Goal: Information Seeking & Learning: Learn about a topic

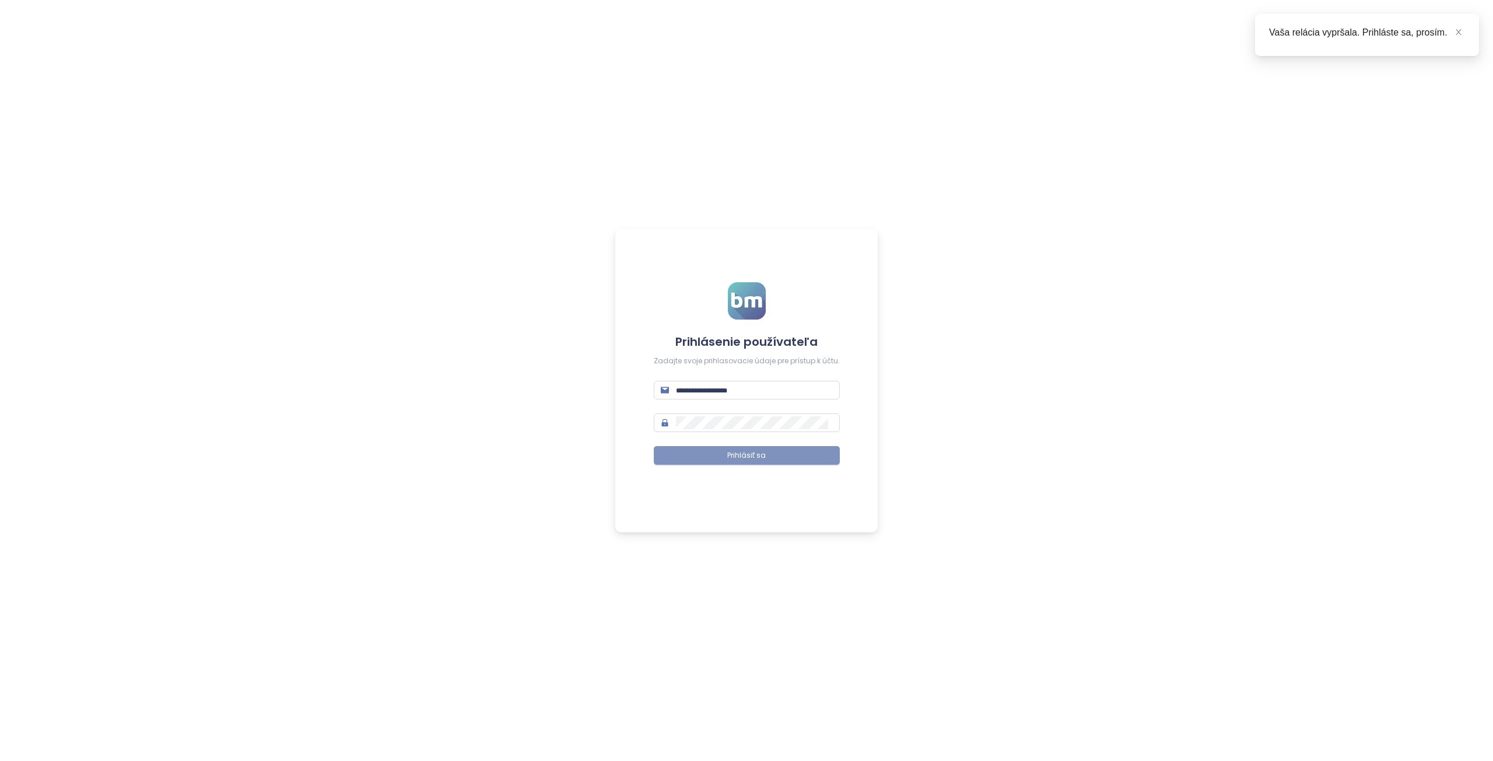
type input "**********"
click at [751, 461] on button "Prihlásiť sa" at bounding box center [747, 455] width 186 height 19
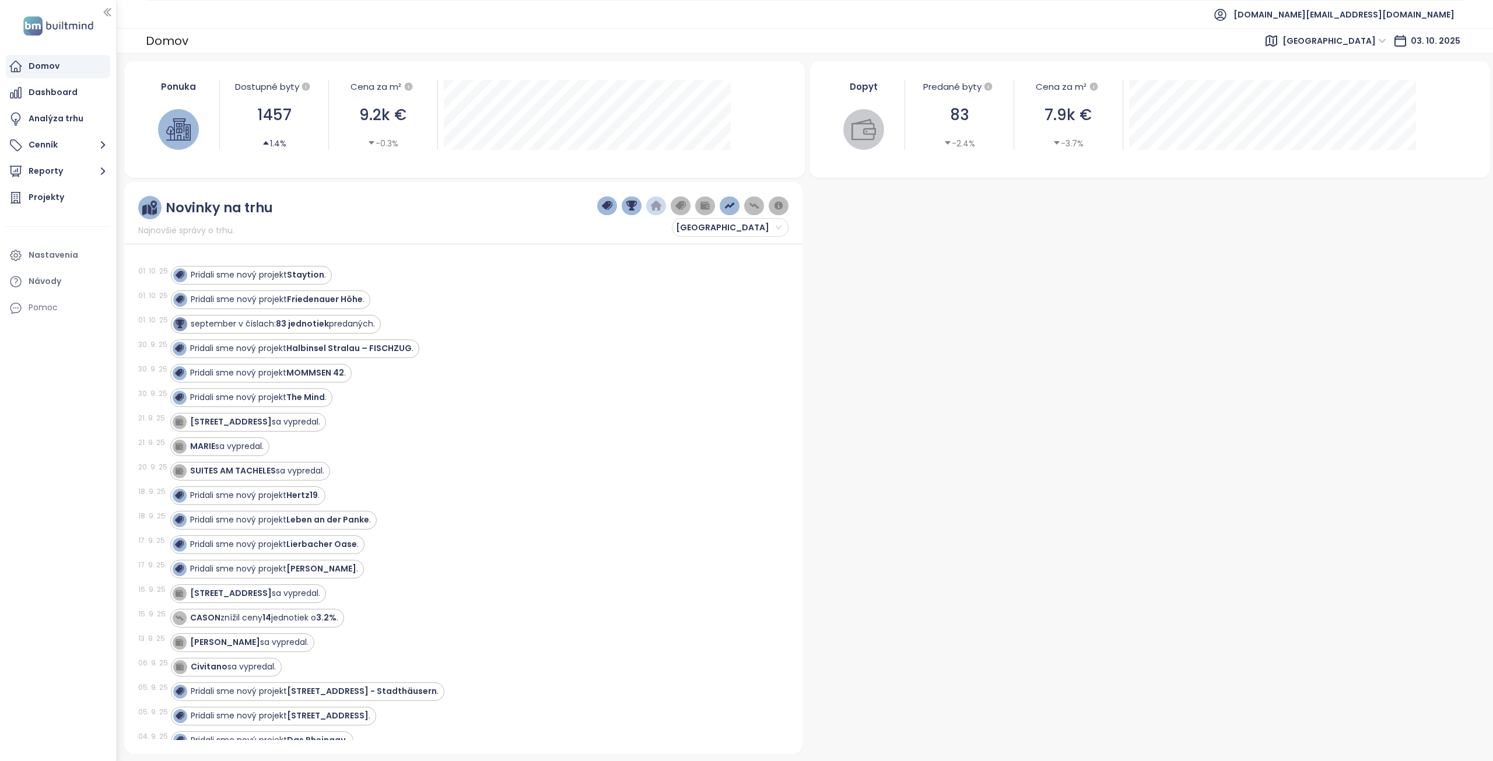
click at [1362, 38] on span "Berlin" at bounding box center [1335, 41] width 104 height 18
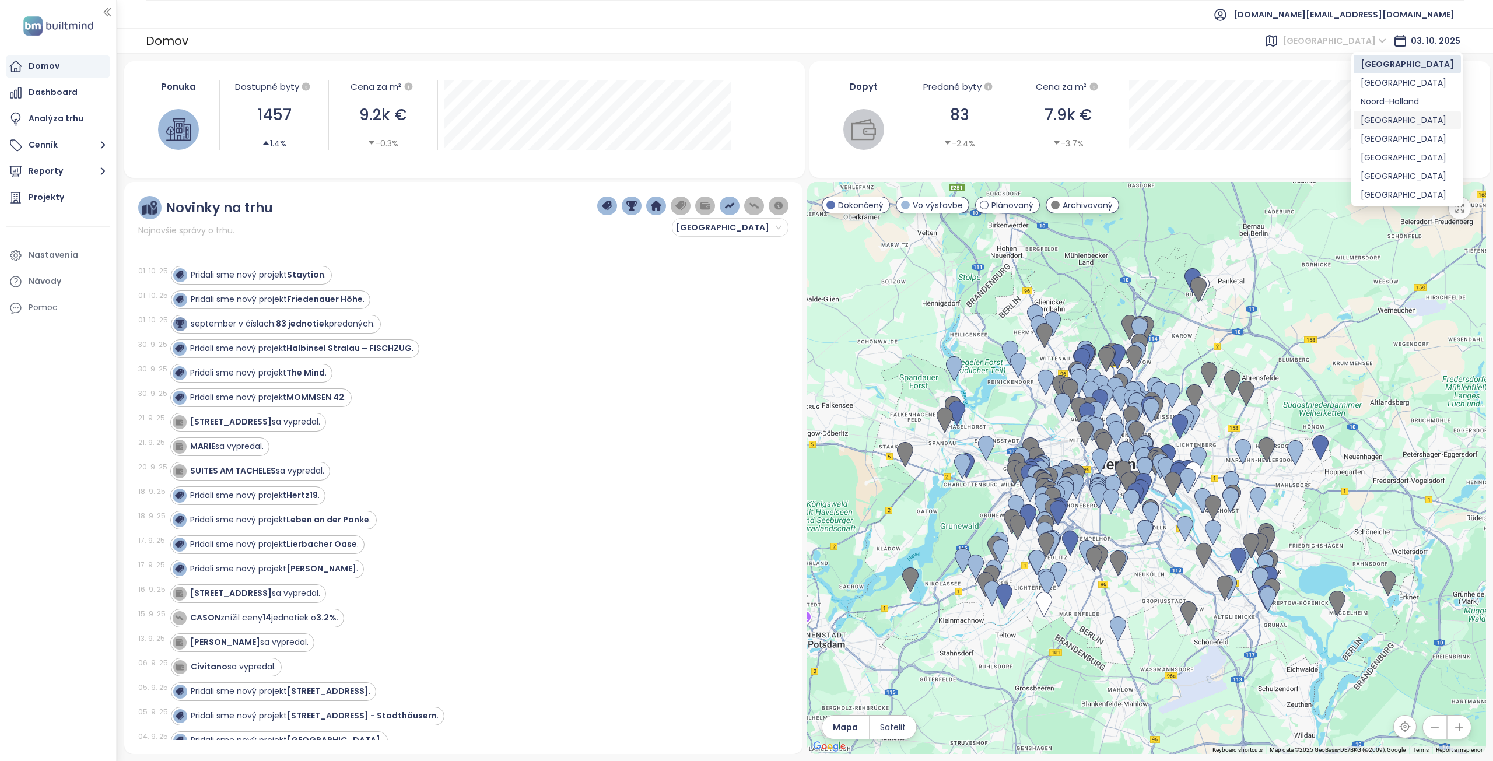
click at [1388, 117] on div "Brussels" at bounding box center [1407, 120] width 93 height 13
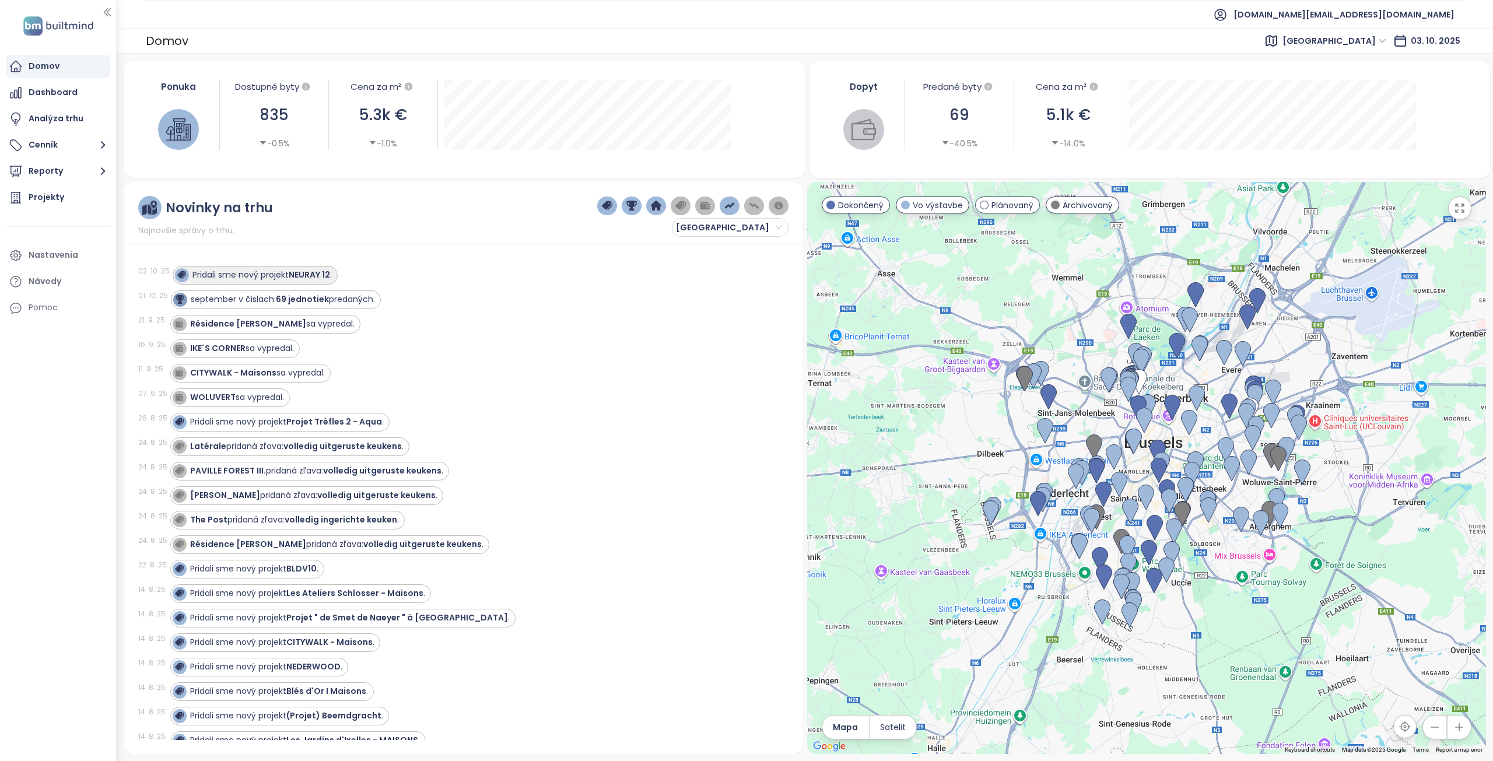
click at [313, 271] on strong "NEURAY 12" at bounding box center [309, 275] width 41 height 12
click at [261, 272] on div "Pridali sme nový projekt NEURAY 12 ." at bounding box center [262, 275] width 139 height 12
click at [318, 273] on strong "NEURAY 12" at bounding box center [309, 275] width 41 height 12
click at [225, 291] on div "september v číslach: 69 jednotiek predaných." at bounding box center [276, 300] width 210 height 19
click at [254, 425] on div "Pridali sme nový projekt Projet Trèfles 2 - Aqua ." at bounding box center [287, 422] width 194 height 12
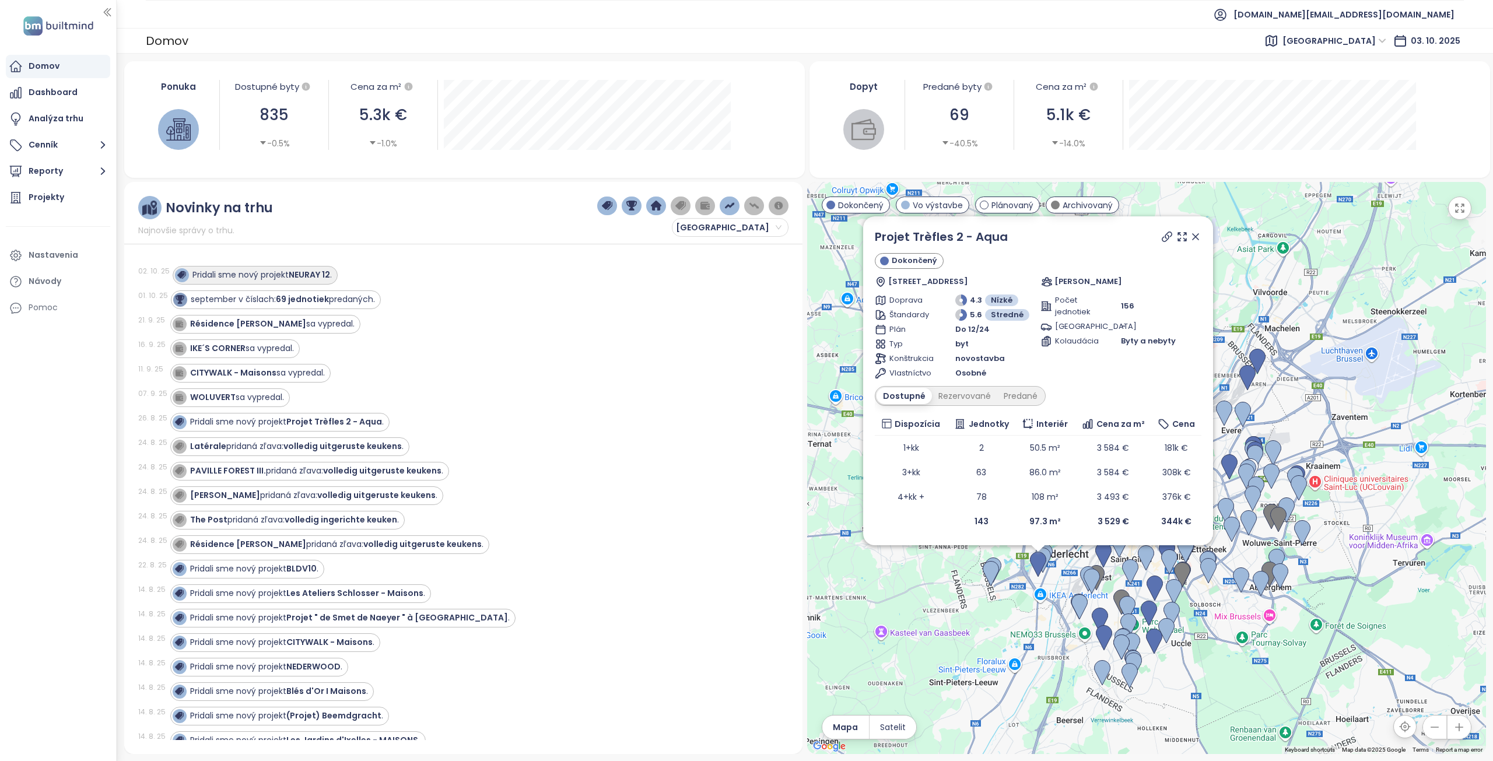
click at [301, 280] on strong "NEURAY 12" at bounding box center [309, 275] width 41 height 12
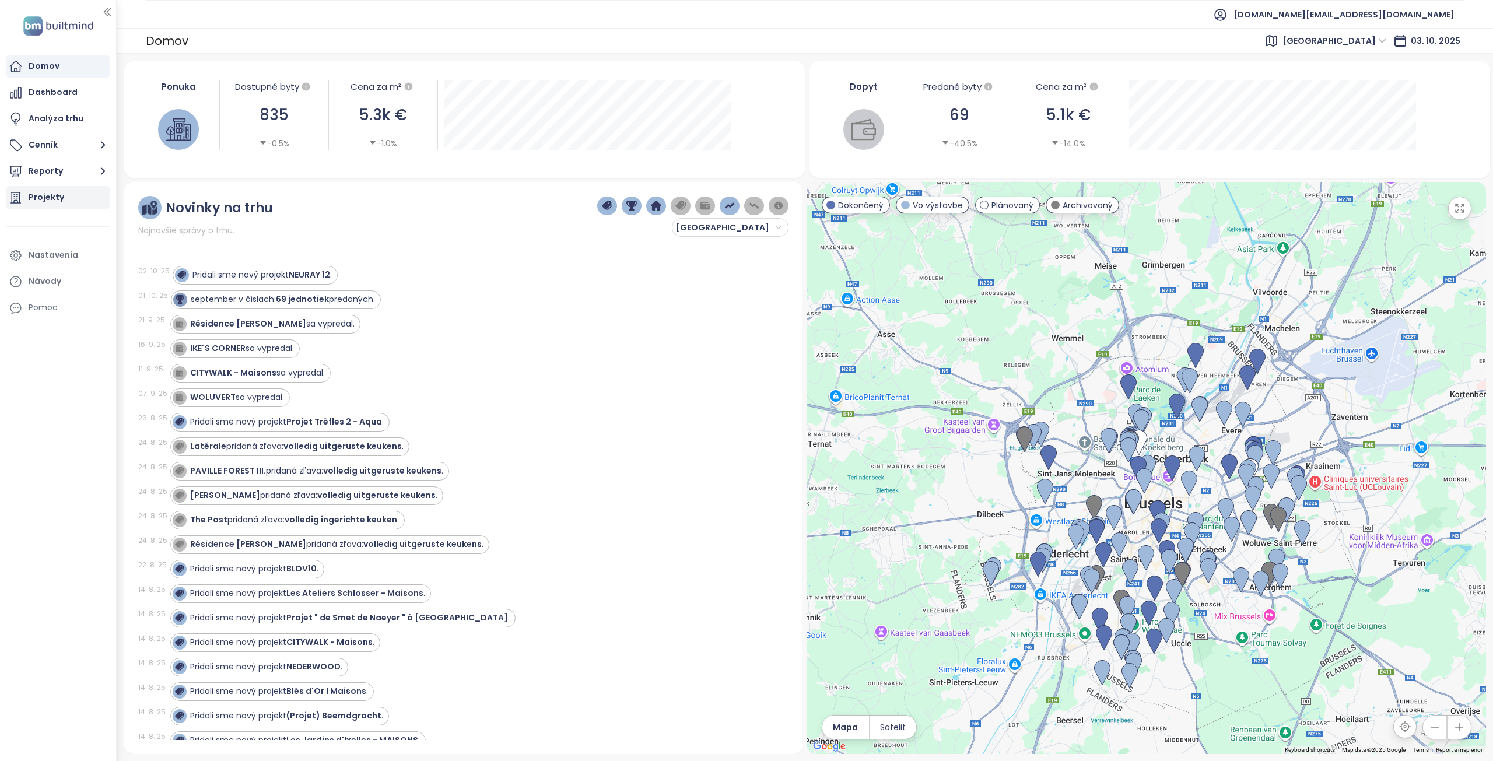
click at [72, 193] on div "Projekty" at bounding box center [58, 197] width 104 height 23
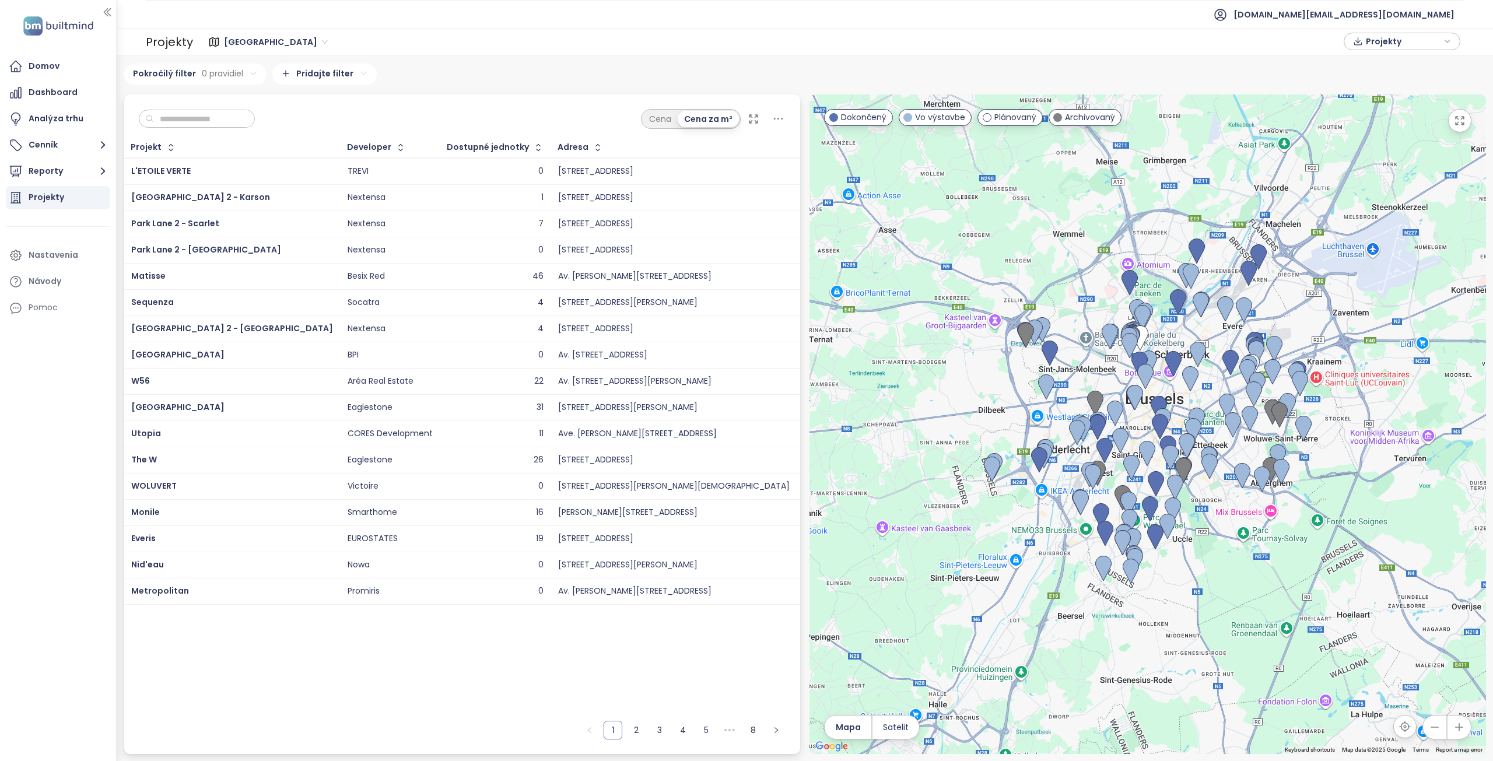
click at [244, 44] on span "Berlin" at bounding box center [276, 42] width 104 height 18
click at [250, 120] on div "Brussels" at bounding box center [280, 121] width 104 height 13
click at [237, 121] on input "text" at bounding box center [201, 119] width 95 height 18
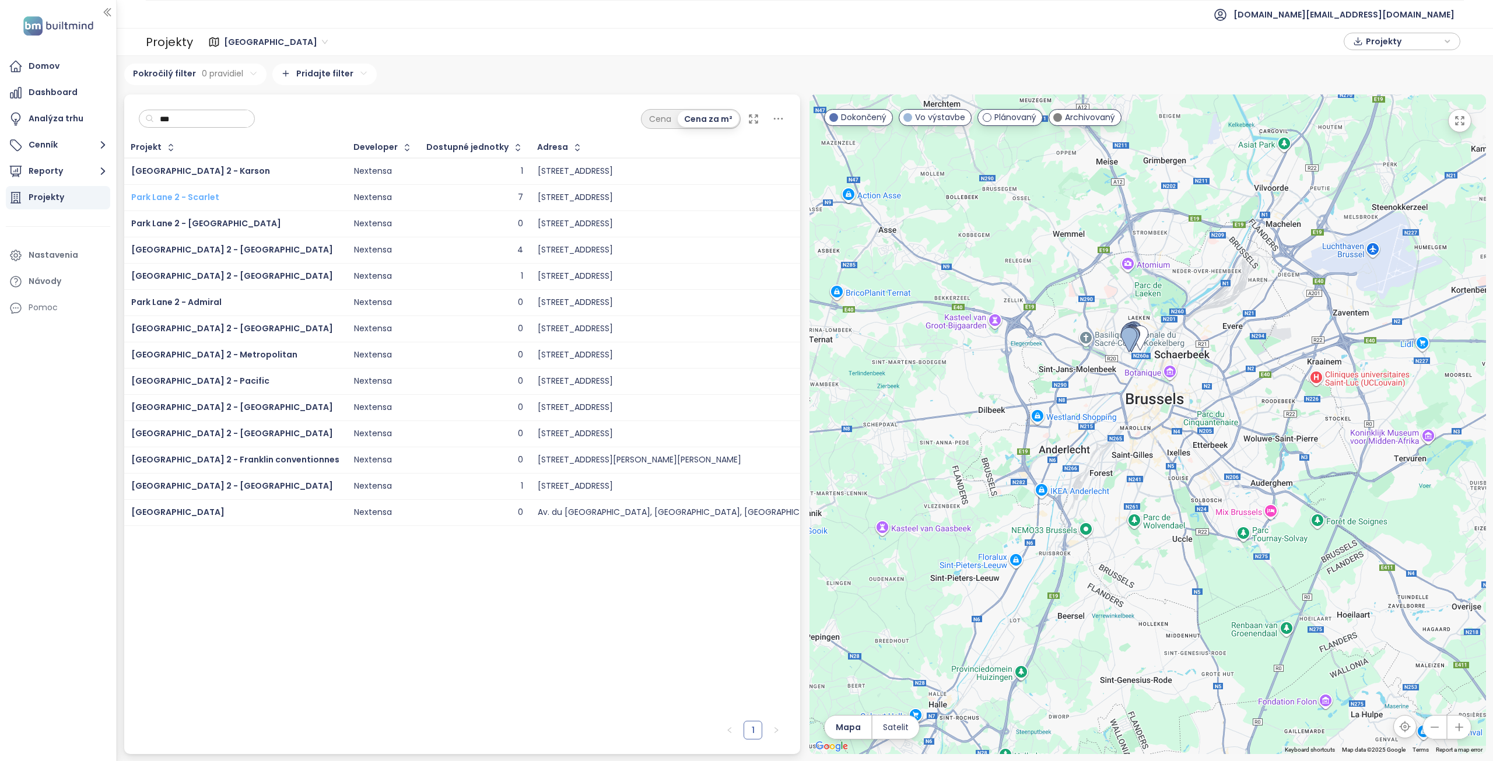
type input "***"
click at [207, 197] on span "Park Lane 2 - Scarlet" at bounding box center [175, 197] width 88 height 12
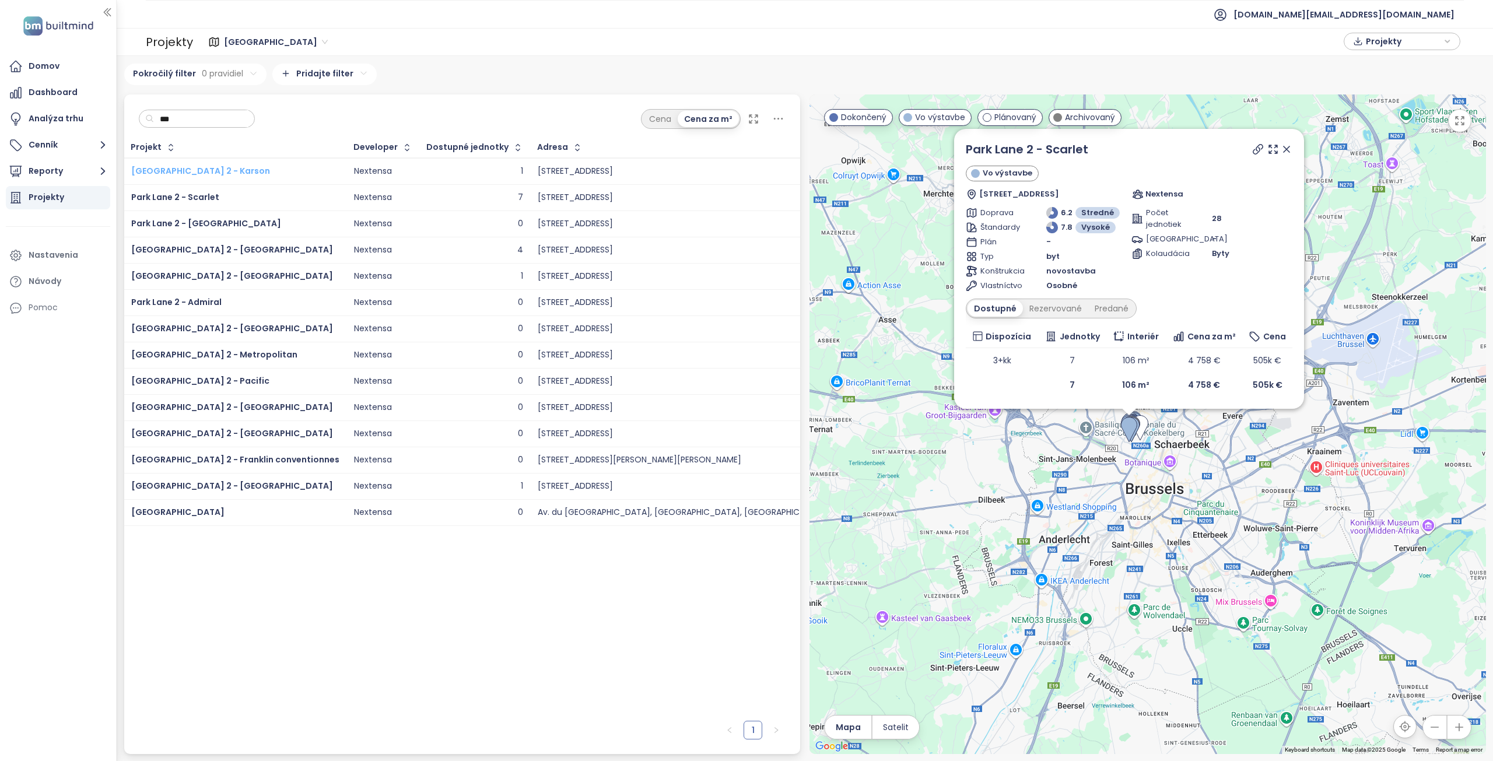
click at [207, 172] on span "Park Lane 2 - Karson" at bounding box center [200, 171] width 139 height 12
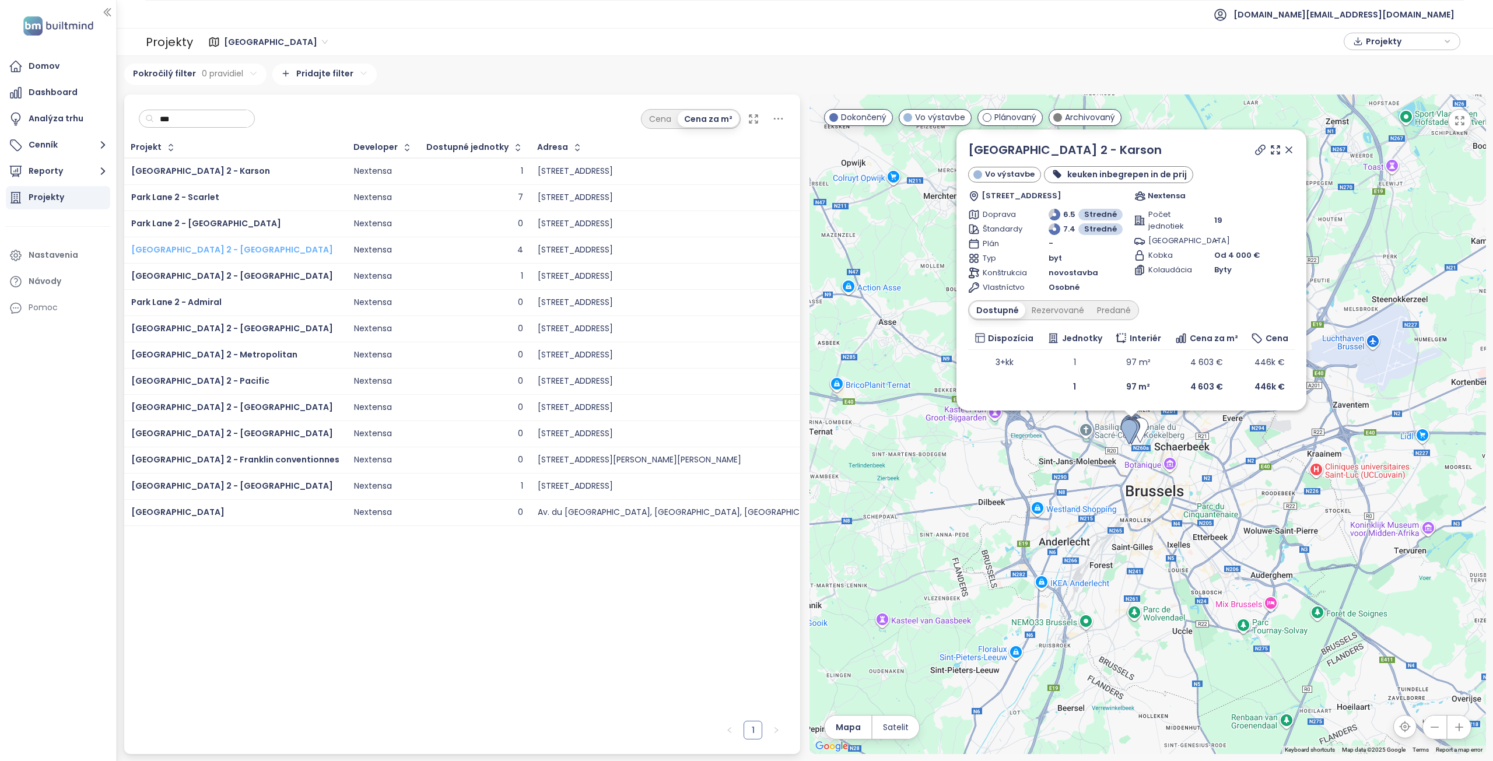
click at [193, 246] on span "[GEOGRAPHIC_DATA] 2 - [GEOGRAPHIC_DATA]" at bounding box center [232, 250] width 202 height 12
click at [212, 274] on span "Park Lane 2 - Oakland" at bounding box center [232, 276] width 202 height 12
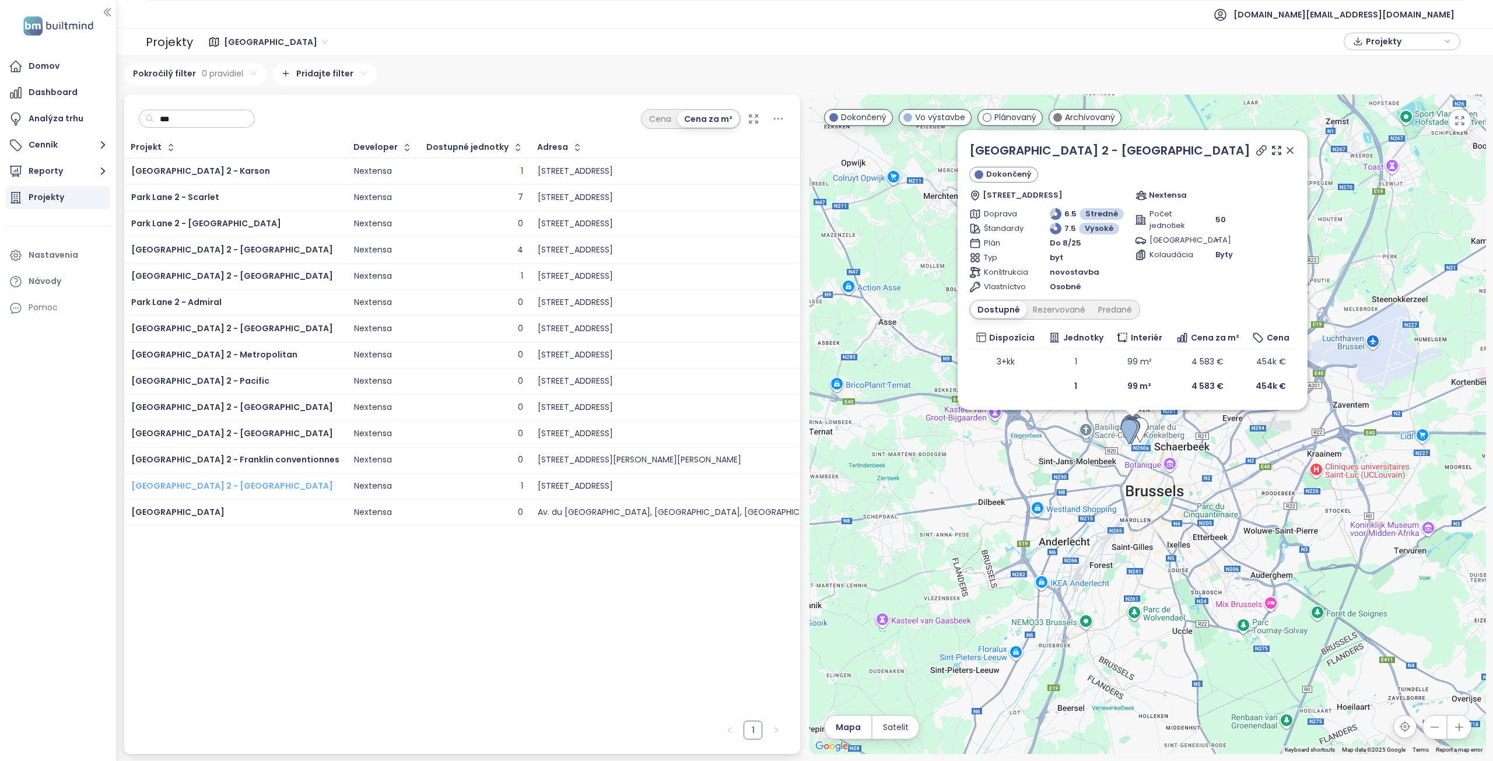
click at [187, 482] on span "Park Lane 2 - Newport" at bounding box center [232, 486] width 202 height 12
click at [187, 486] on span "Park Lane 2 - Newport" at bounding box center [232, 486] width 202 height 12
click at [1409, 12] on span "[DOMAIN_NAME][EMAIL_ADDRESS][DOMAIN_NAME]" at bounding box center [1344, 15] width 221 height 28
click at [1374, 53] on li "Odhlásiť sa" at bounding box center [1395, 47] width 114 height 23
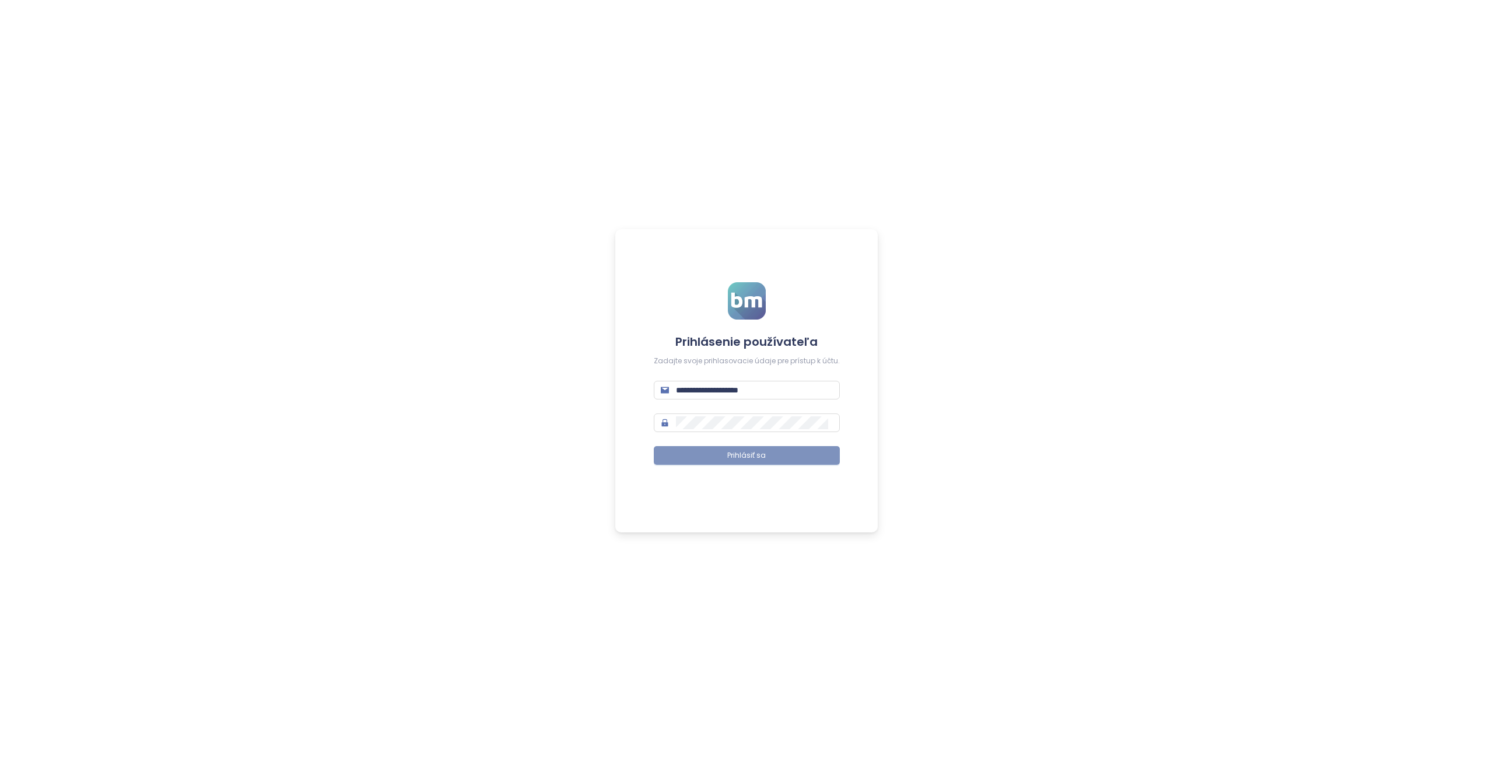
click at [774, 455] on button "Prihlásiť sa" at bounding box center [747, 455] width 186 height 19
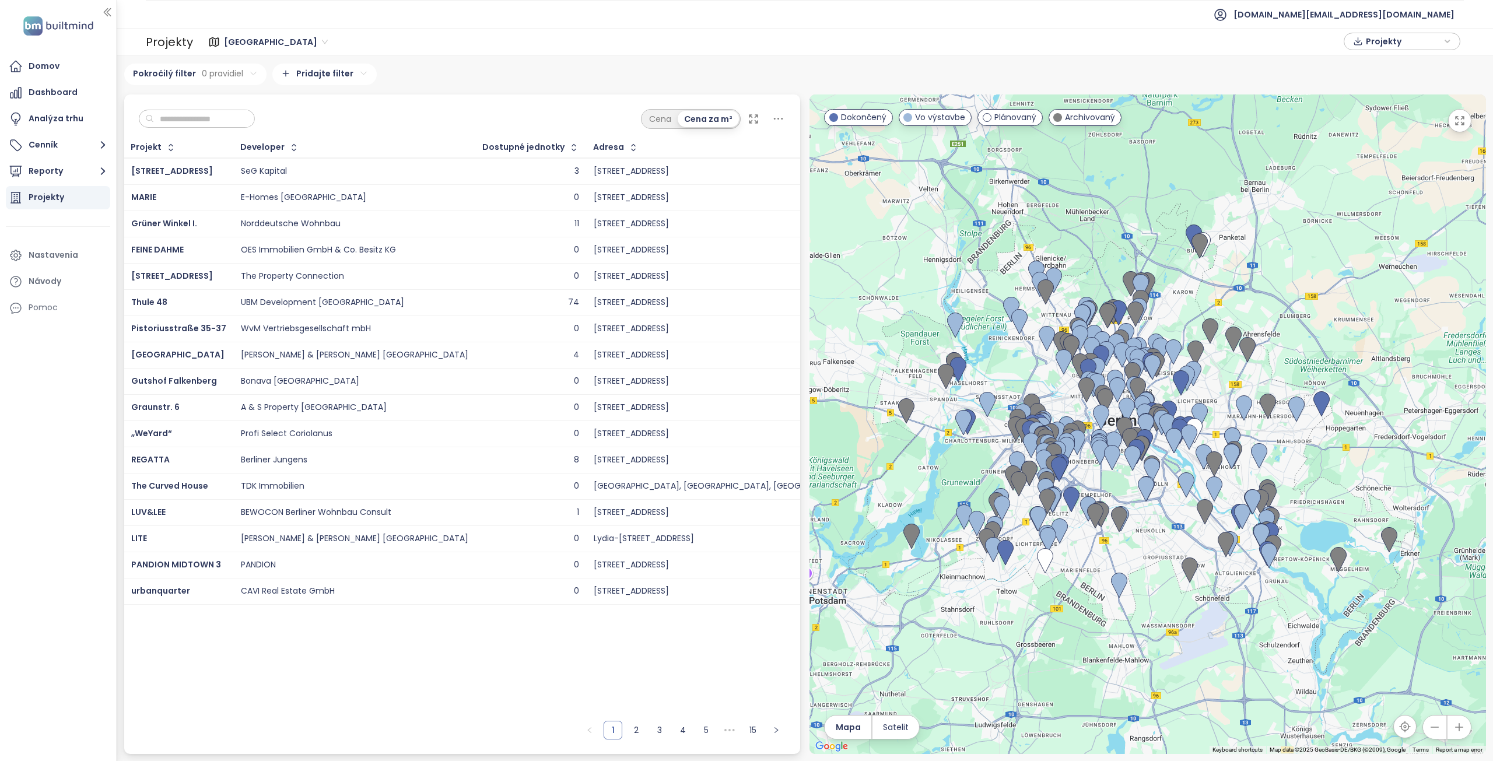
click at [242, 48] on span "[GEOGRAPHIC_DATA]" at bounding box center [276, 42] width 104 height 18
click at [256, 119] on div "[GEOGRAPHIC_DATA]" at bounding box center [280, 121] width 104 height 13
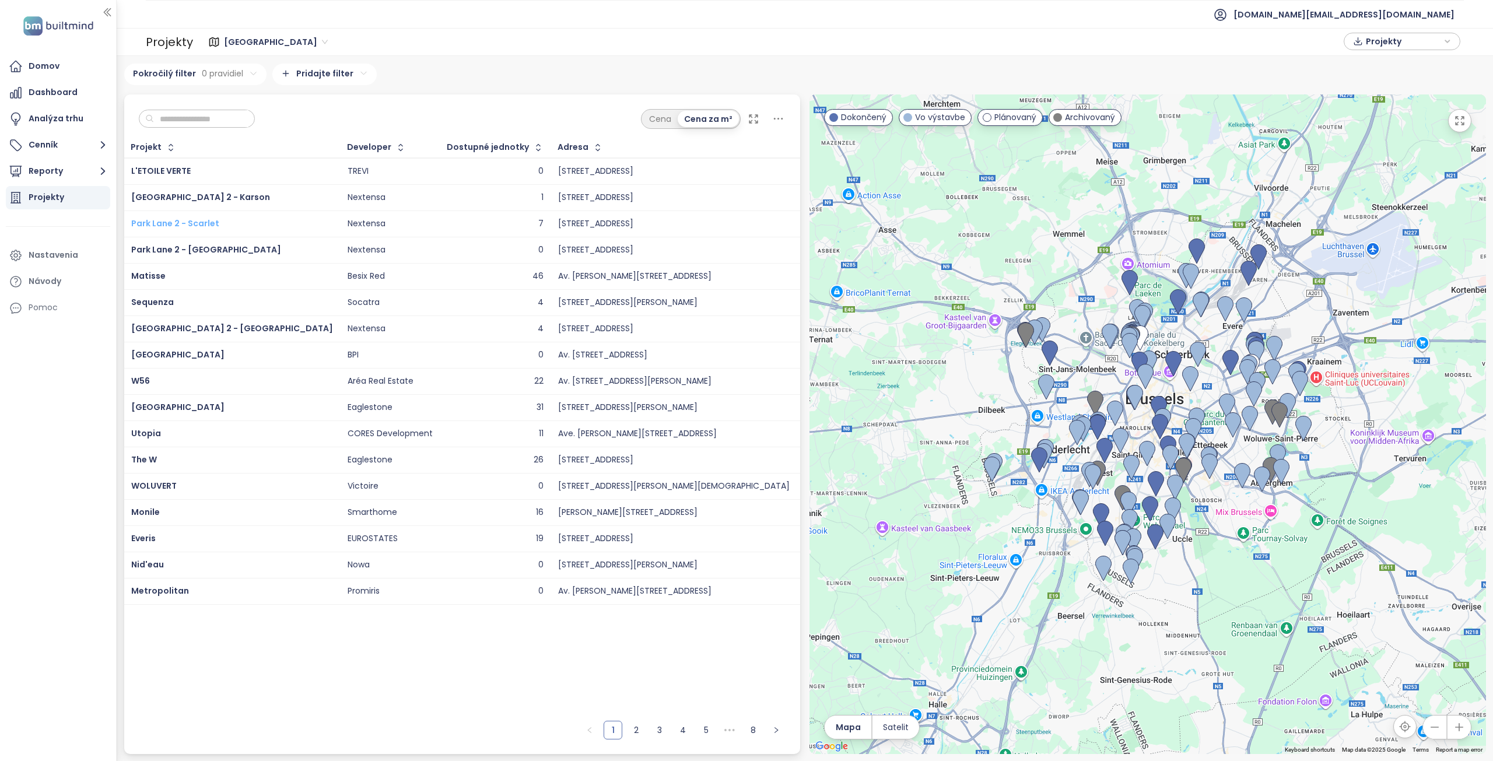
click at [193, 224] on span "Park Lane 2 - Scarlet" at bounding box center [175, 224] width 88 height 12
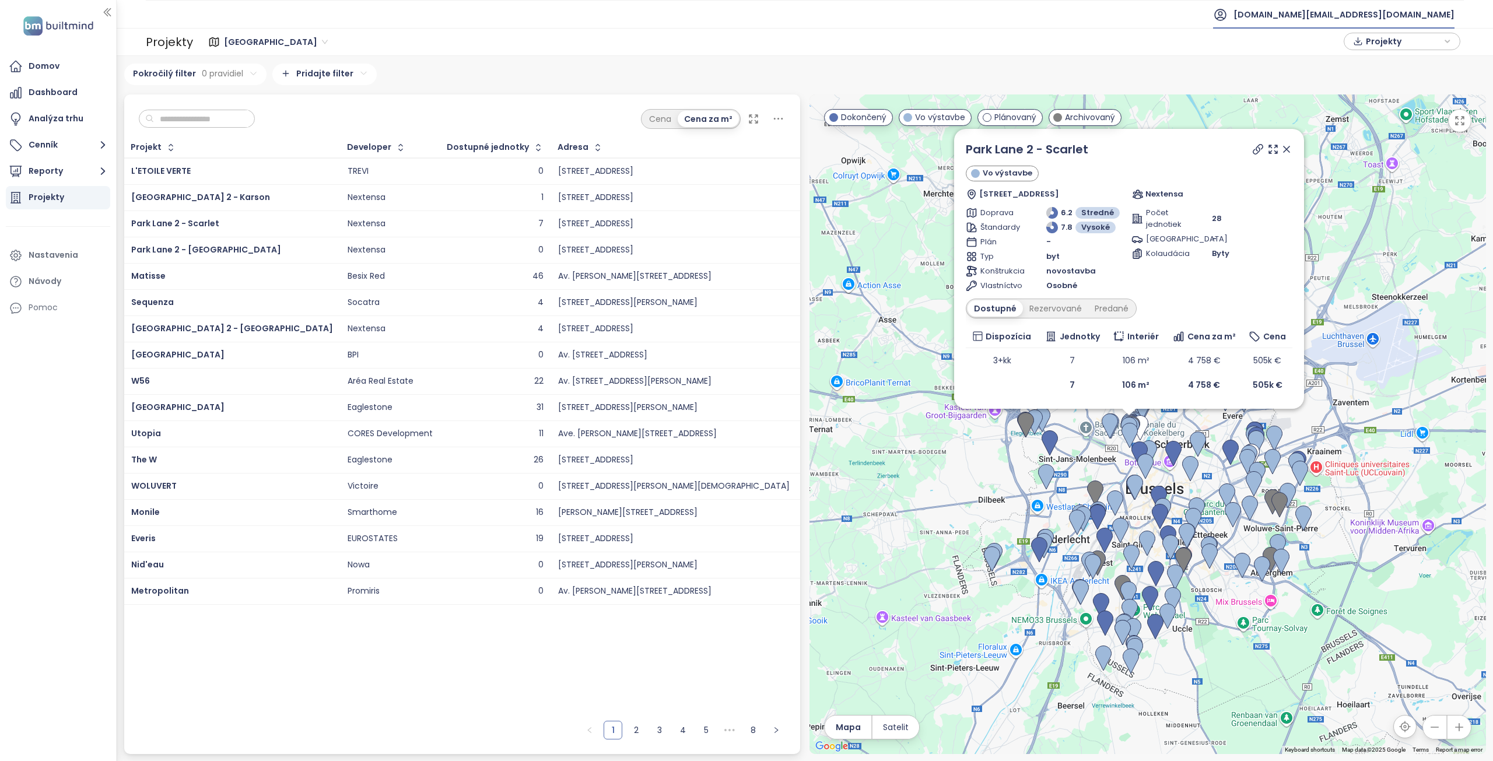
click at [1418, 13] on span "[DOMAIN_NAME][EMAIL_ADDRESS][DOMAIN_NAME]" at bounding box center [1344, 15] width 221 height 28
click at [1379, 47] on span "Odhlásiť sa" at bounding box center [1371, 47] width 46 height 12
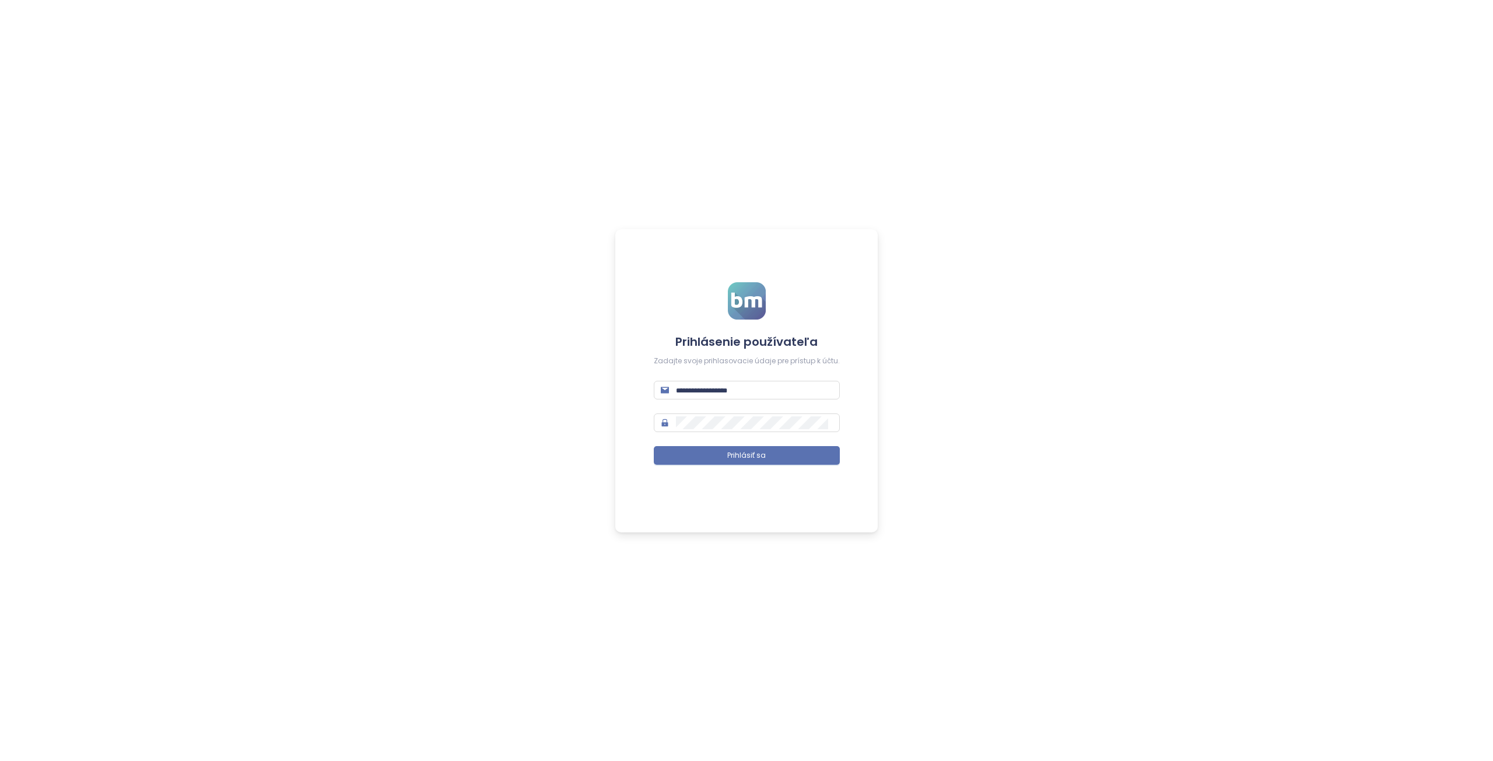
type input "**********"
click at [759, 454] on span "Prihlásiť sa" at bounding box center [746, 455] width 39 height 11
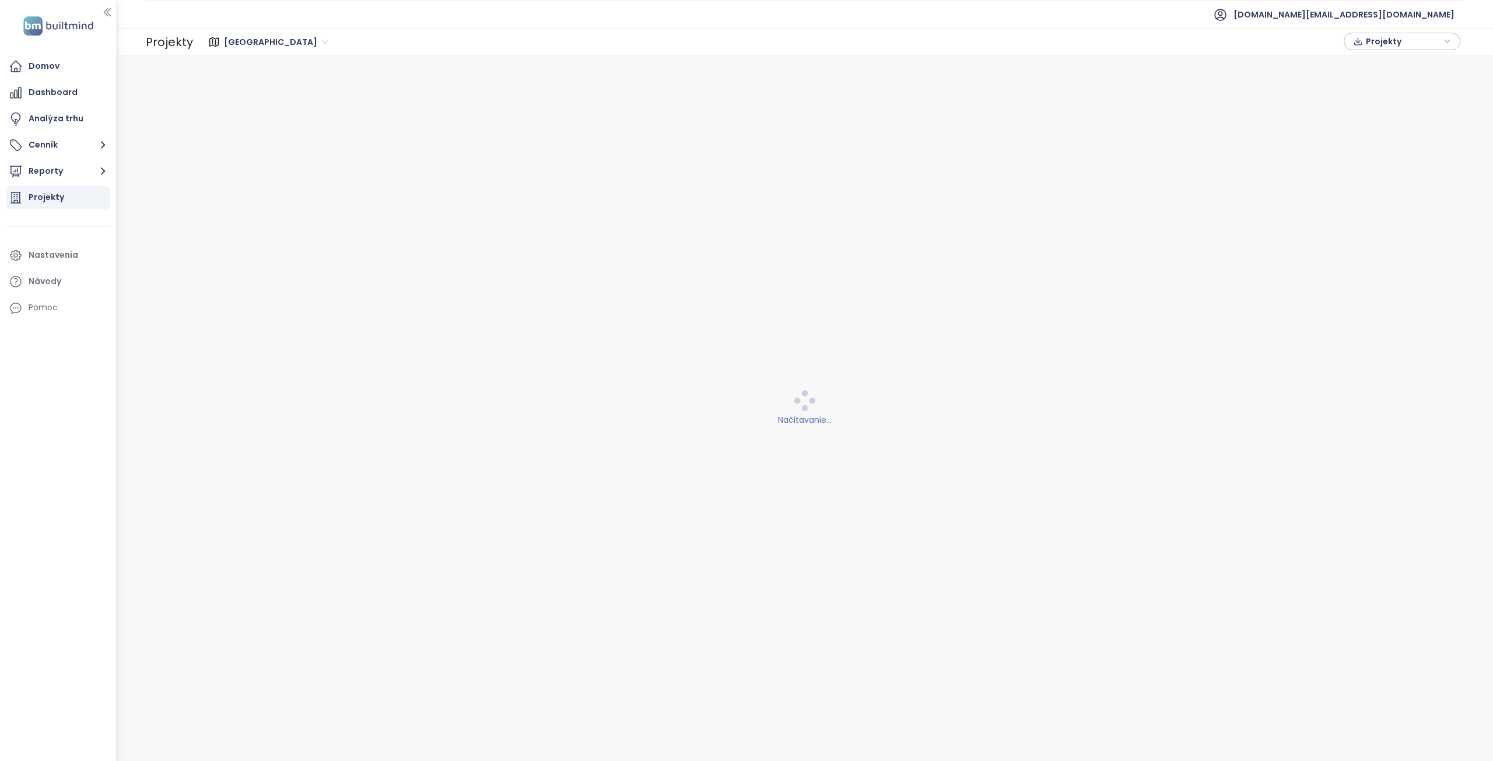
click at [235, 37] on span "Berlin" at bounding box center [276, 42] width 104 height 18
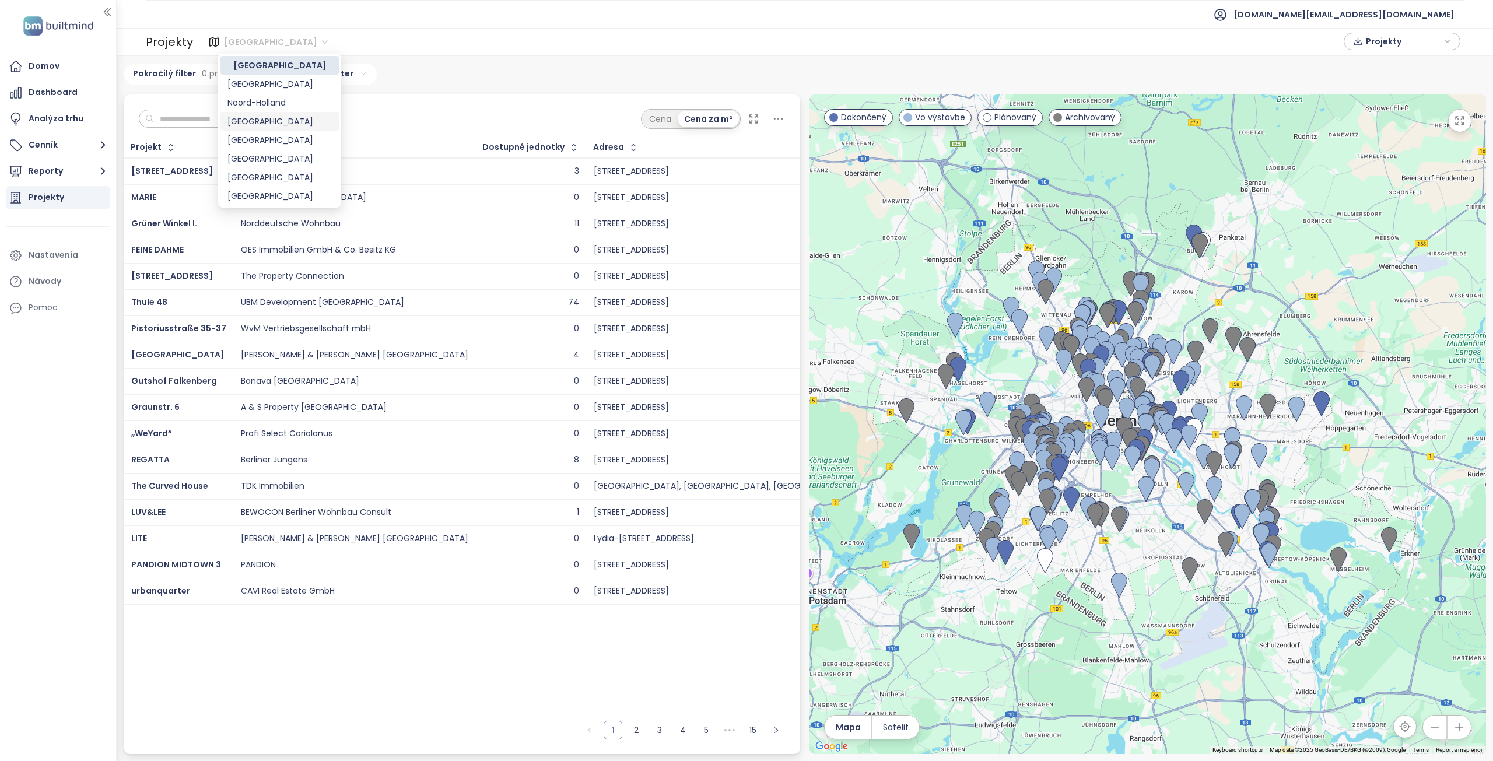
click at [254, 117] on div "Brussels" at bounding box center [280, 121] width 104 height 13
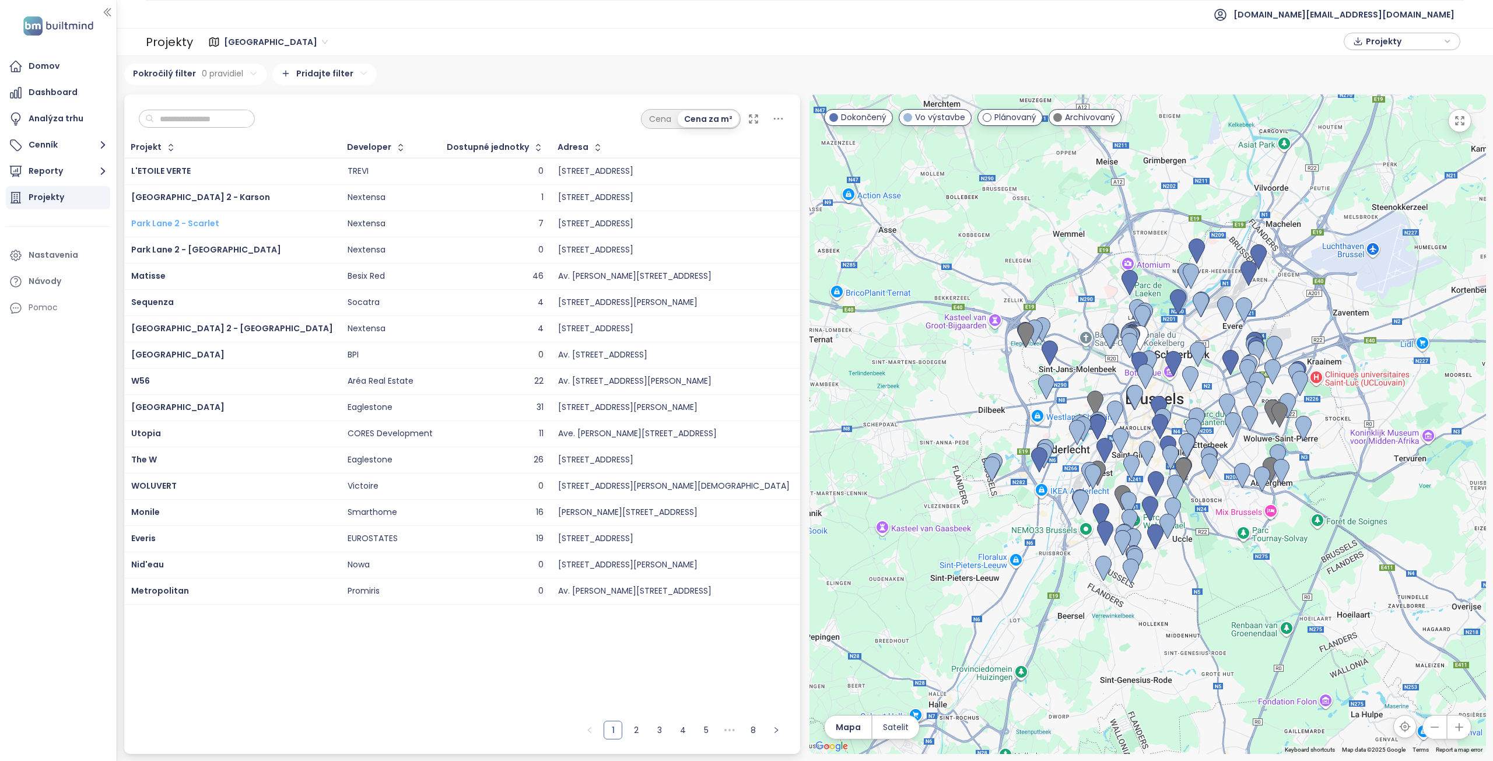
click at [189, 220] on span "Park Lane 2 - Scarlet" at bounding box center [175, 224] width 88 height 12
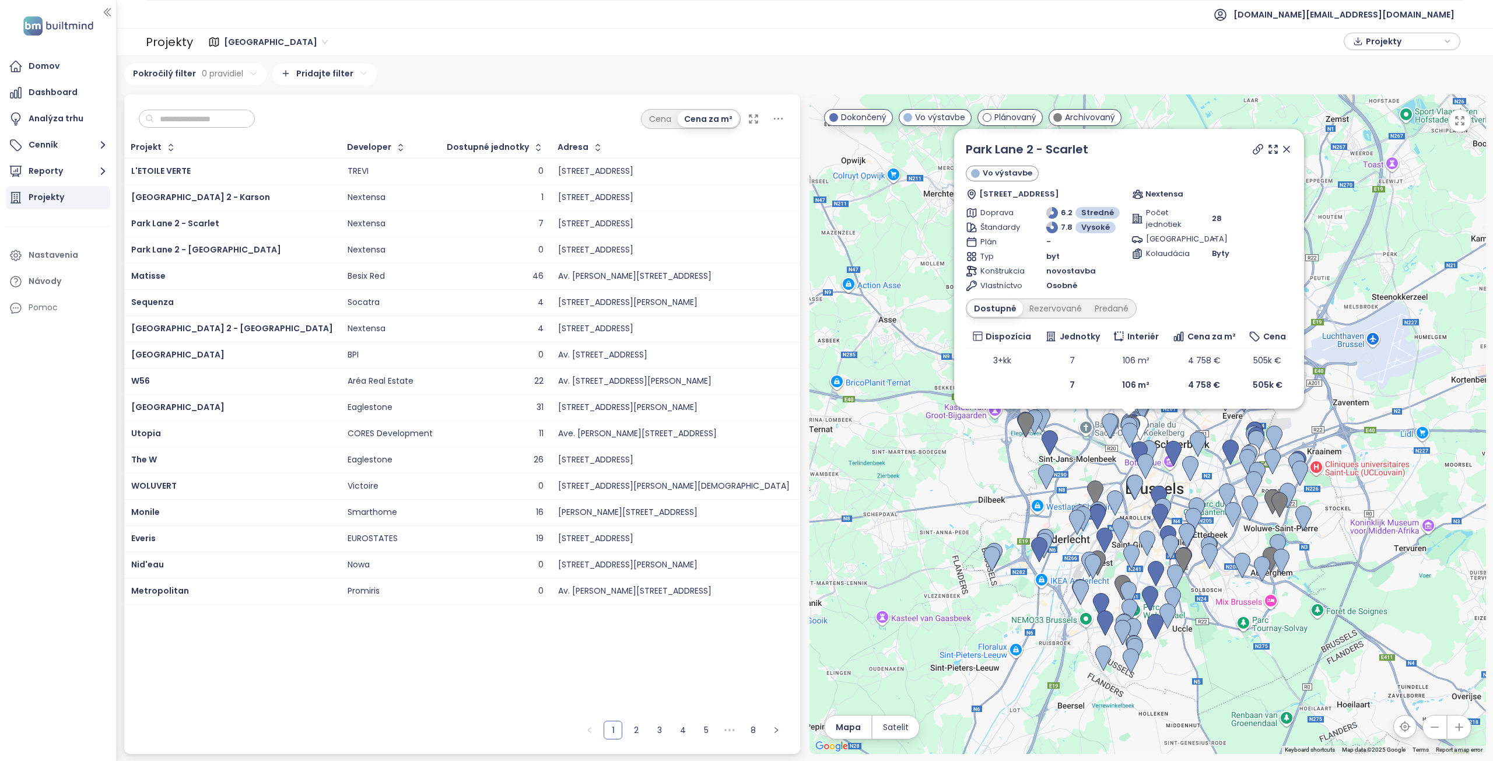
click at [193, 123] on input "text" at bounding box center [201, 119] width 95 height 18
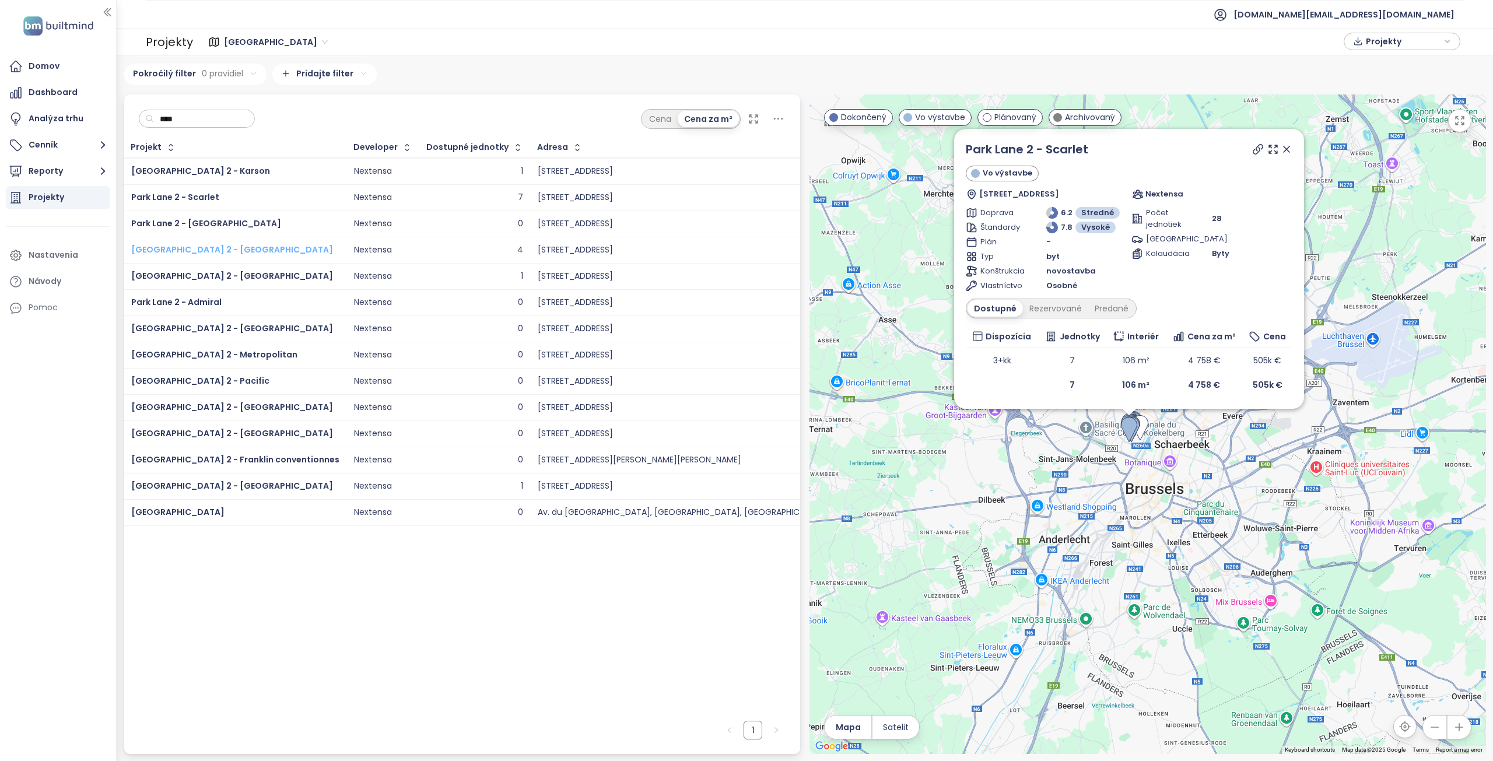
type input "****"
click at [182, 246] on span "Park Lane 2 - Quincy" at bounding box center [232, 250] width 202 height 12
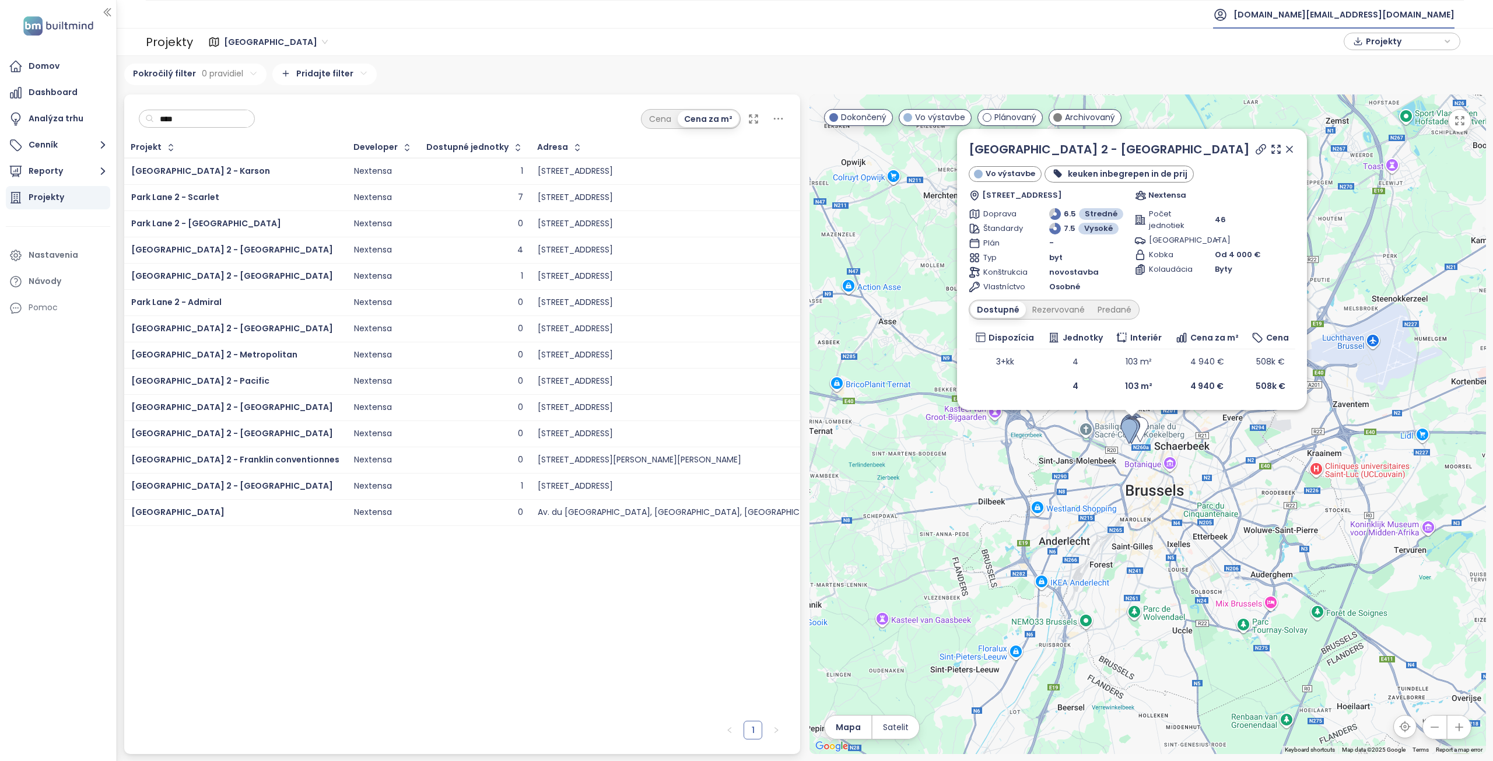
click at [1405, 11] on span "test.eu@builtmind.com" at bounding box center [1344, 15] width 221 height 28
click at [1370, 47] on span "Odhlásiť sa" at bounding box center [1371, 47] width 46 height 12
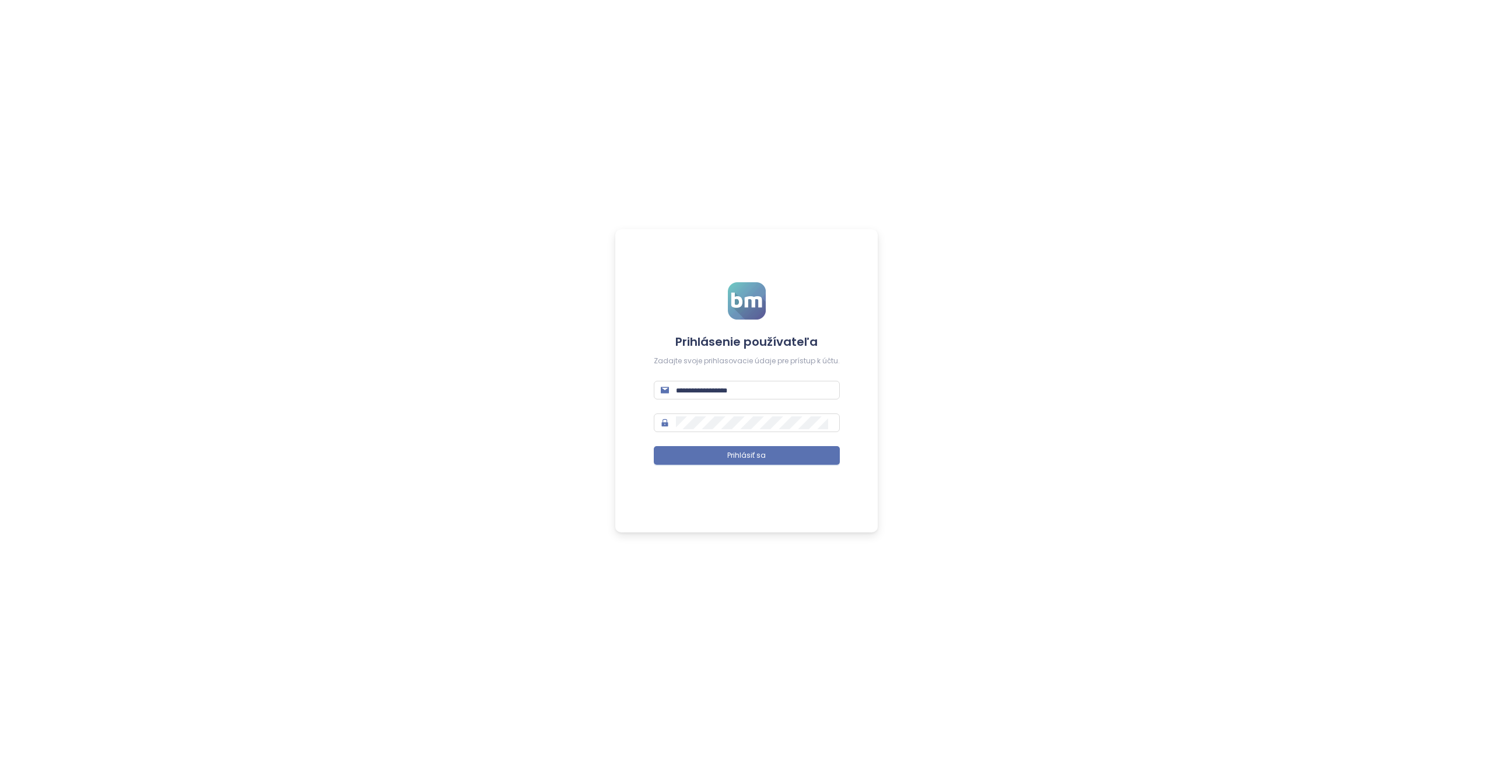
type input "**********"
click at [725, 455] on button "Prihlásiť sa" at bounding box center [747, 455] width 186 height 19
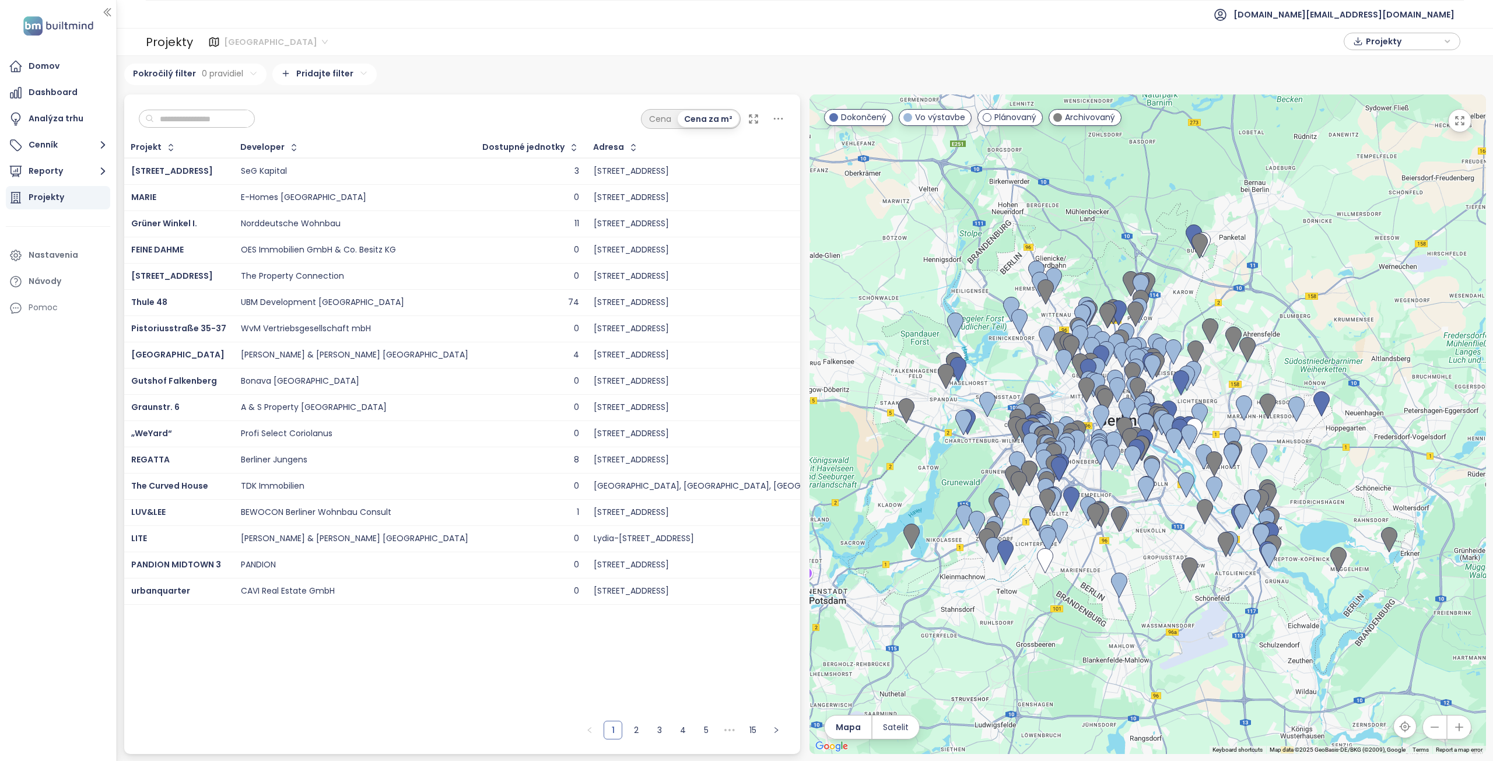
click at [246, 44] on span "Berlin" at bounding box center [276, 42] width 104 height 18
click at [256, 117] on div "Brussels" at bounding box center [280, 121] width 104 height 13
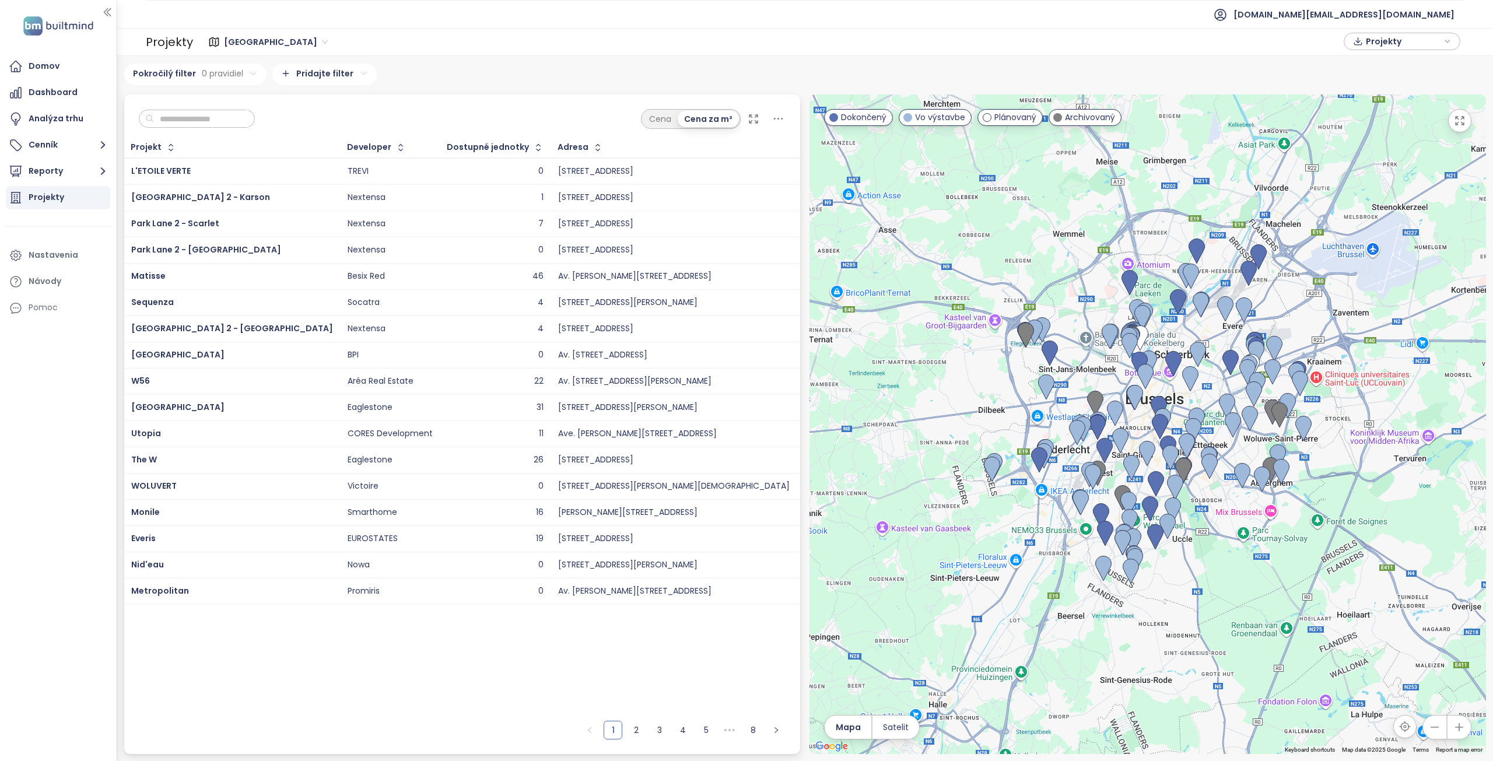
click at [216, 120] on input "text" at bounding box center [201, 119] width 95 height 18
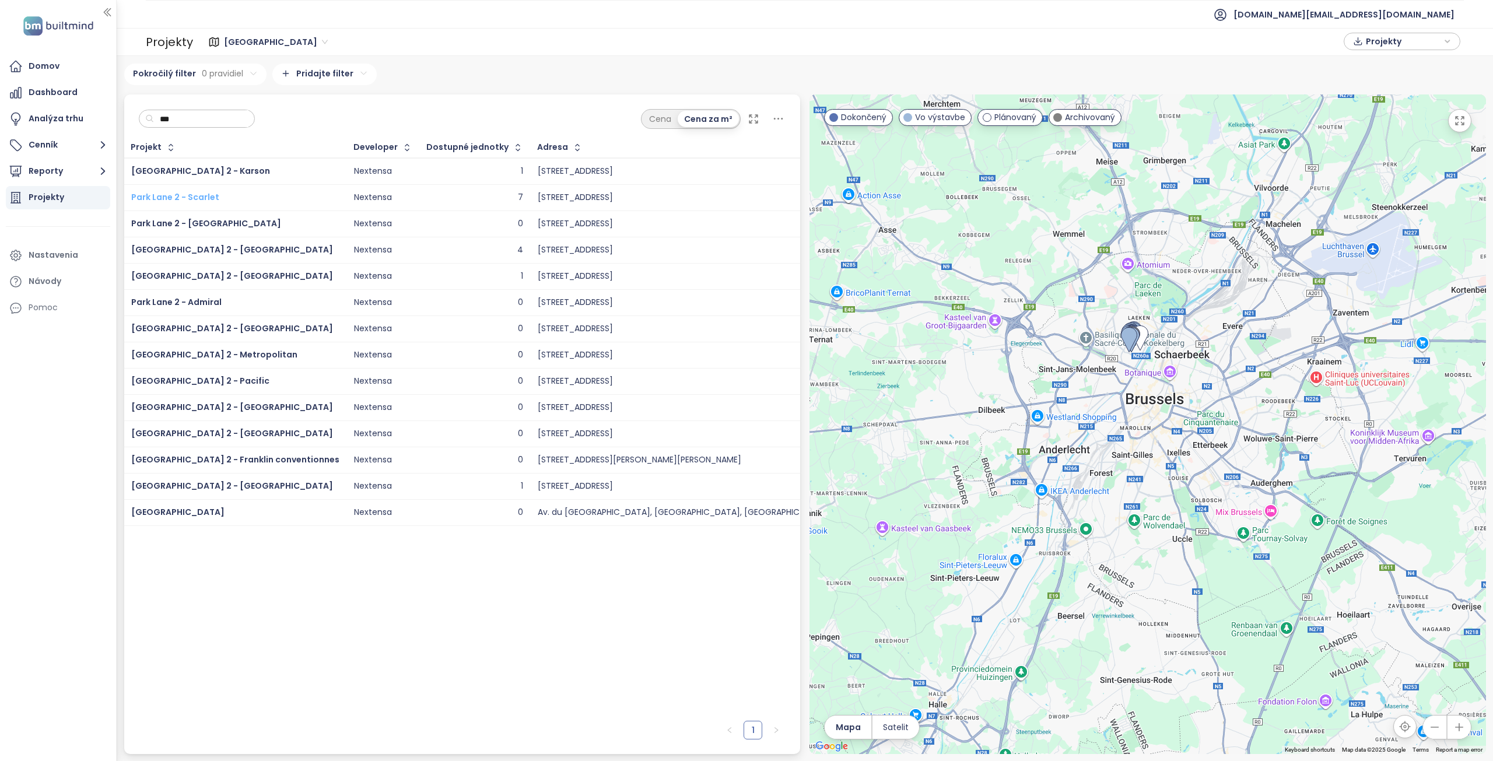
type input "***"
click at [198, 194] on span "Park Lane 2 - Scarlet" at bounding box center [175, 197] width 88 height 12
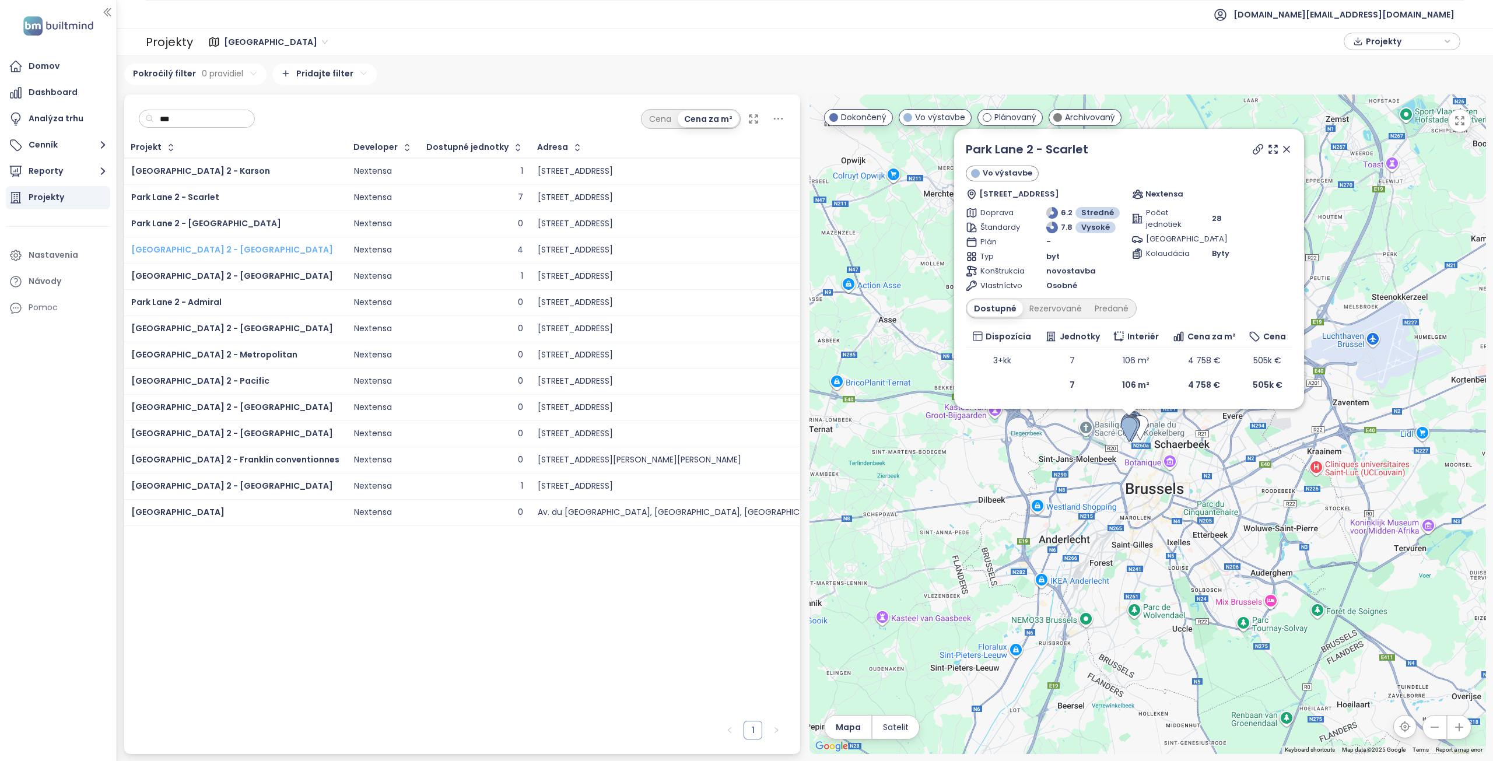
click at [196, 250] on span "Park Lane 2 - Quincy" at bounding box center [232, 250] width 202 height 12
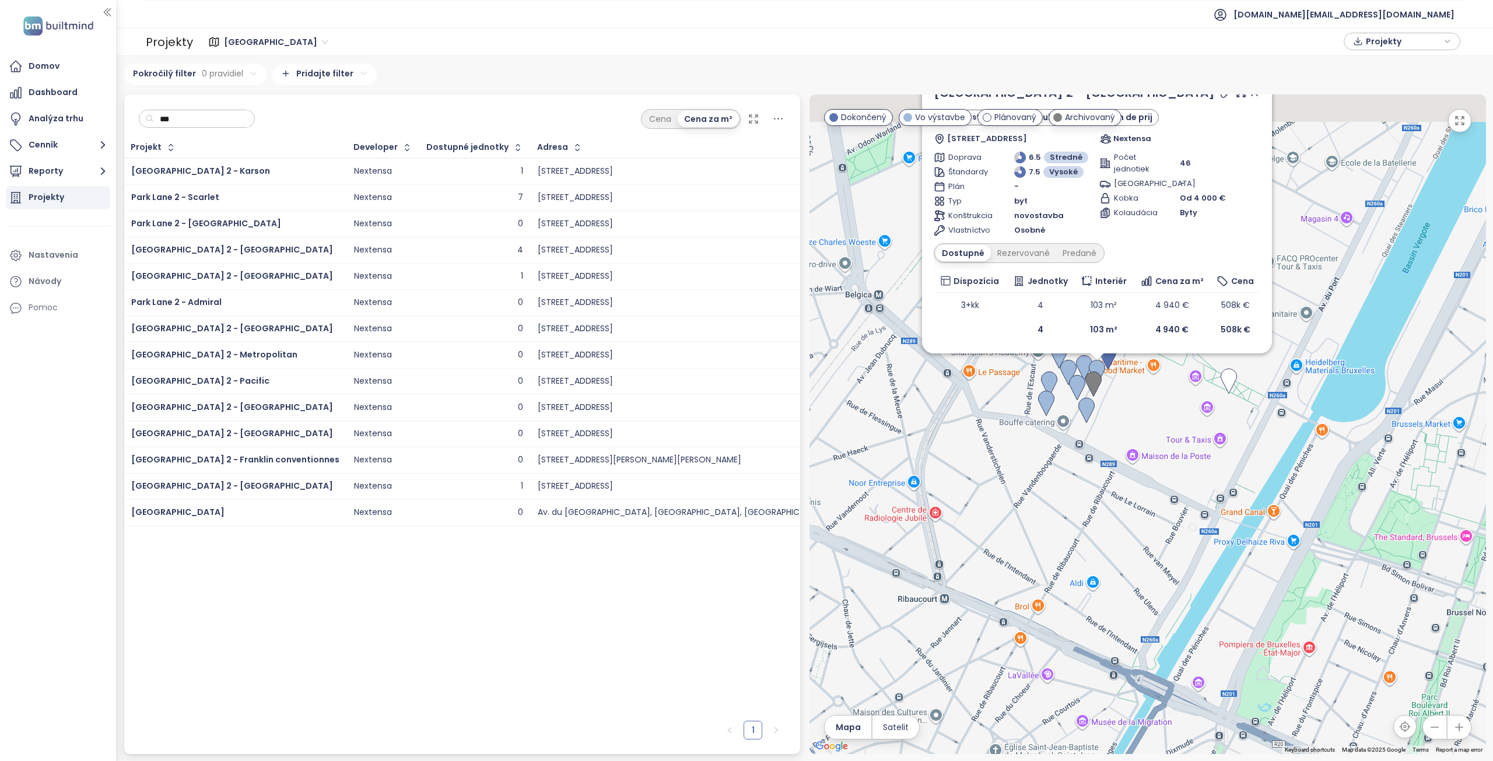
drag, startPoint x: 1071, startPoint y: 428, endPoint x: 1063, endPoint y: 541, distance: 113.4
click at [1063, 541] on div "Park Lane 2 - Quincy Vo výstavbe keuken inbegrepen in de prij Drève du Parc 25,…" at bounding box center [1148, 425] width 677 height 660
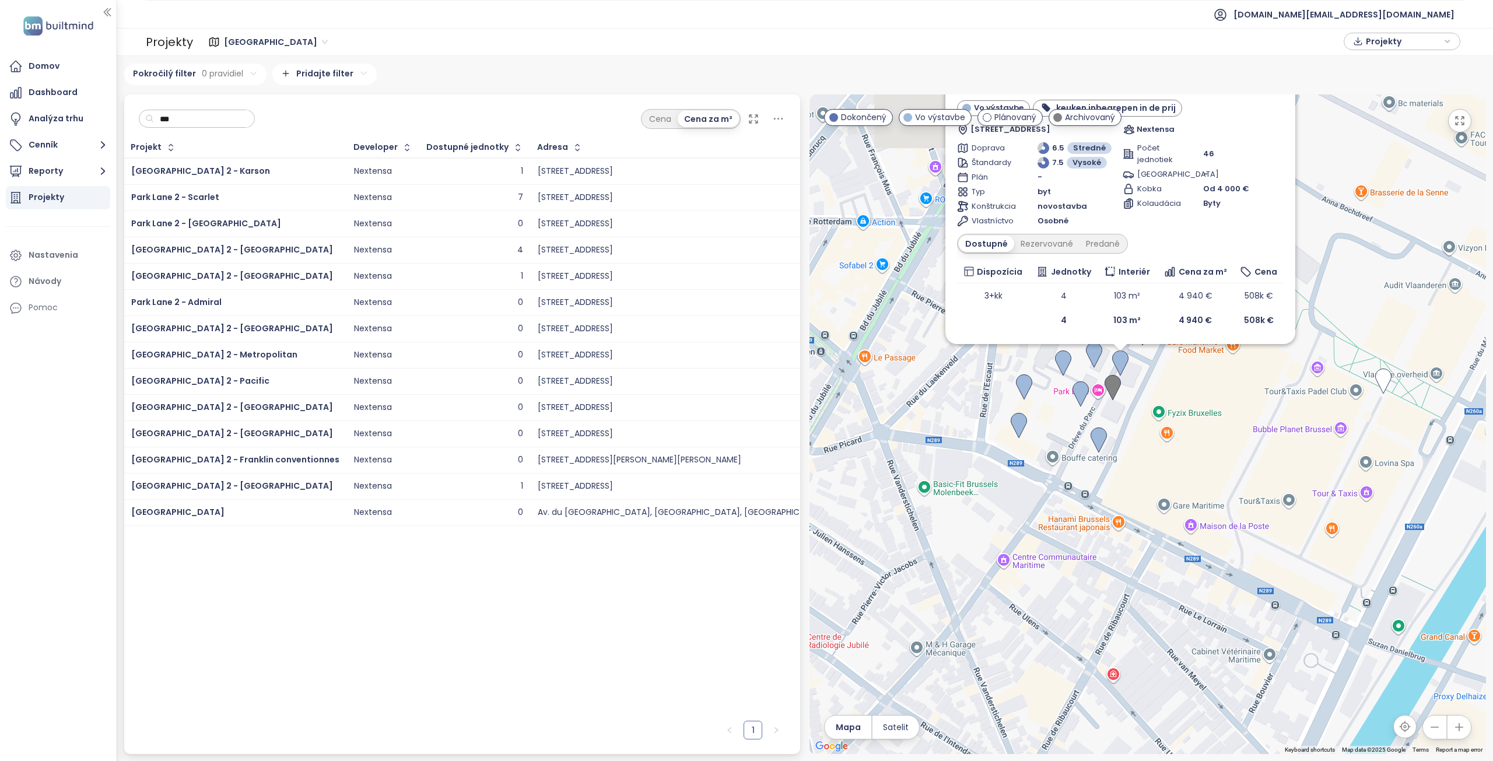
drag, startPoint x: 1055, startPoint y: 556, endPoint x: 1056, endPoint y: 570, distance: 14.0
click at [1055, 570] on div "Park Lane 2 - Quincy Vo výstavbe keuken inbegrepen in de prij Drève du Parc 25,…" at bounding box center [1148, 425] width 677 height 660
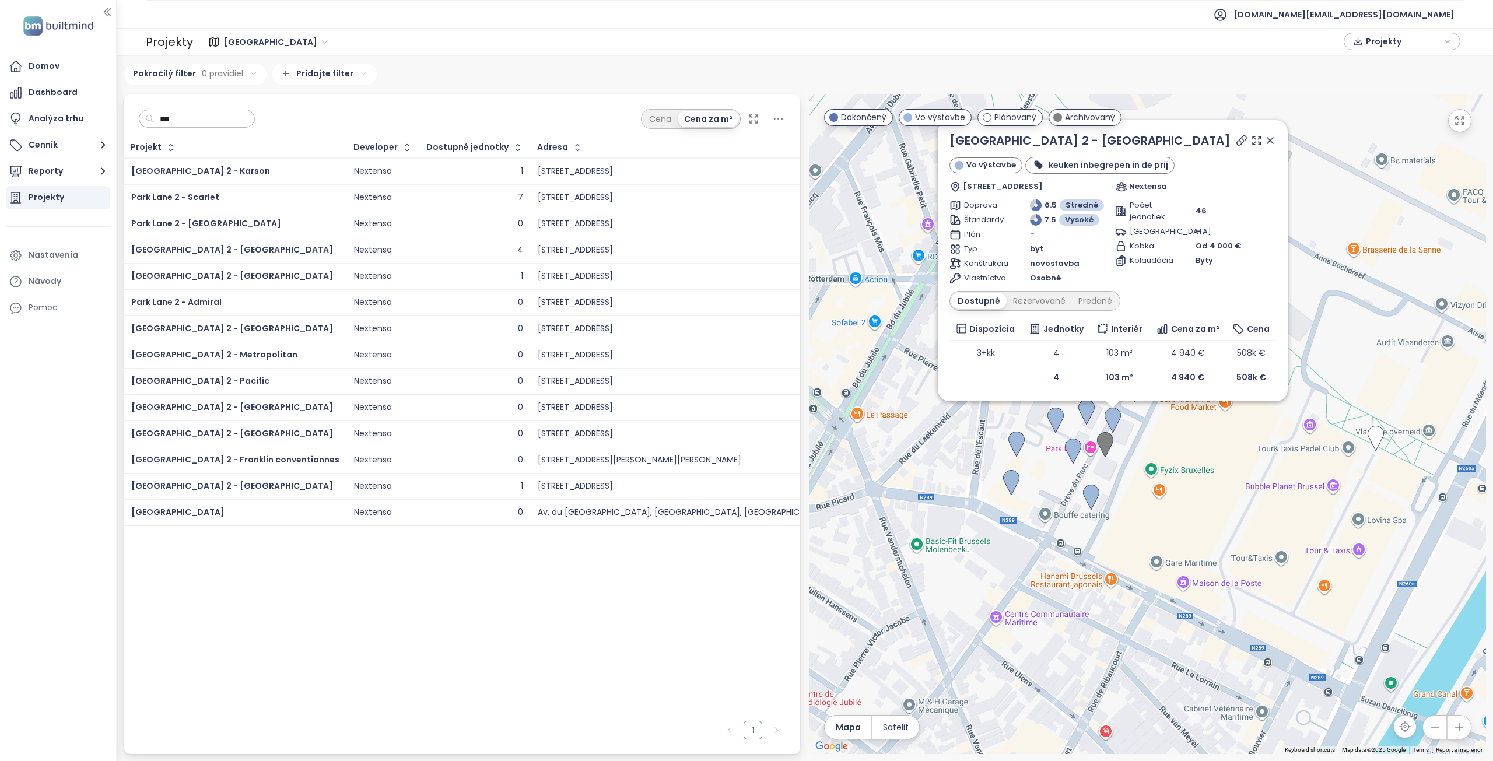
click at [1270, 140] on icon at bounding box center [1271, 141] width 6 height 6
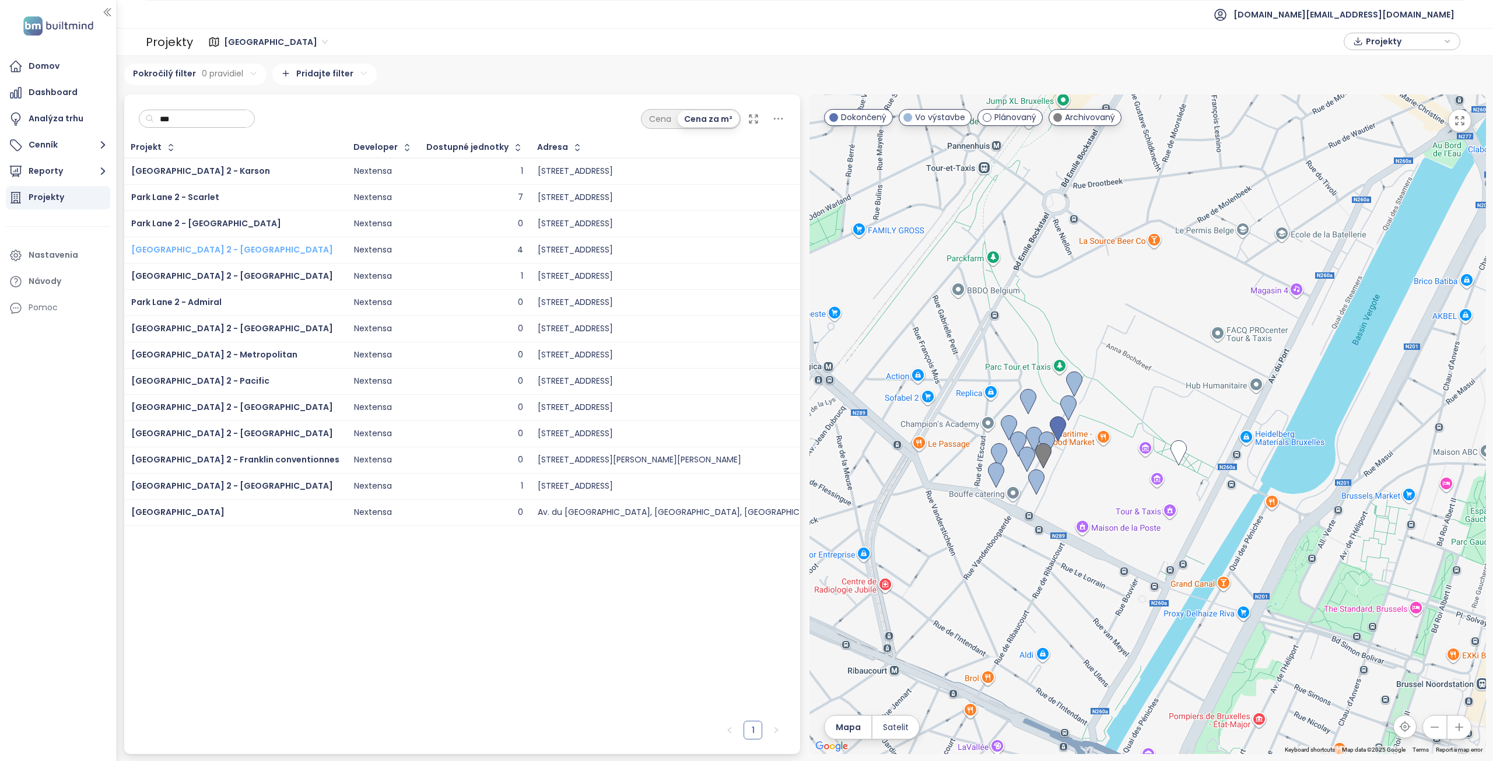
click at [195, 246] on span "Park Lane 2 - Quincy" at bounding box center [232, 250] width 202 height 12
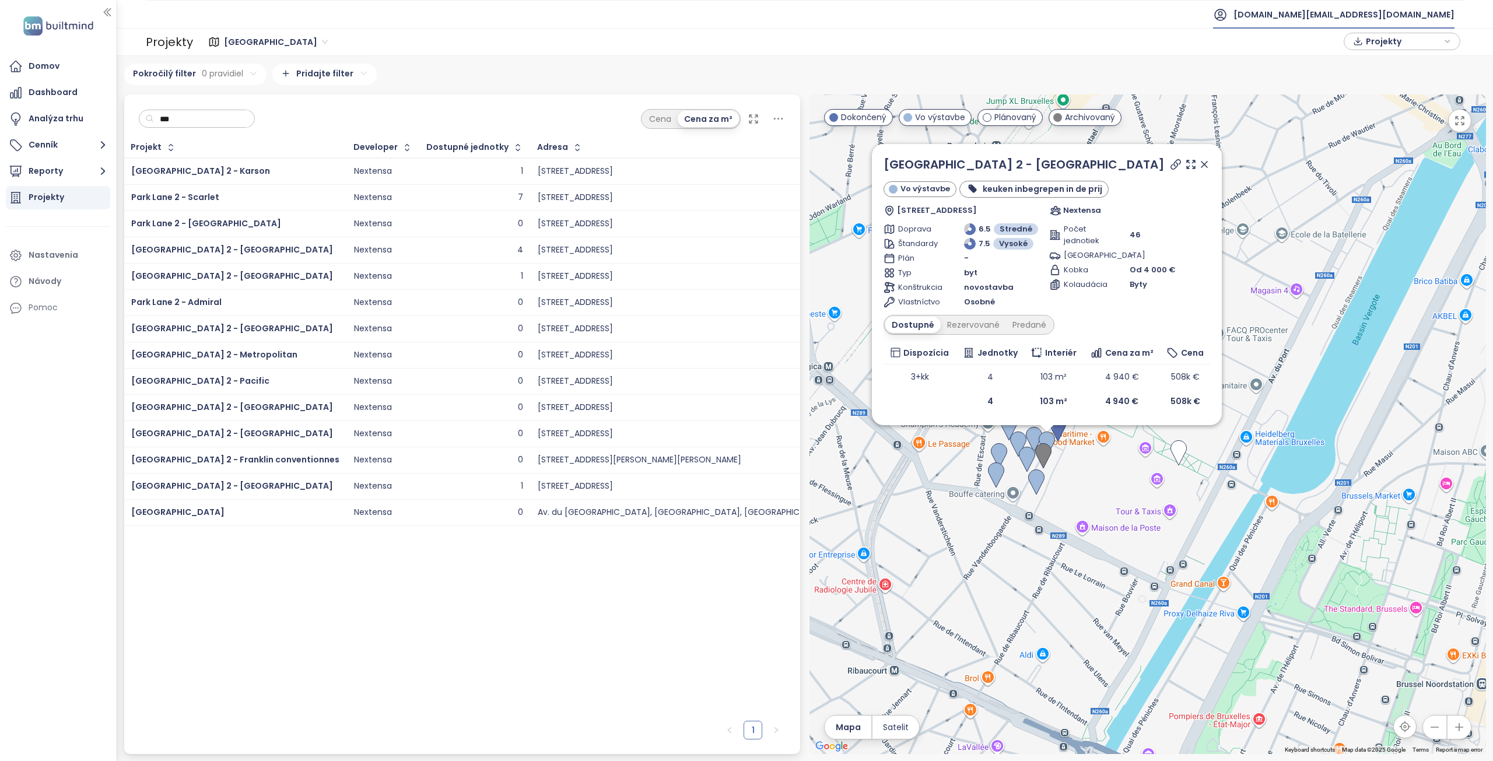
click at [1411, 16] on span "test.eu@builtmind.com" at bounding box center [1344, 15] width 221 height 28
click at [1369, 41] on span "Odhlásiť sa" at bounding box center [1371, 47] width 46 height 12
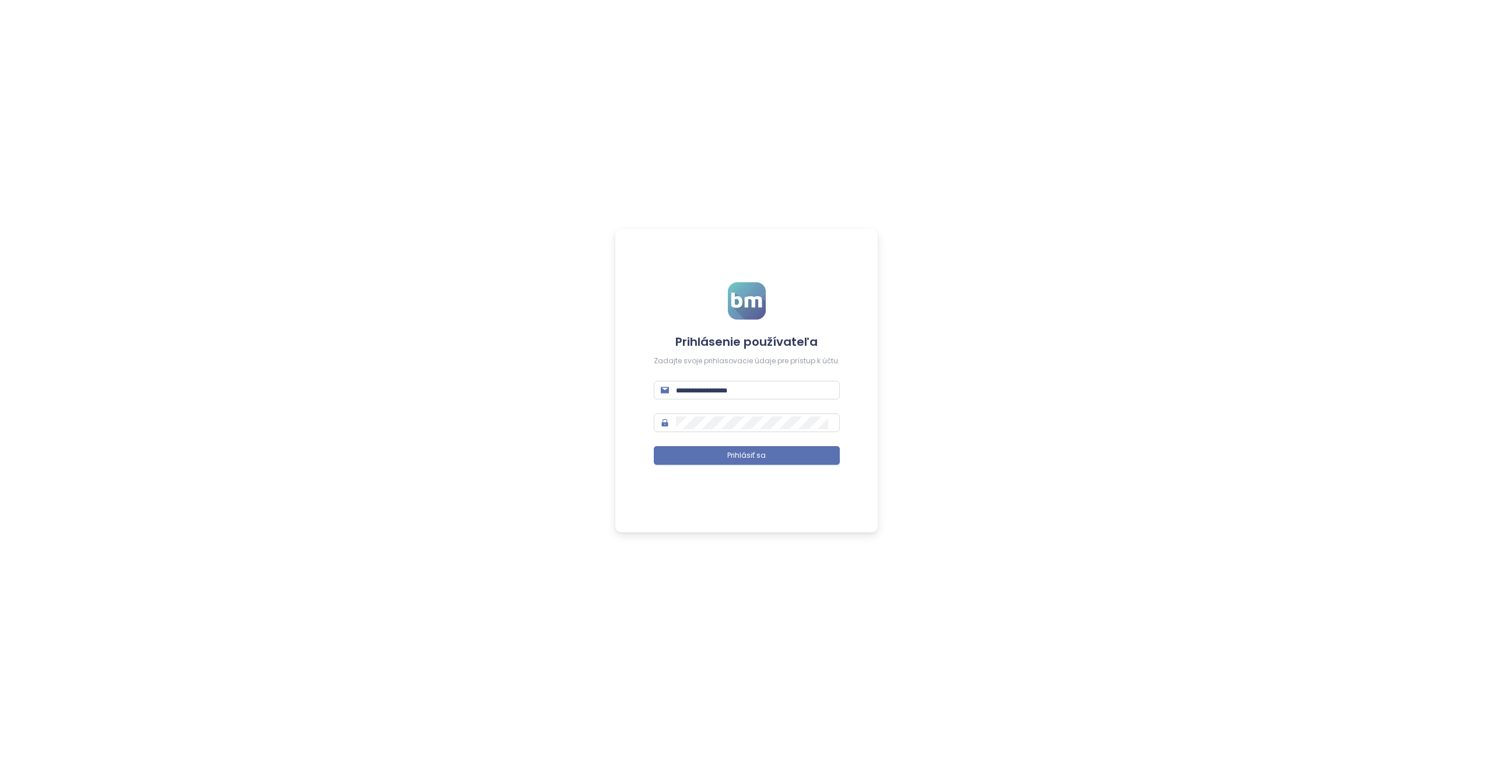
type input "**********"
click at [1110, 404] on div "**********" at bounding box center [746, 380] width 1493 height 761
click at [772, 457] on button "Prihlásiť sa" at bounding box center [747, 455] width 186 height 19
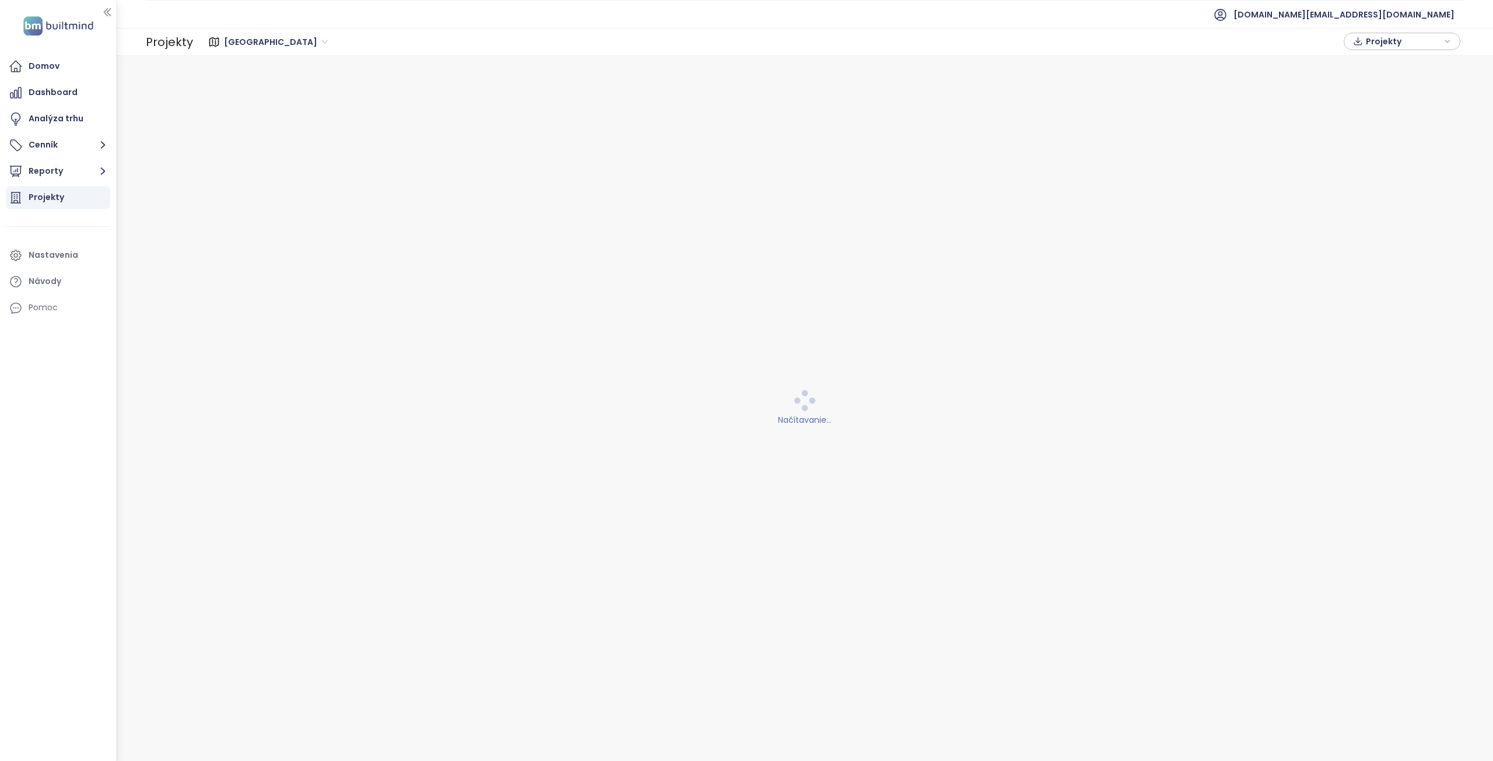
click at [246, 39] on span "Berlin" at bounding box center [276, 42] width 104 height 18
click at [246, 118] on div "Brussels" at bounding box center [280, 121] width 104 height 13
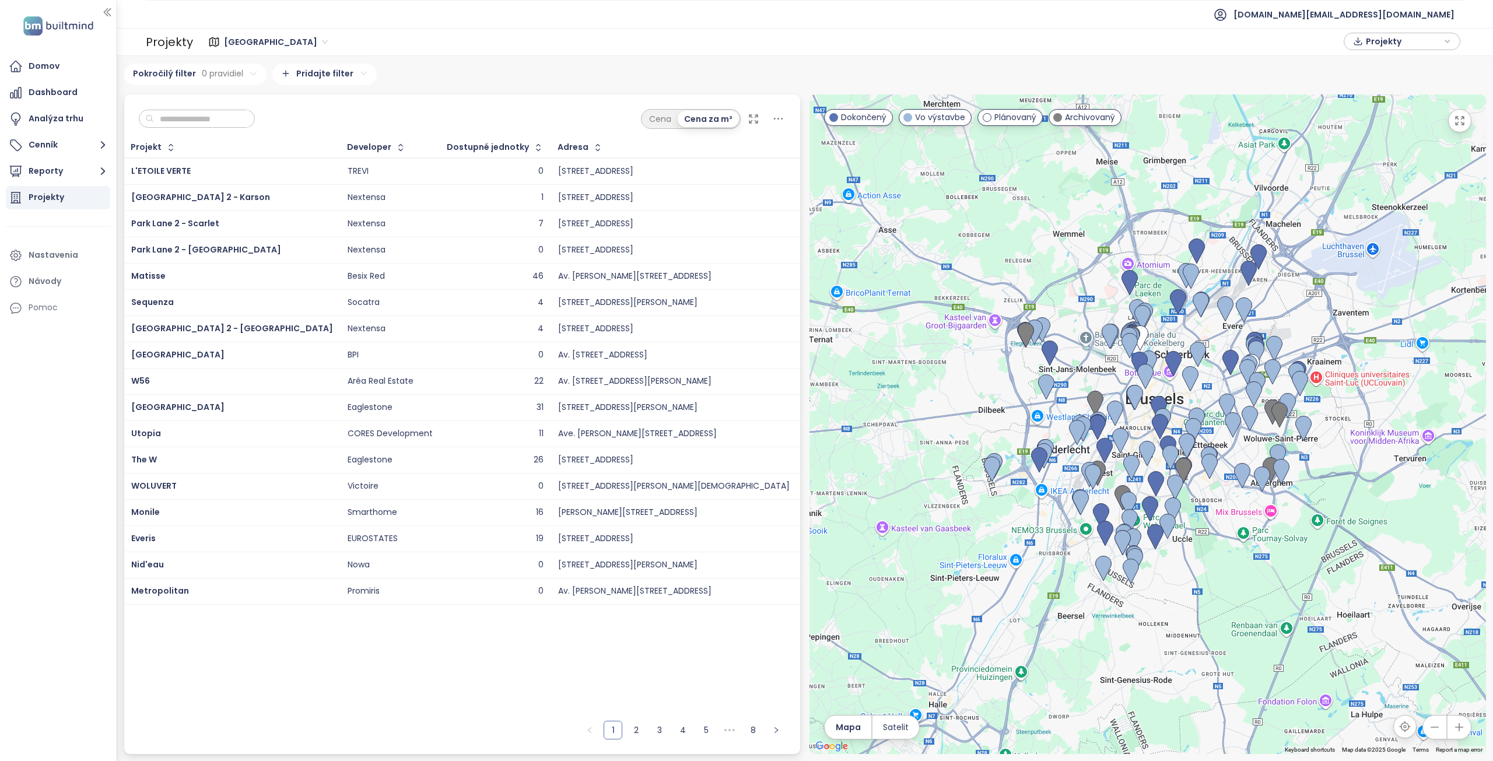
click at [212, 126] on input "text" at bounding box center [201, 119] width 95 height 18
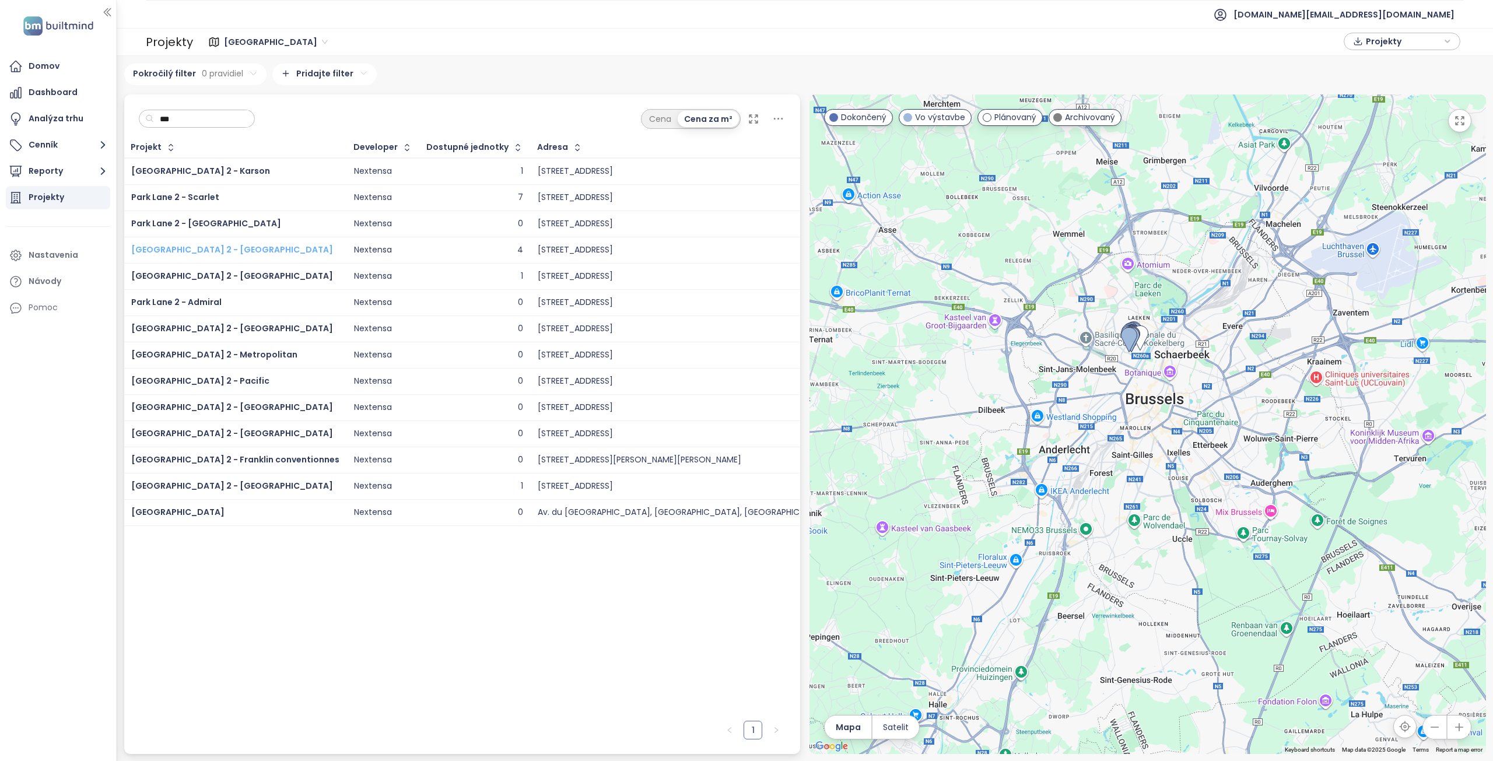
type input "***"
click at [189, 248] on span "Park Lane 2 - Quincy" at bounding box center [232, 250] width 202 height 12
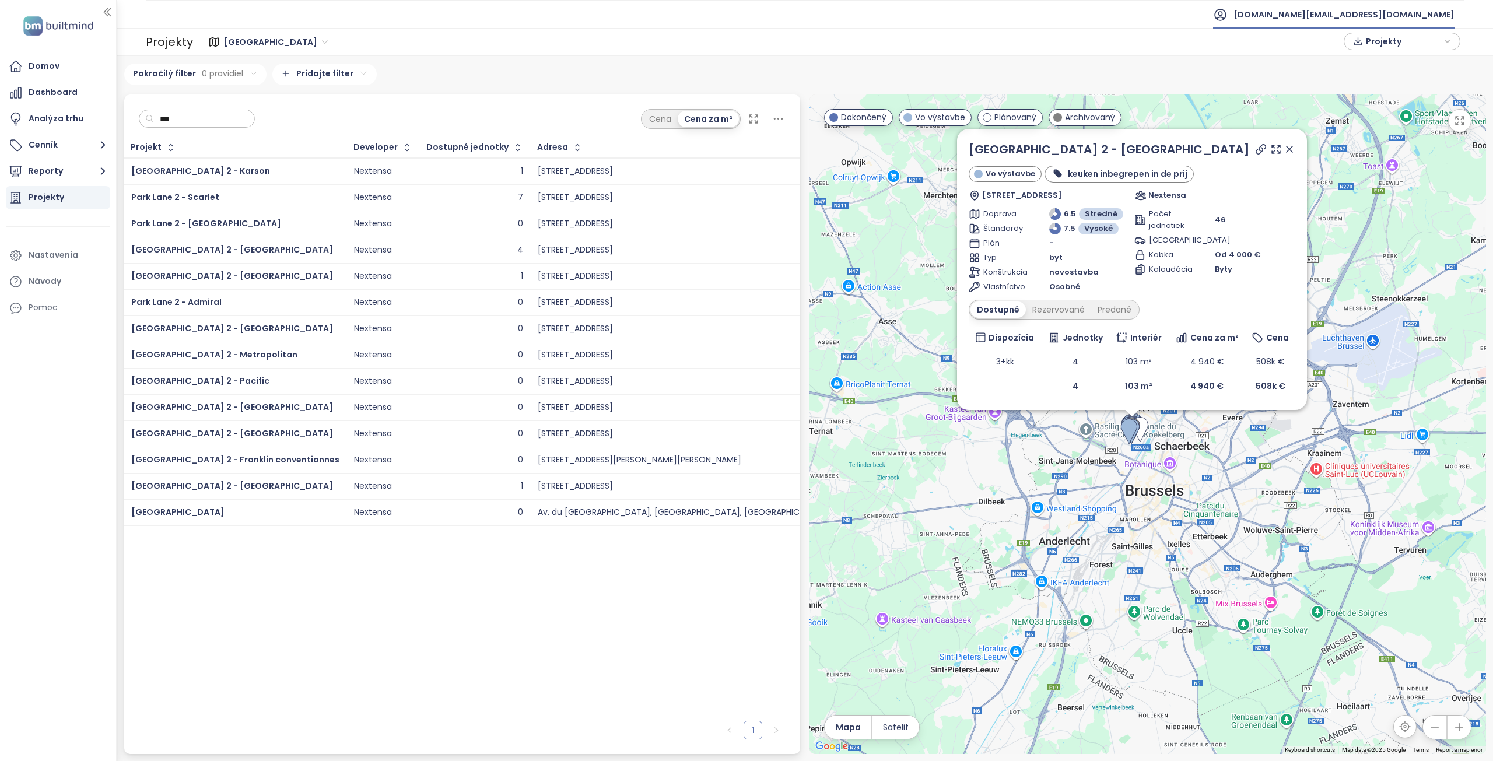
click at [1375, 9] on span "test.eu@builtmind.com" at bounding box center [1344, 15] width 221 height 28
click at [1380, 46] on span "Odhlásiť sa" at bounding box center [1371, 47] width 46 height 12
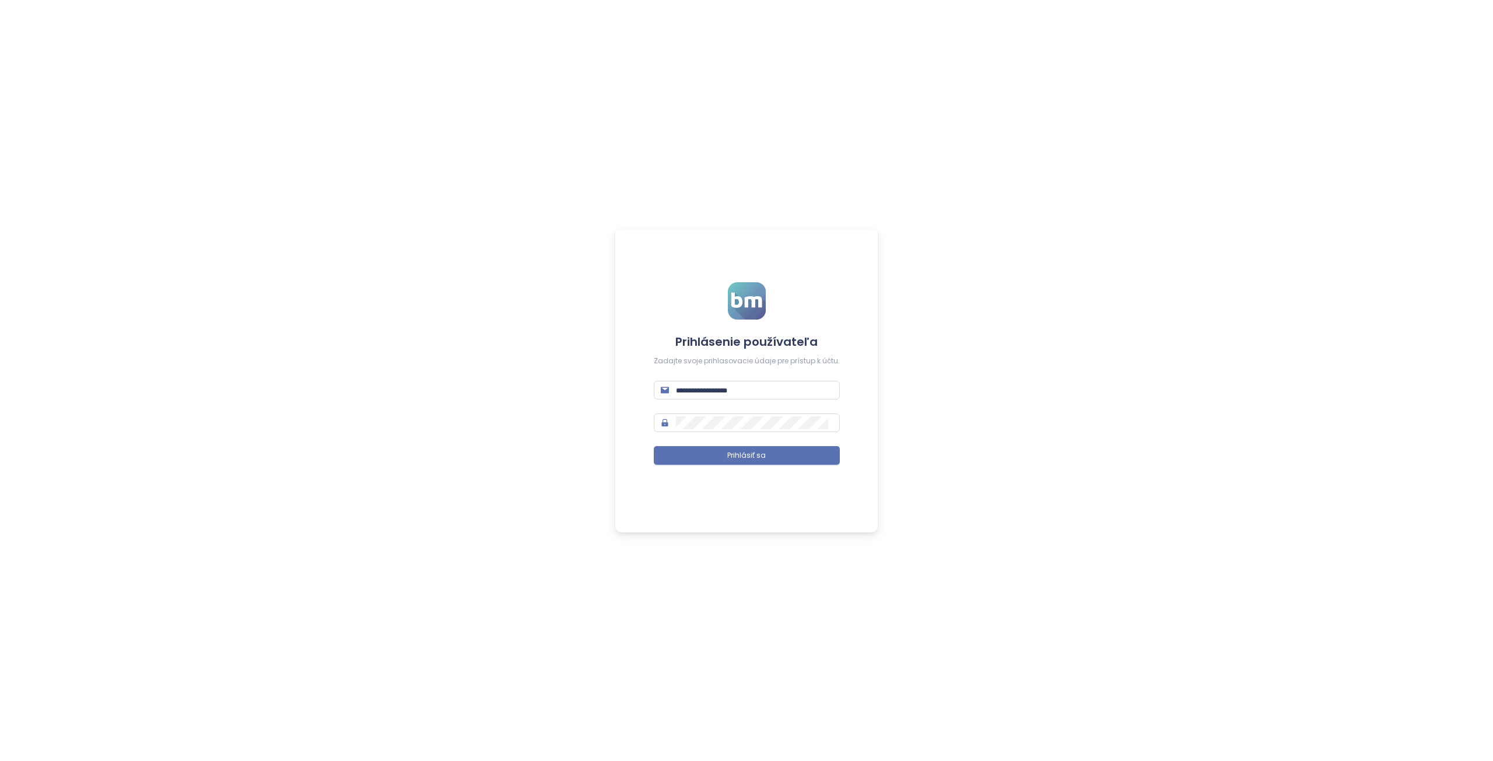
type input "**********"
click at [788, 457] on button "Prihlásiť sa" at bounding box center [747, 455] width 186 height 19
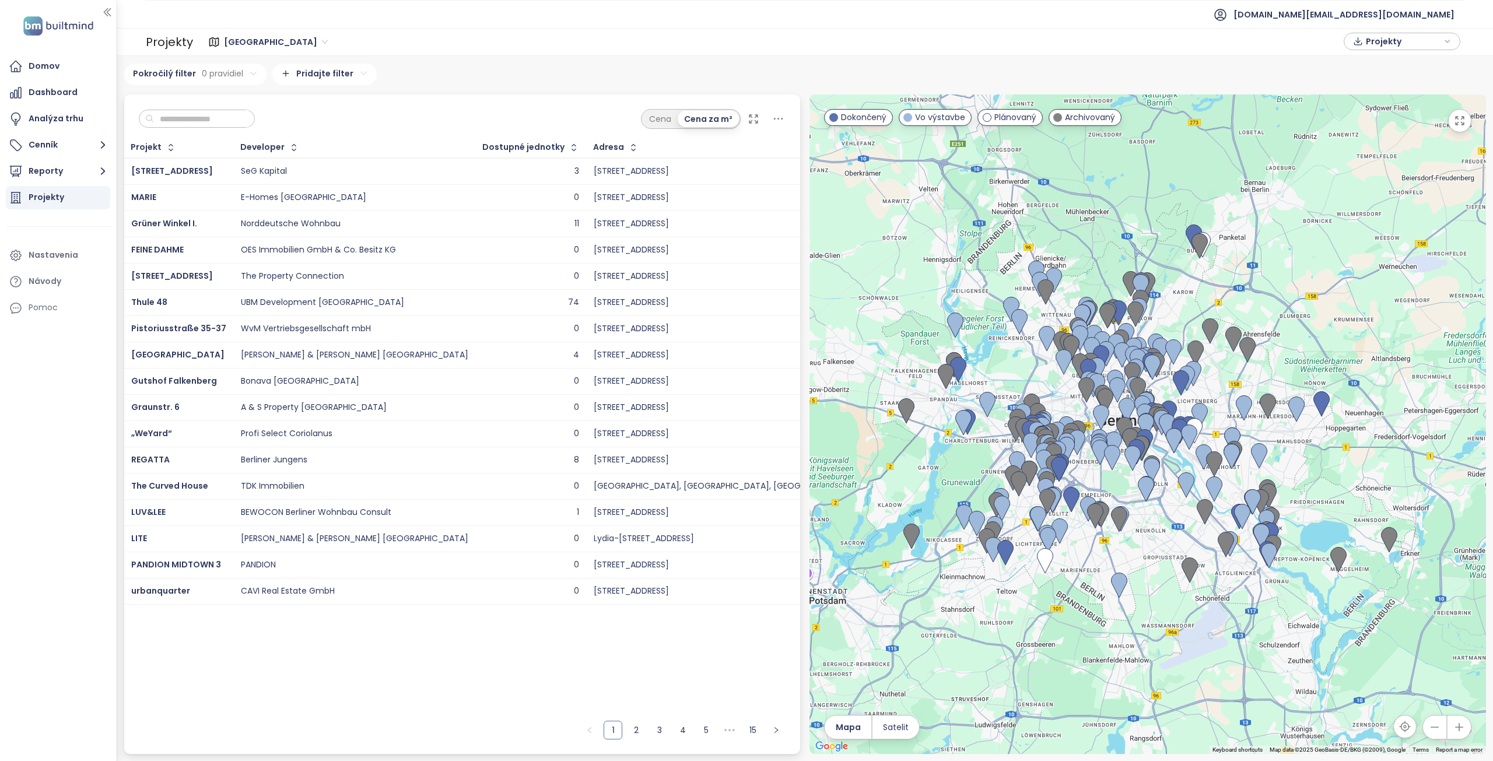
click at [240, 36] on span "Berlin" at bounding box center [276, 42] width 104 height 18
click at [255, 121] on div "Brussels" at bounding box center [280, 121] width 104 height 13
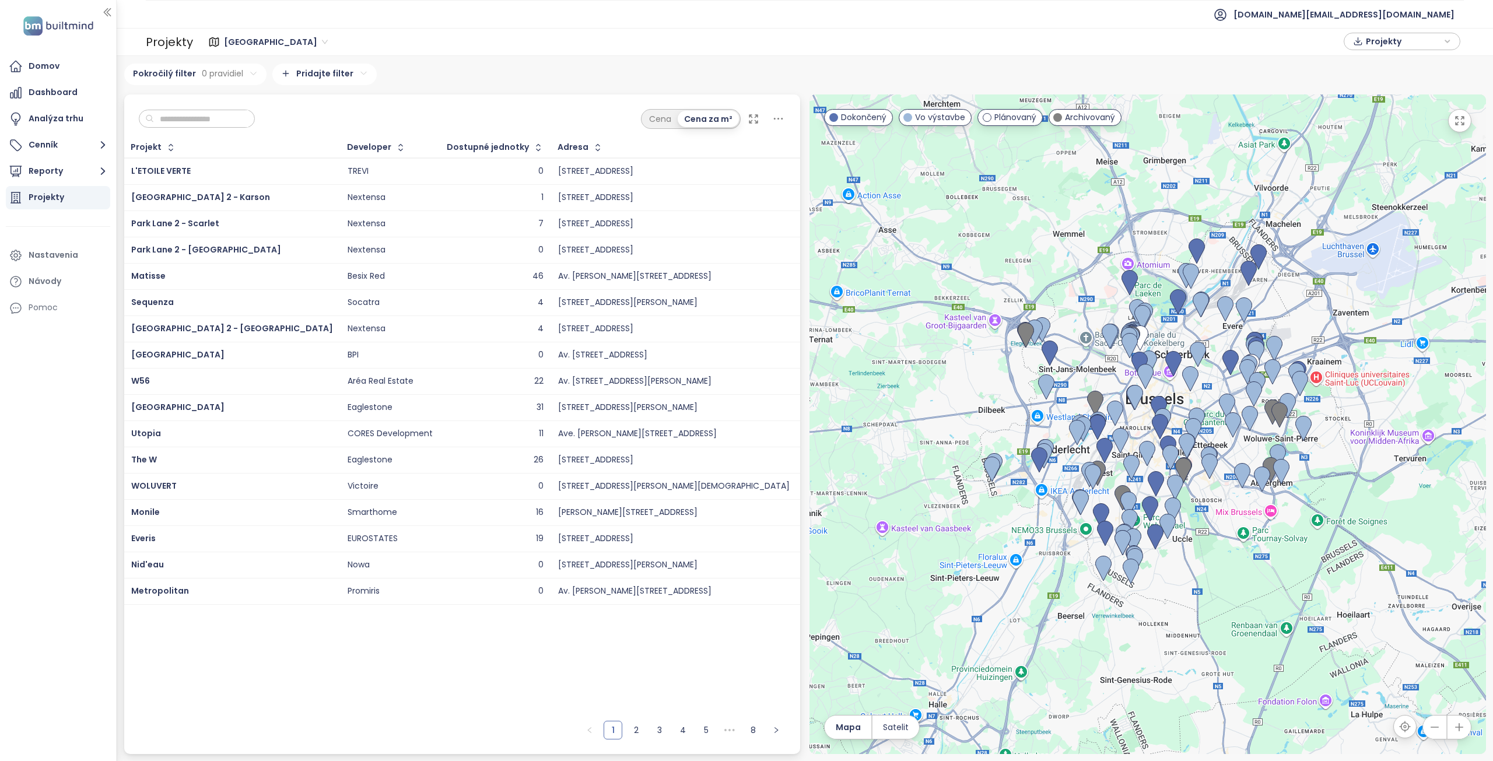
click at [227, 119] on input "text" at bounding box center [201, 119] width 95 height 18
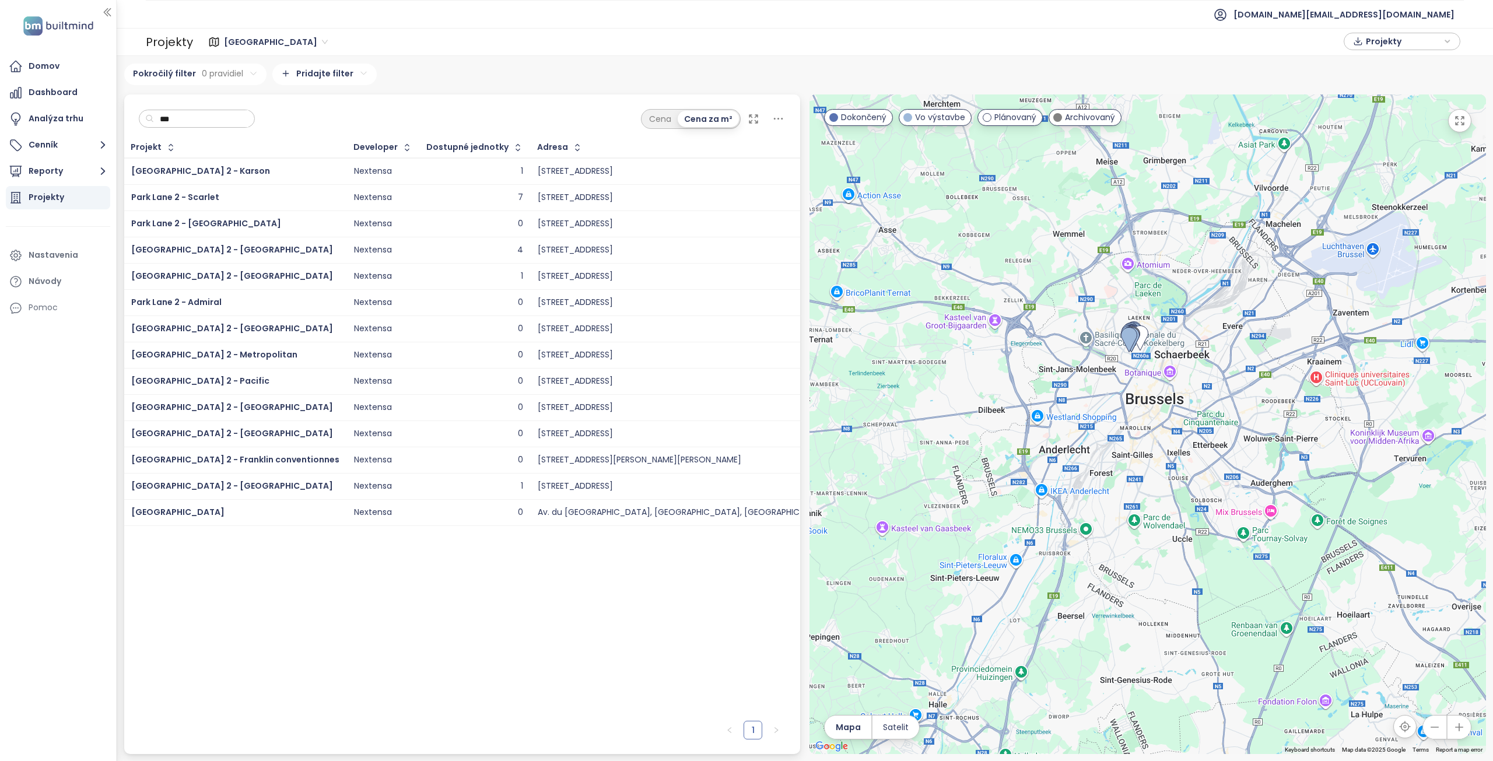
type input "***"
click at [198, 256] on div "Park Lane 2 - Quincy" at bounding box center [235, 250] width 208 height 14
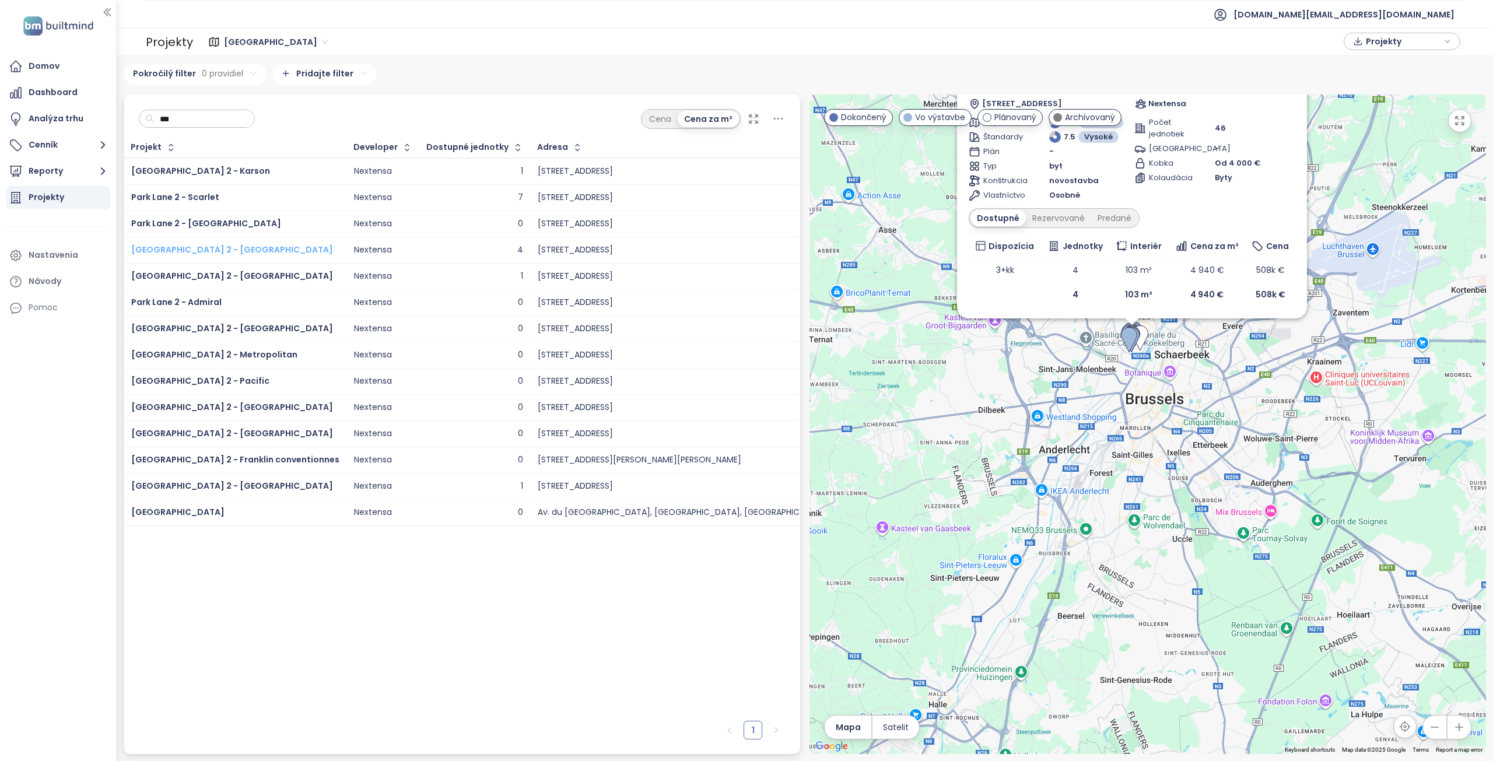
click at [199, 249] on span "Park Lane 2 - Quincy" at bounding box center [232, 250] width 202 height 12
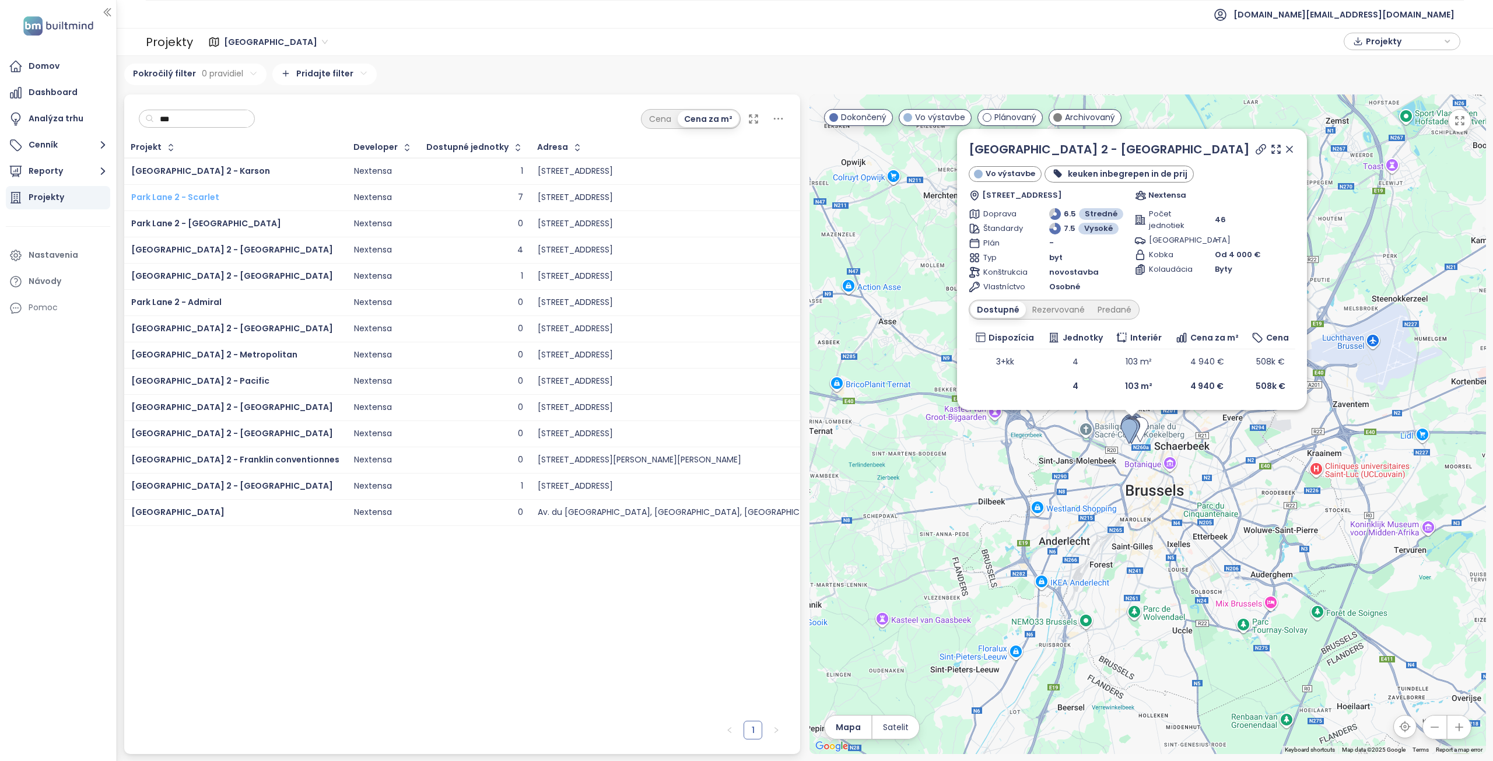
click at [190, 200] on span "Park Lane 2 - Scarlet" at bounding box center [175, 197] width 88 height 12
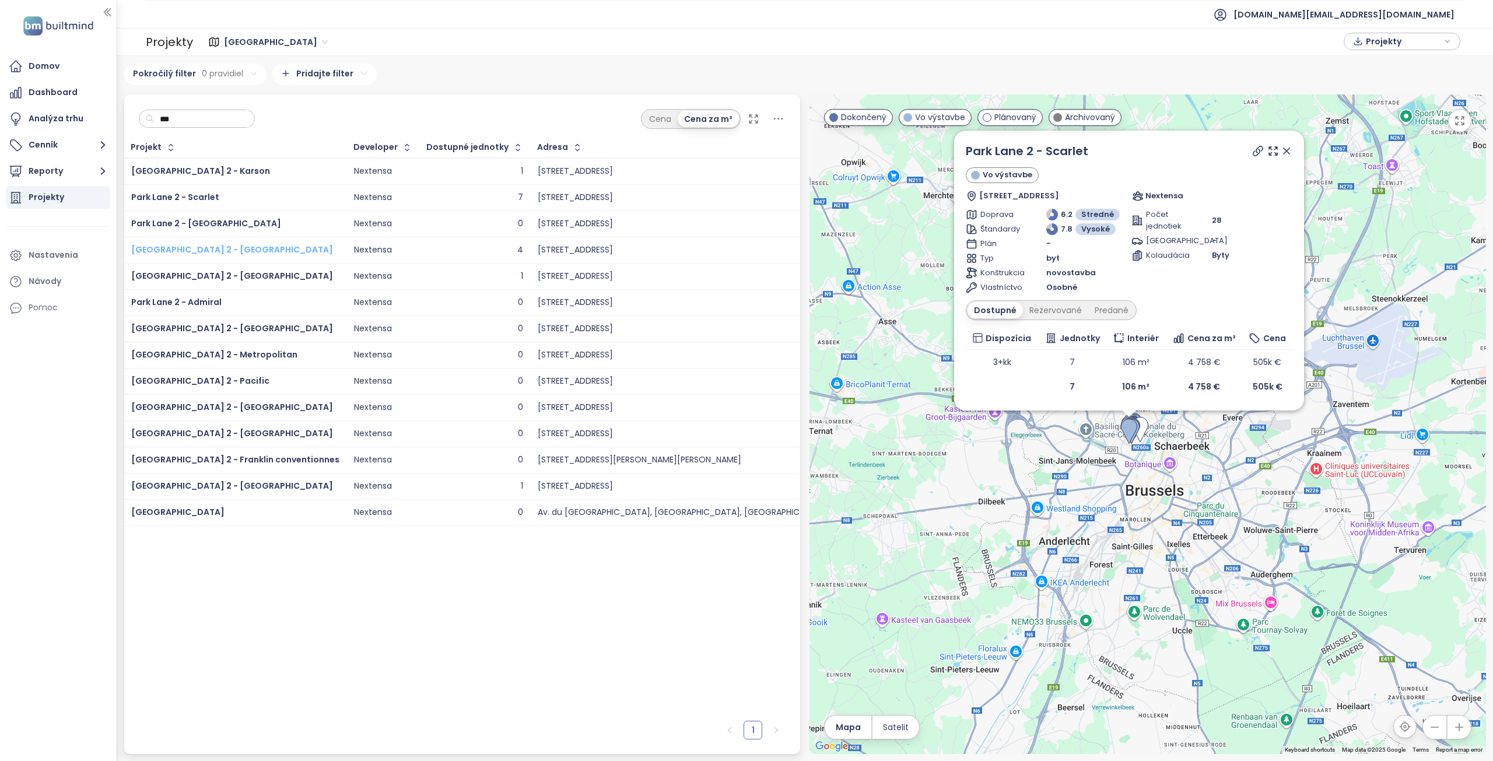
click at [195, 247] on span "Park Lane 2 - Quincy" at bounding box center [232, 250] width 202 height 12
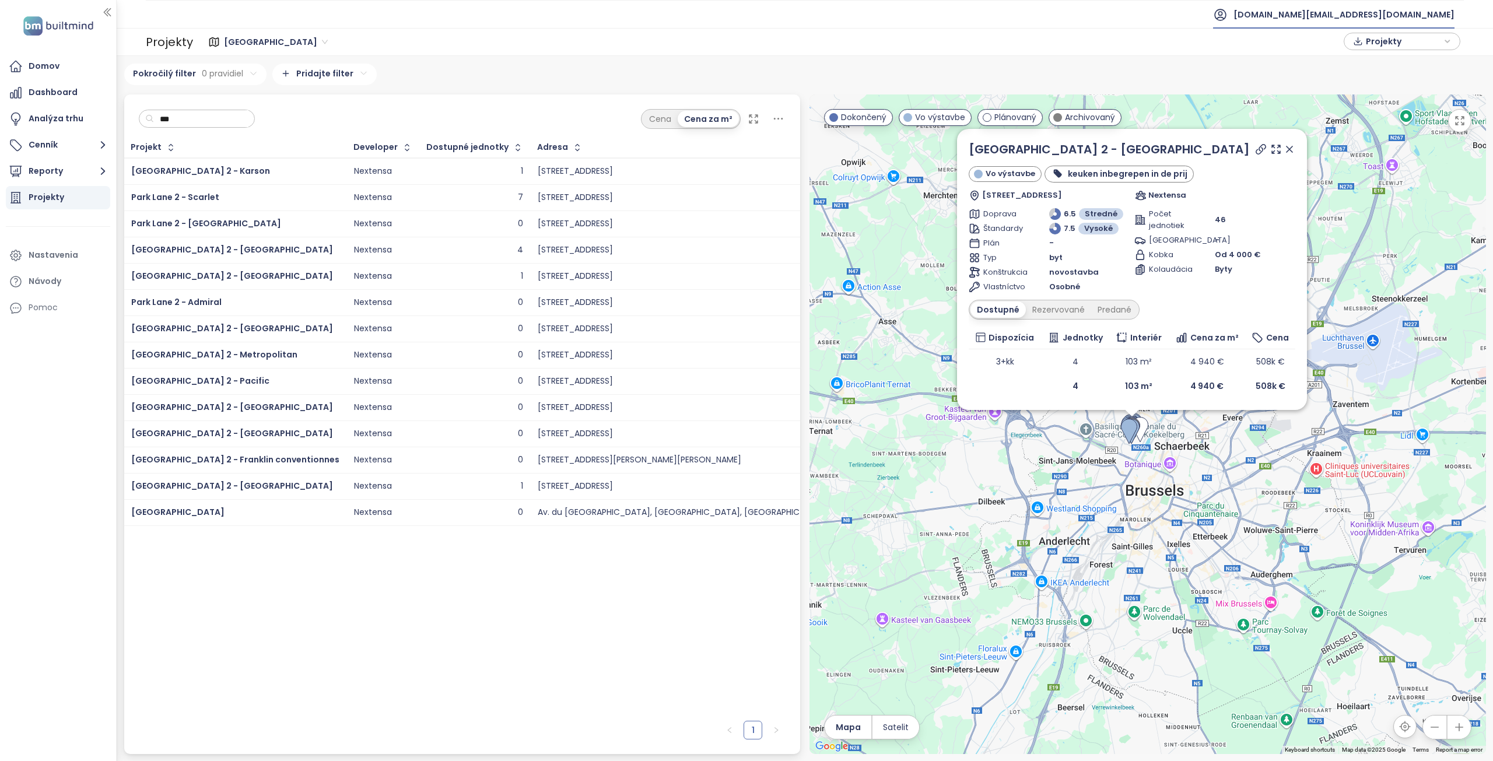
click at [1388, 14] on span "test.eu@builtmind.com" at bounding box center [1344, 15] width 221 height 28
click at [1377, 47] on span "Odhlásiť sa" at bounding box center [1371, 47] width 46 height 12
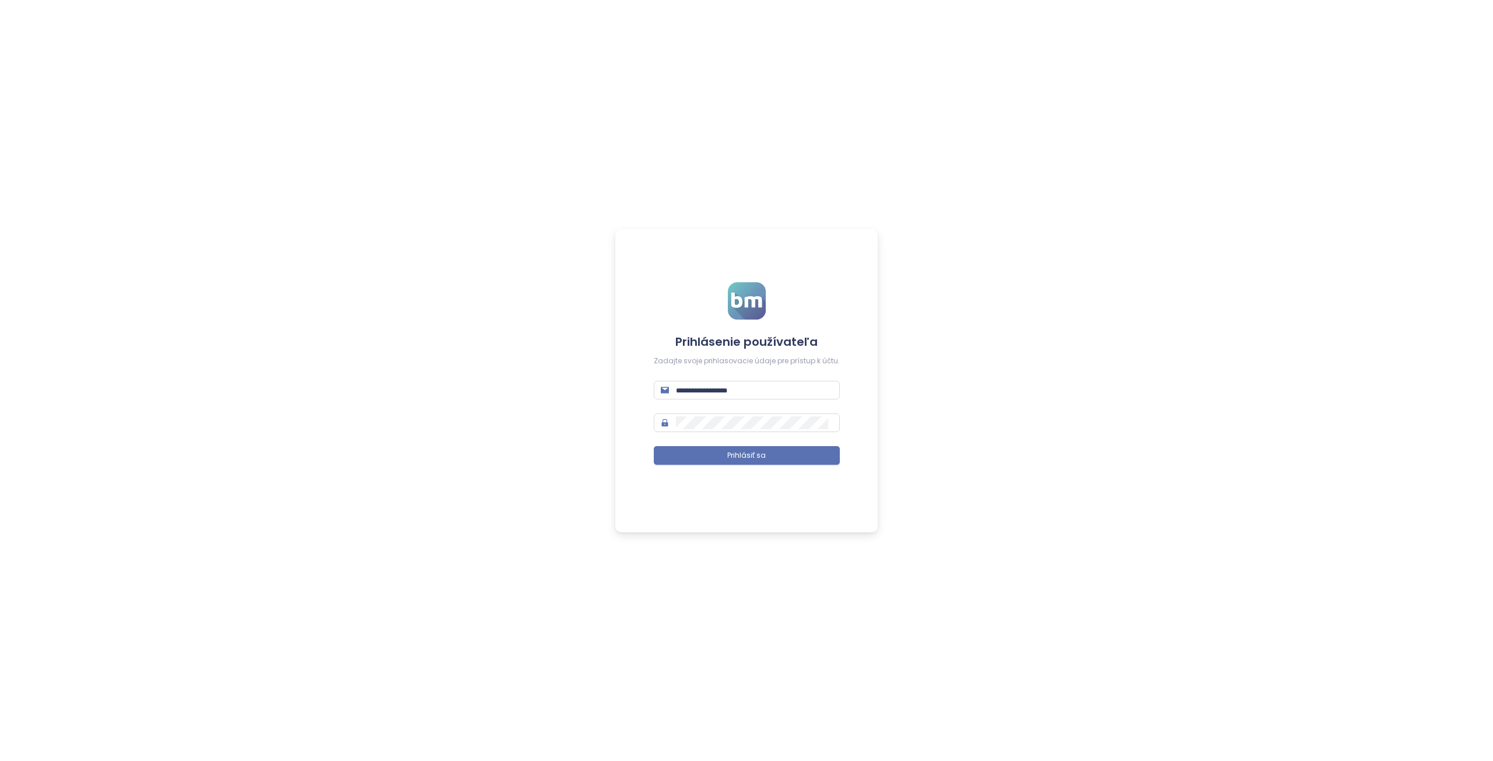
type input "**********"
click at [761, 457] on span "Prihlásiť sa" at bounding box center [746, 455] width 39 height 11
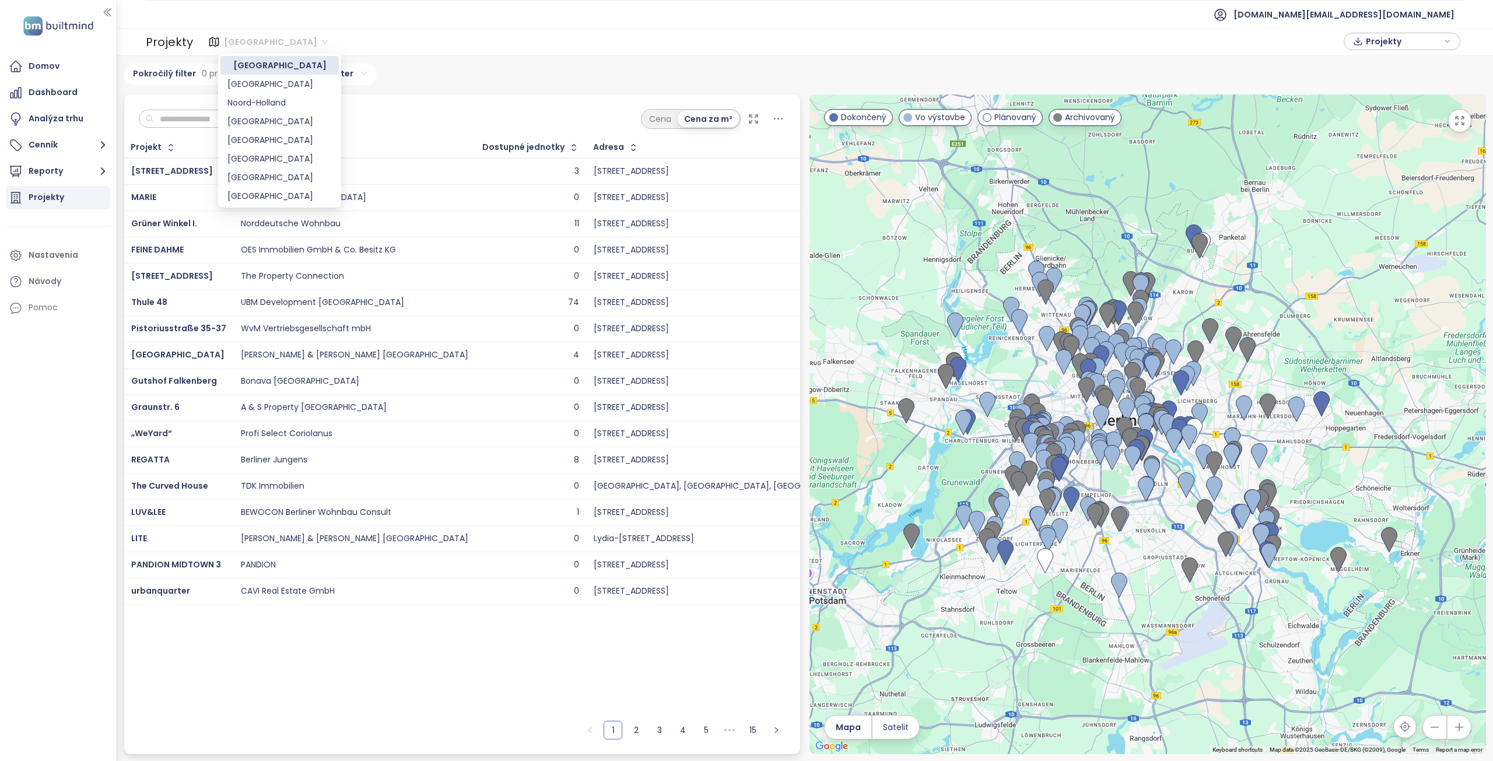
click at [240, 42] on span "Berlin" at bounding box center [276, 42] width 104 height 18
click at [249, 118] on div "Brussels" at bounding box center [280, 121] width 104 height 13
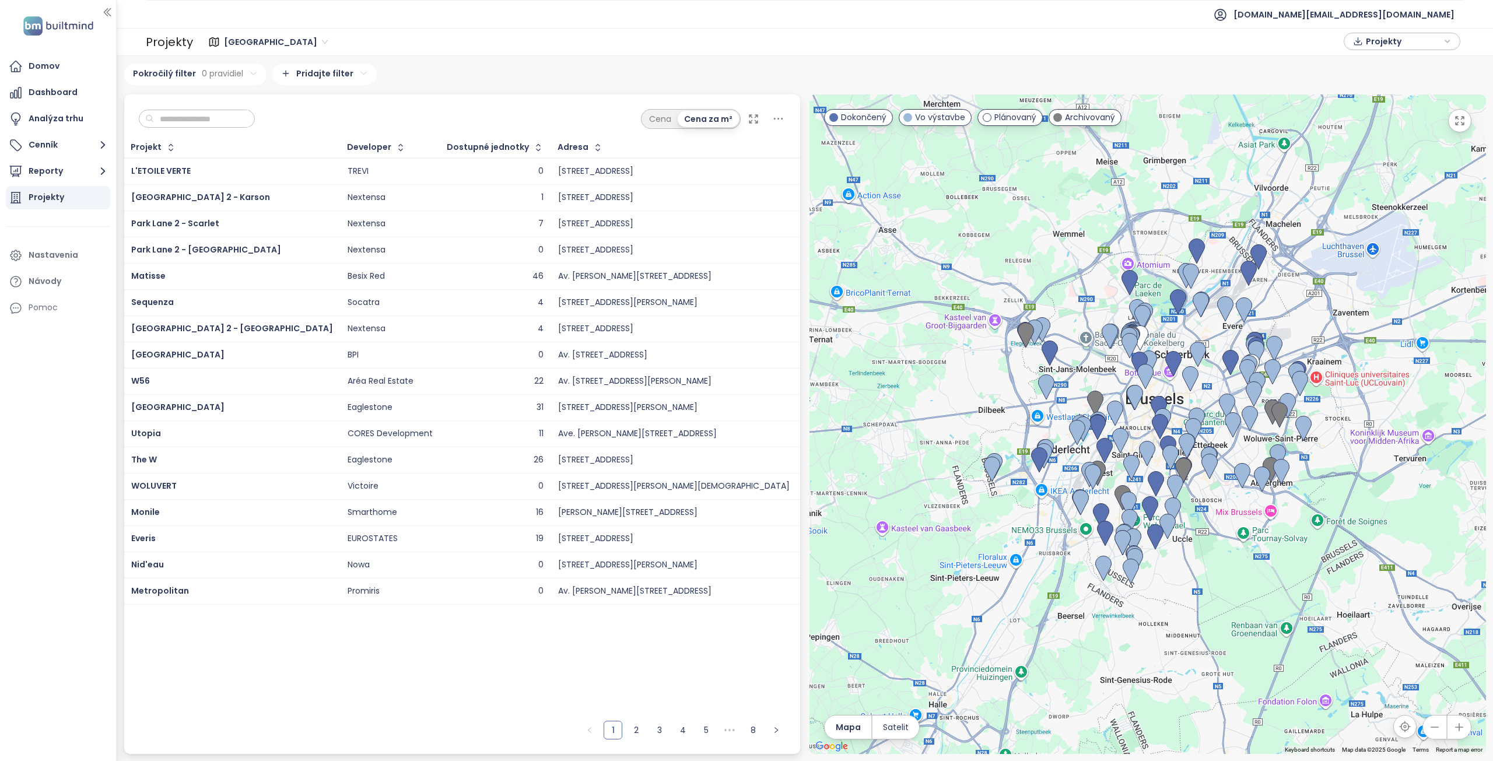
click at [235, 126] on input "text" at bounding box center [201, 119] width 95 height 18
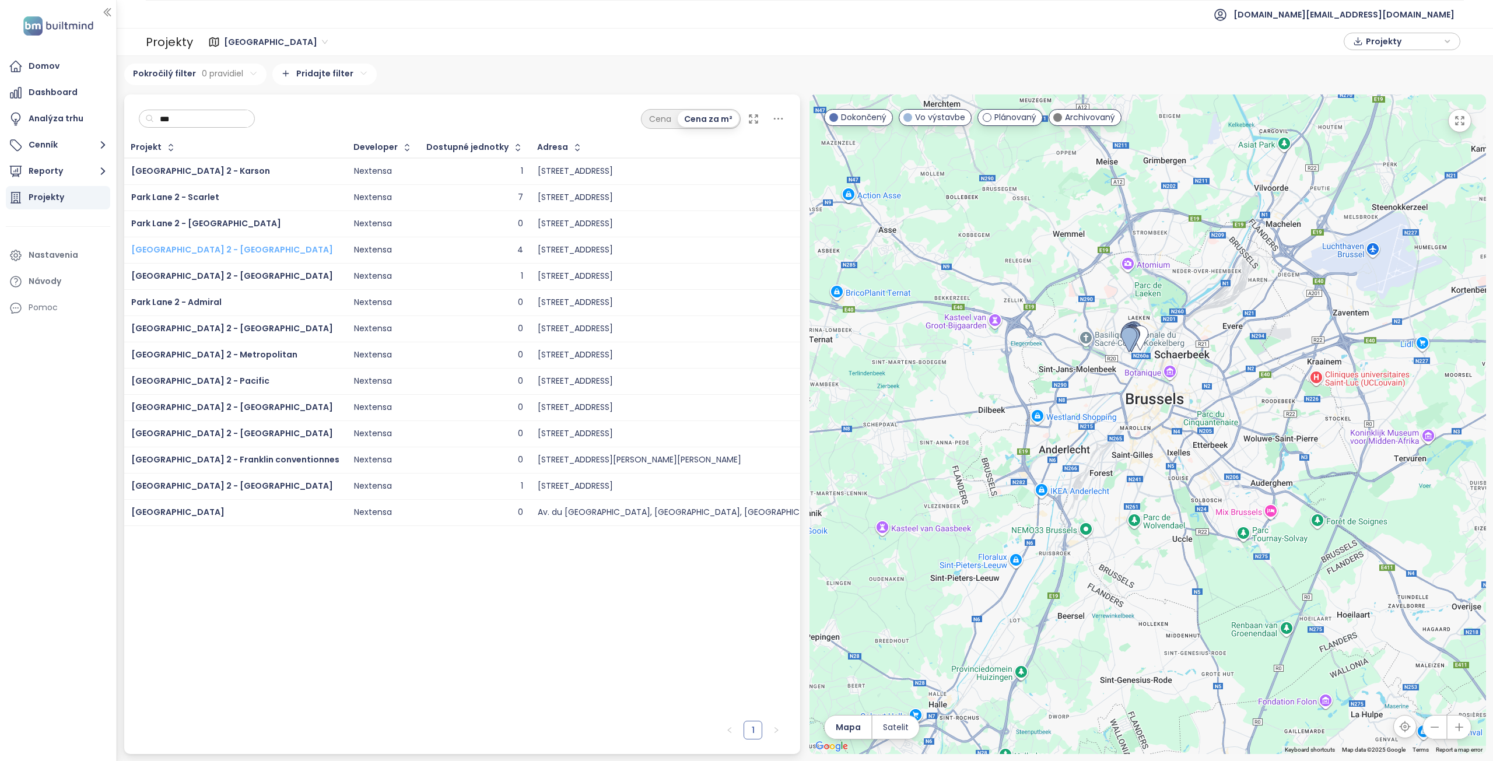
type input "***"
click at [190, 246] on span "Park Lane 2 - Quincy" at bounding box center [232, 250] width 202 height 12
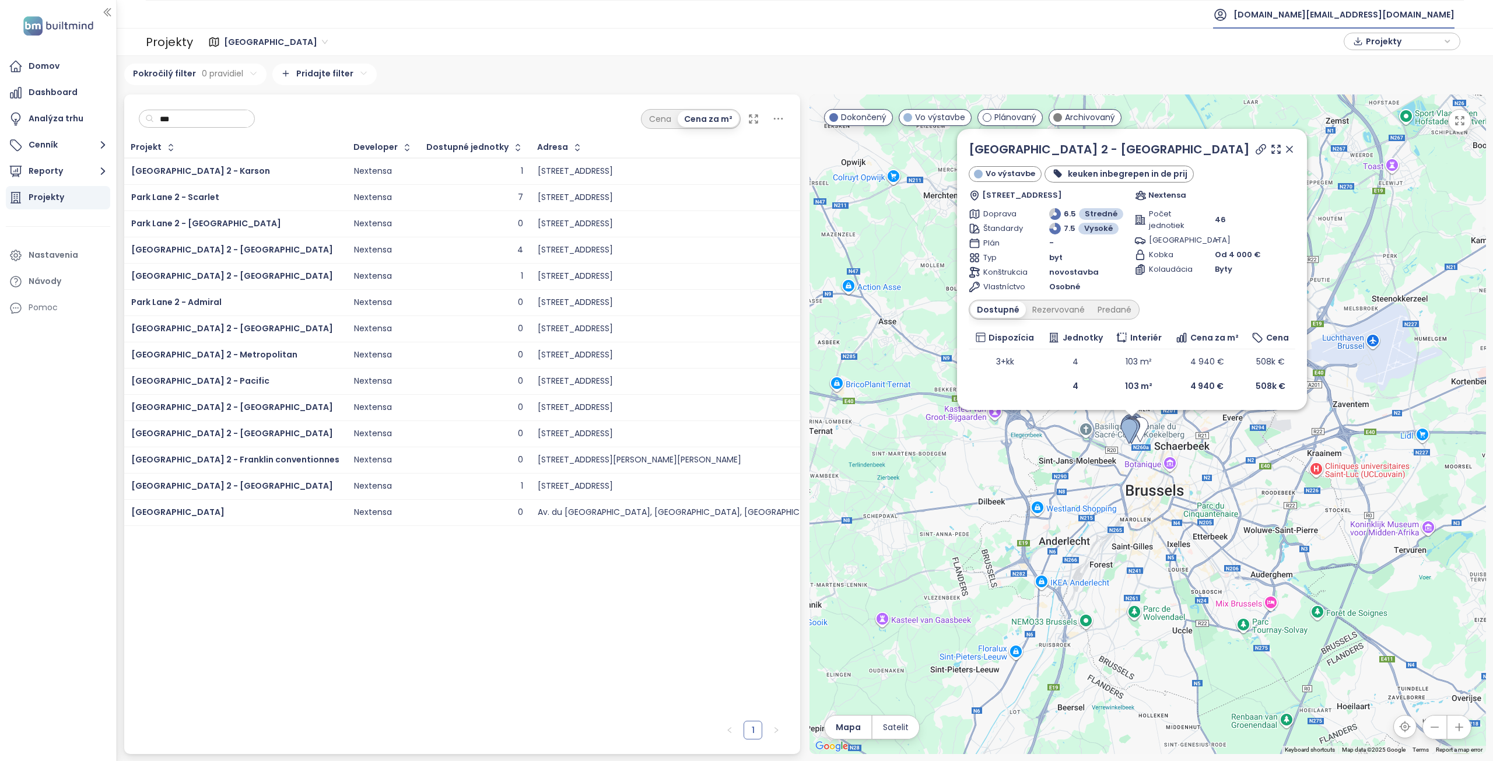
click at [1400, 16] on span "test.eu@builtmind.com" at bounding box center [1344, 15] width 221 height 28
click at [1384, 52] on span "Odhlásiť sa" at bounding box center [1371, 47] width 46 height 12
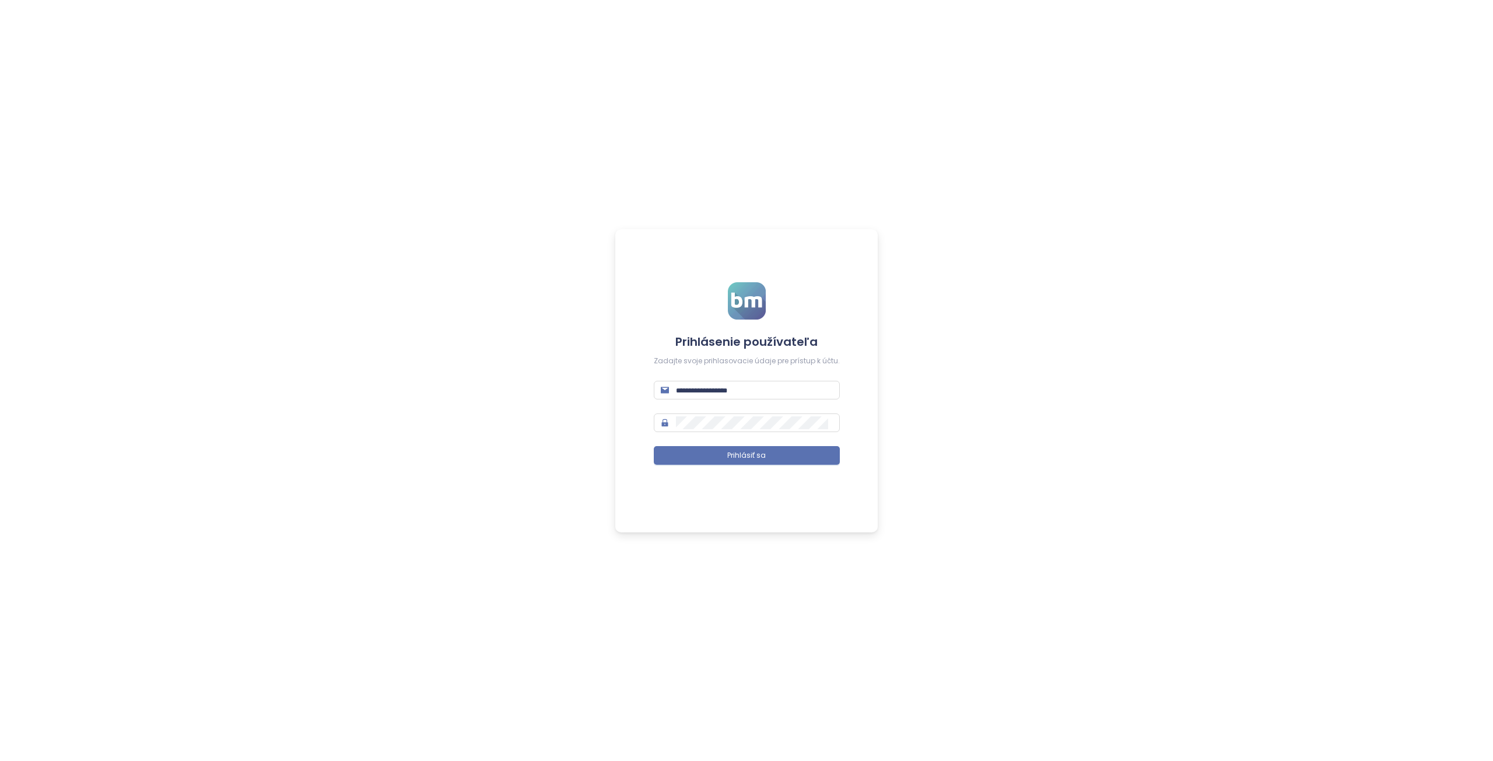
type input "**********"
click at [755, 457] on span "Prihlásiť sa" at bounding box center [746, 455] width 39 height 11
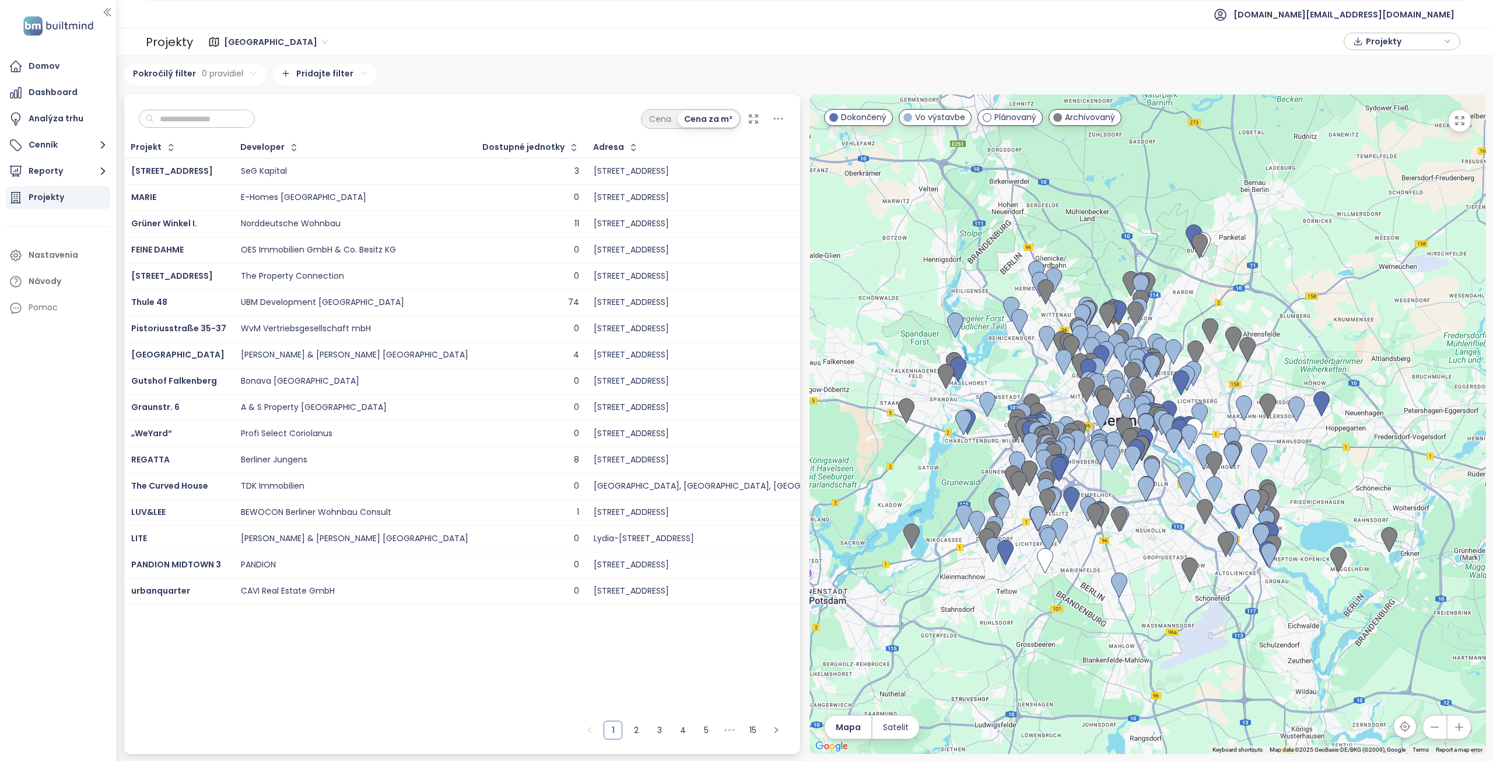
click at [233, 39] on span "Berlin" at bounding box center [276, 42] width 104 height 18
click at [252, 124] on div "Brussels" at bounding box center [280, 121] width 104 height 13
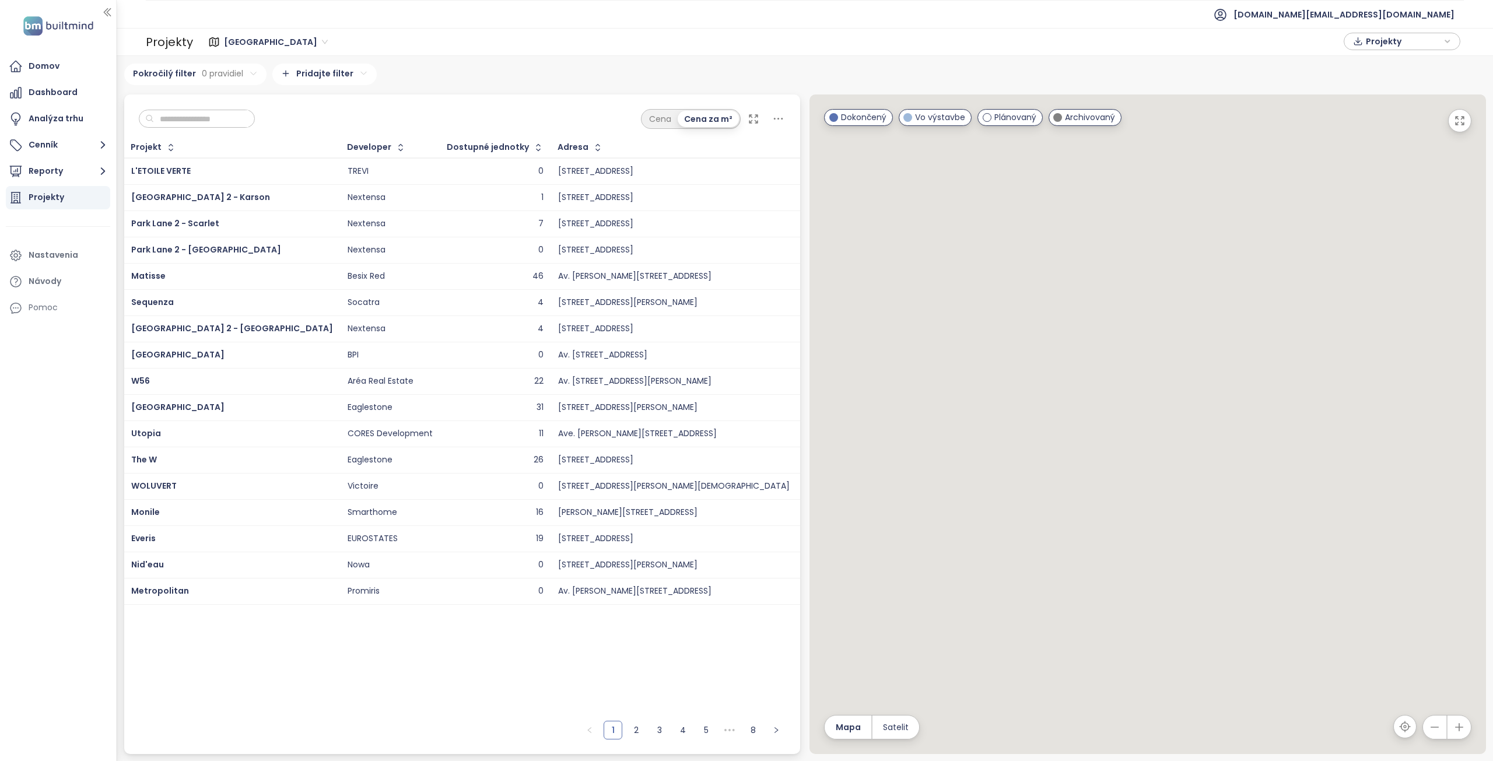
click at [231, 43] on span "Brussels" at bounding box center [276, 42] width 104 height 18
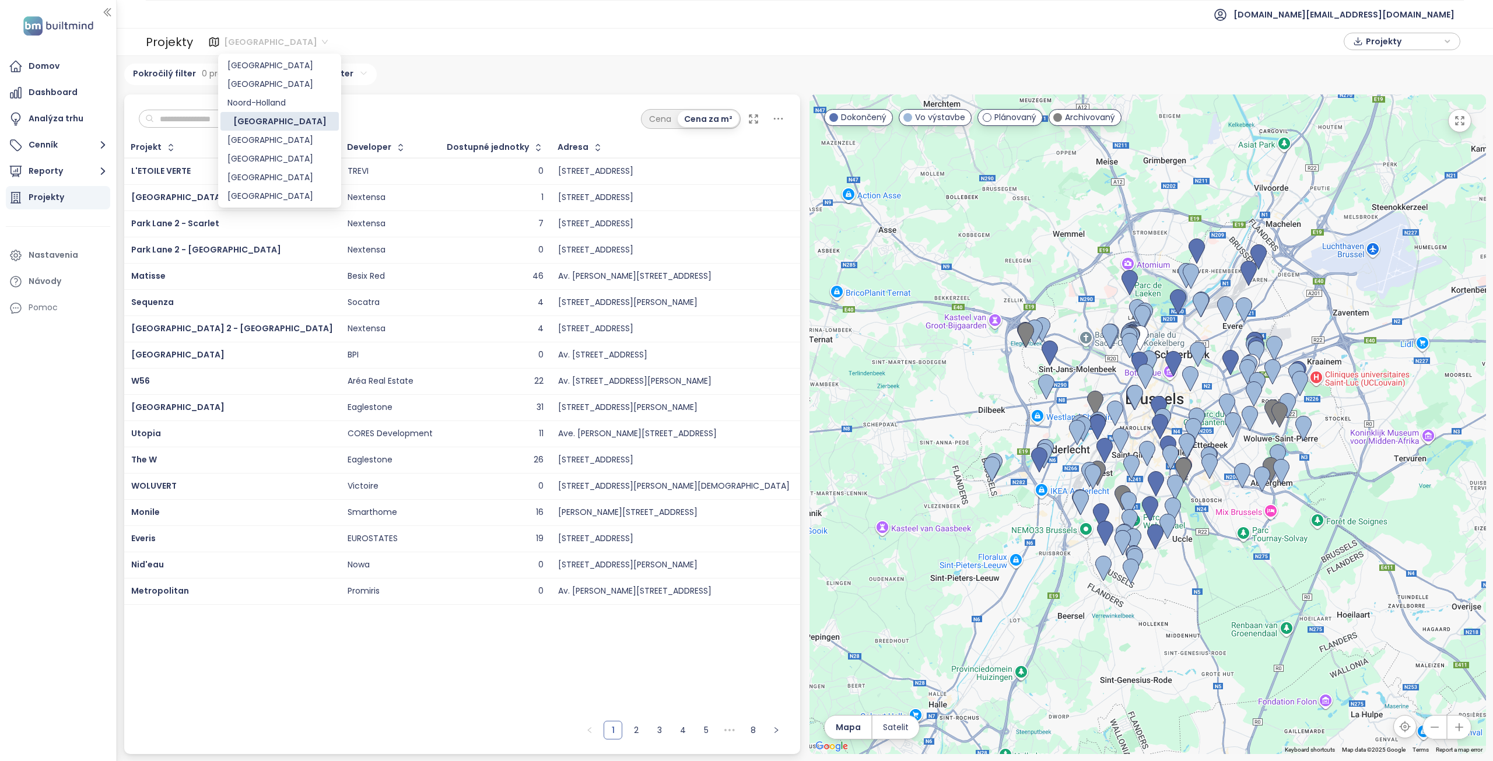
click at [415, 48] on div "Brussels Projekty" at bounding box center [829, 42] width 1264 height 19
click at [221, 122] on input "text" at bounding box center [201, 119] width 95 height 18
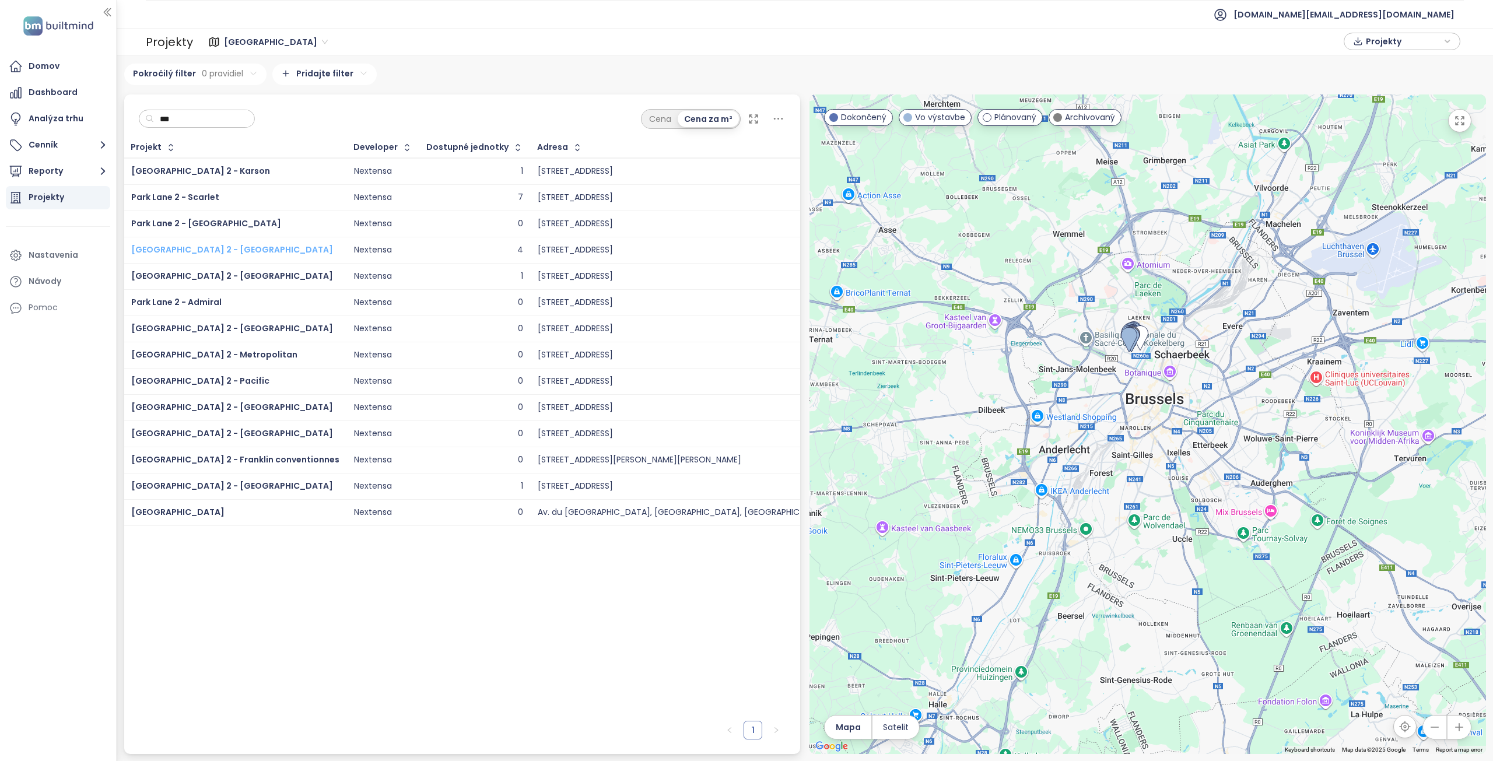
type input "***"
click at [200, 246] on span "Park Lane 2 - Quincy" at bounding box center [232, 250] width 202 height 12
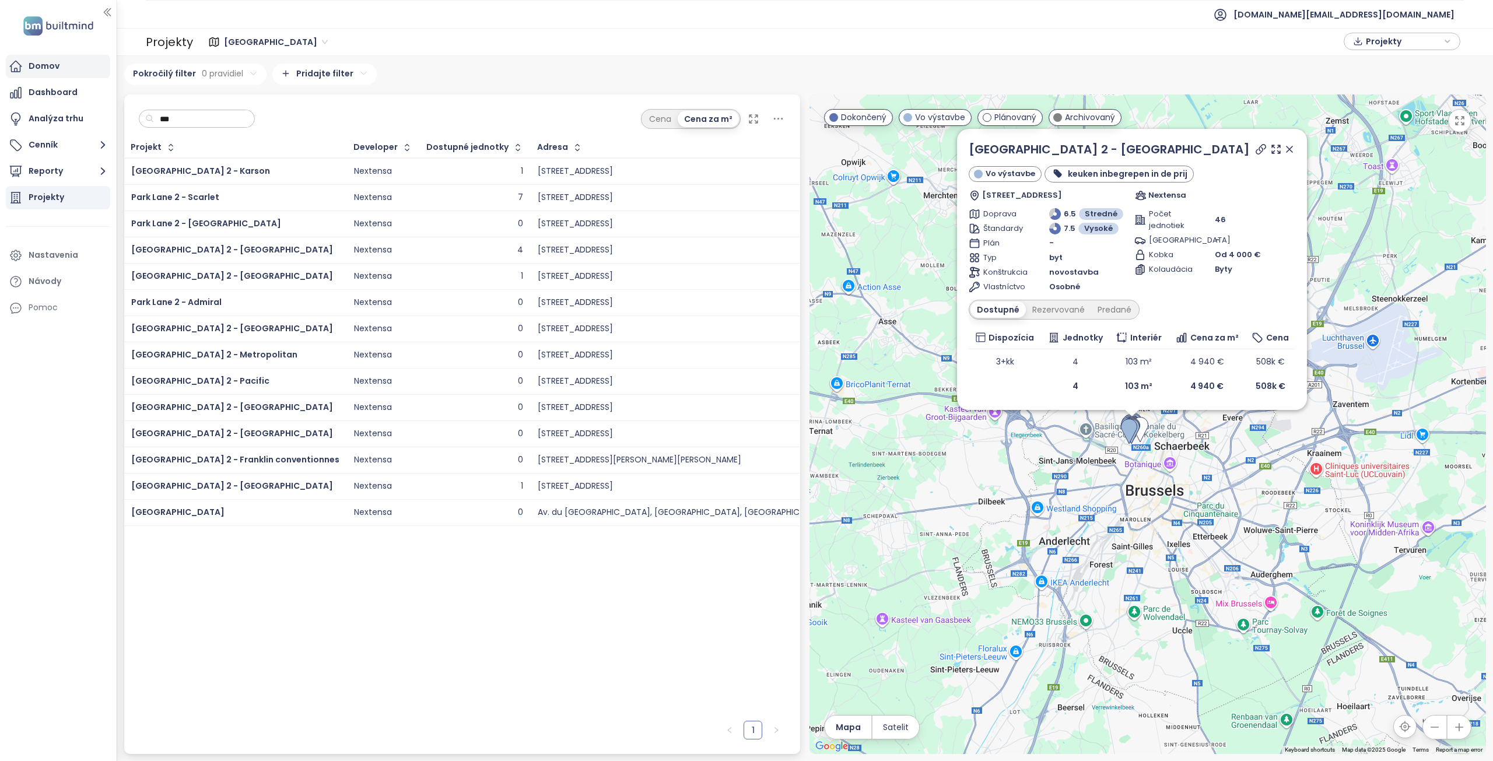
click at [57, 67] on div "Domov" at bounding box center [44, 66] width 31 height 15
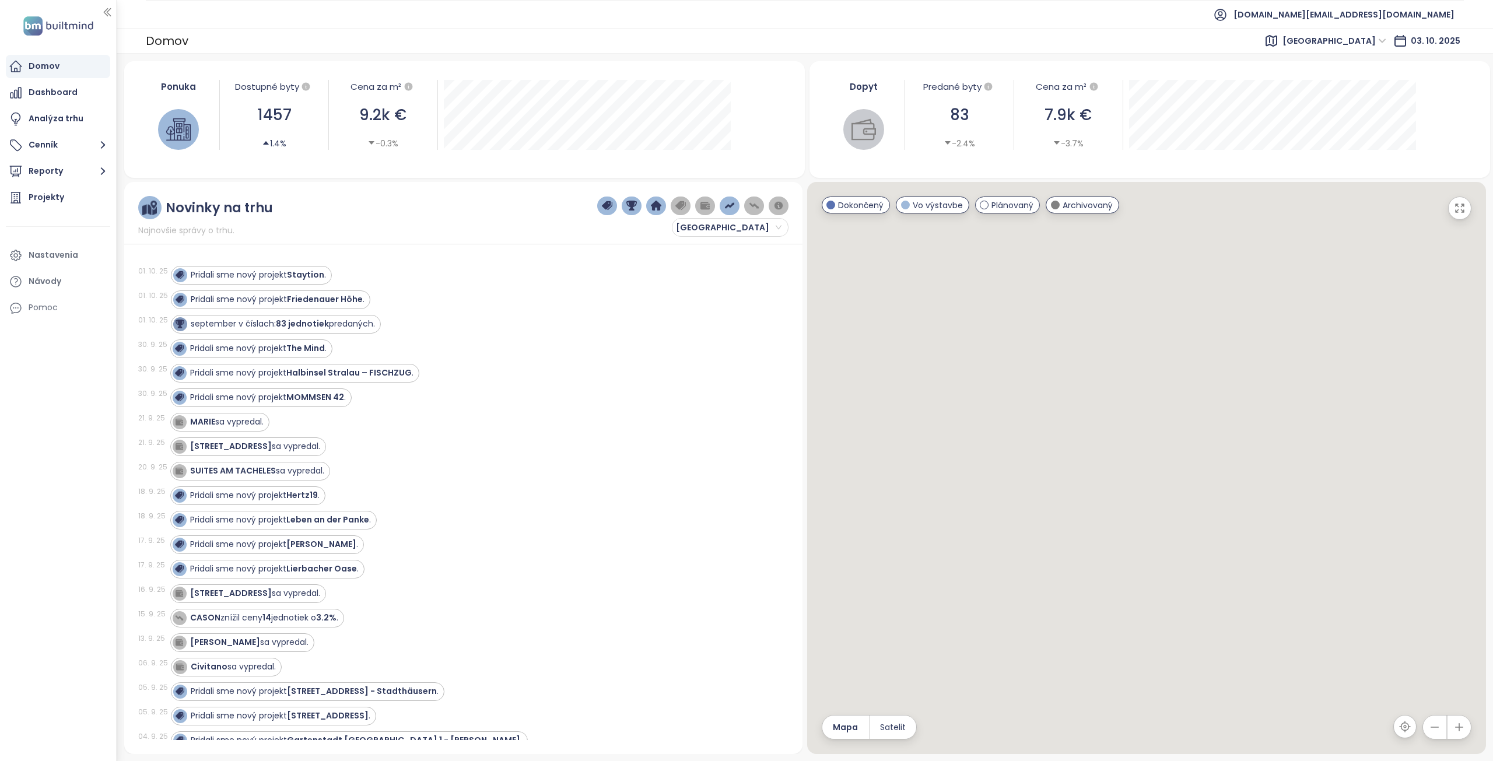
click at [1371, 41] on span "Berlin" at bounding box center [1335, 41] width 104 height 18
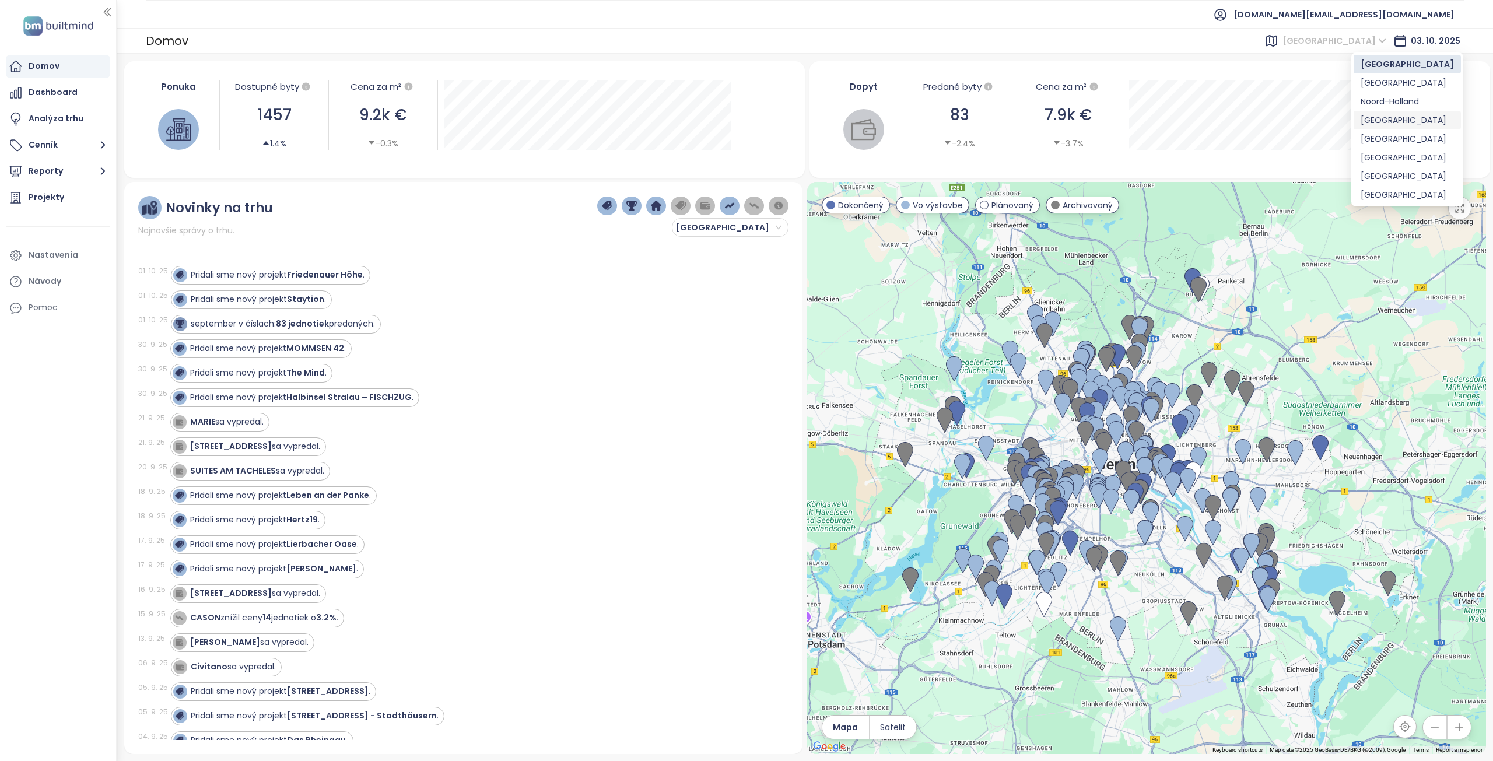
click at [1387, 124] on div "Brussels" at bounding box center [1407, 120] width 93 height 13
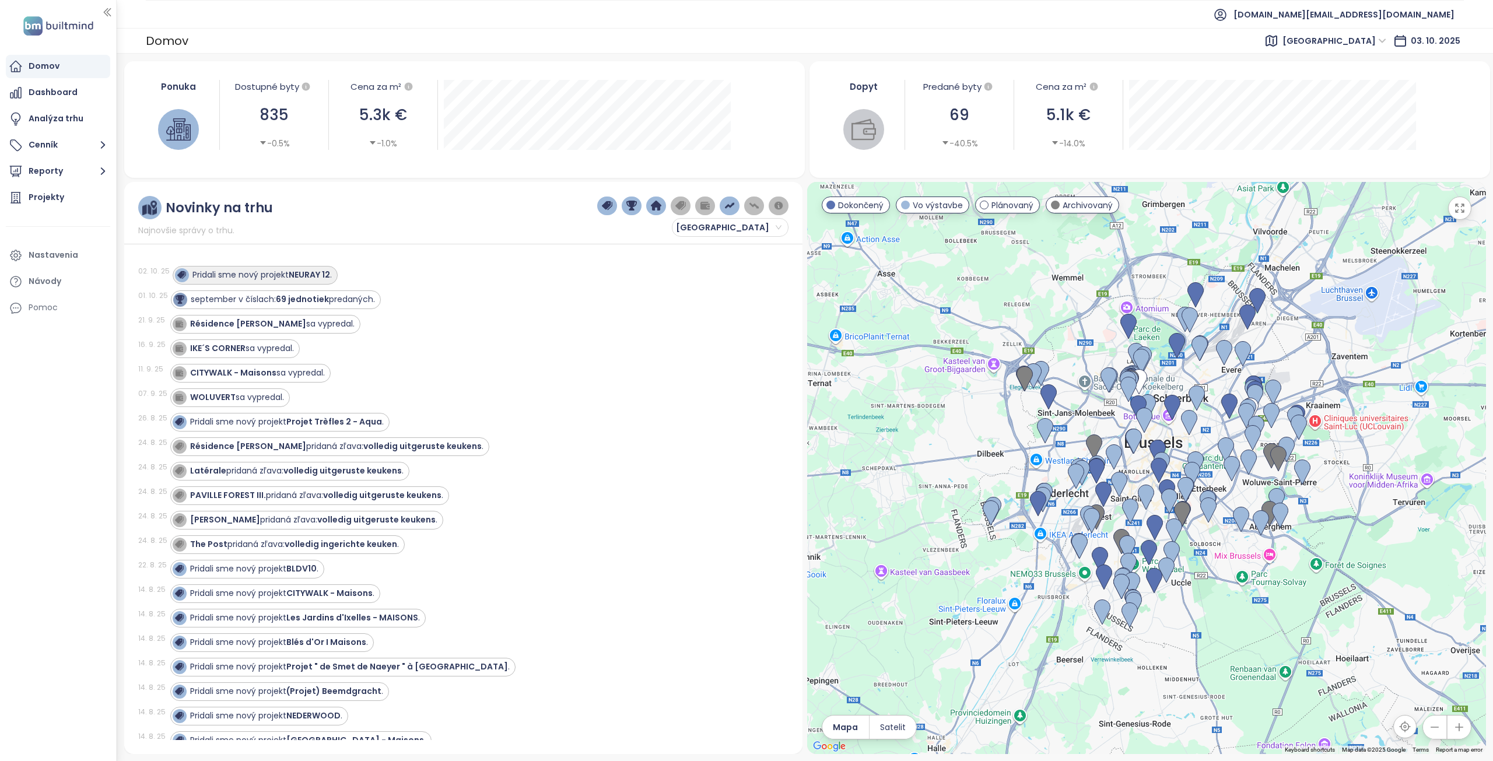
click at [313, 277] on strong "NEURAY 12" at bounding box center [309, 275] width 41 height 12
click at [39, 193] on div "Projekty" at bounding box center [47, 197] width 36 height 15
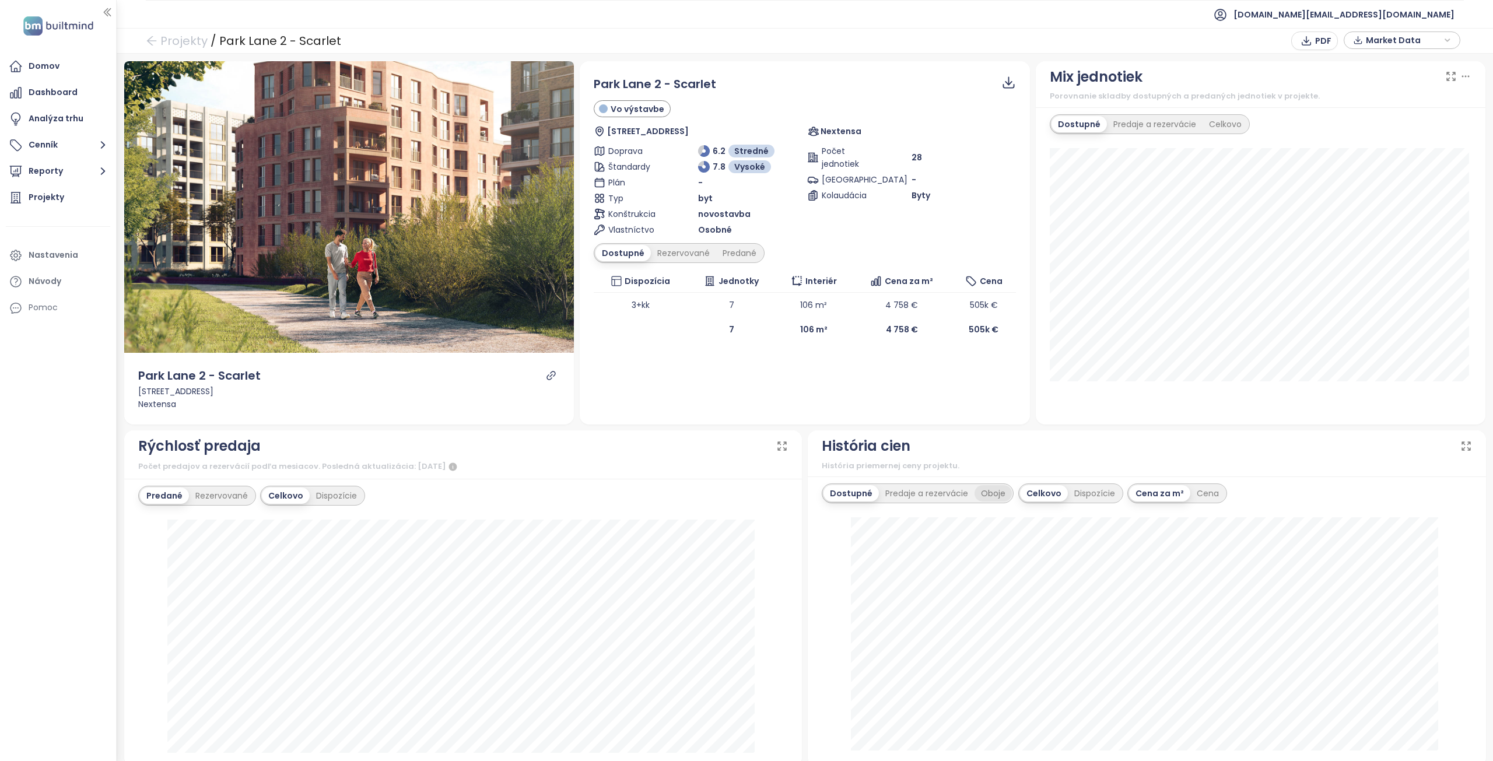
click at [975, 491] on div "Oboje" at bounding box center [993, 493] width 37 height 16
click at [1199, 487] on div "Cena" at bounding box center [1206, 493] width 35 height 16
click at [1003, 86] on icon at bounding box center [1009, 82] width 15 height 15
click at [998, 117] on span "Dáta ako CSV" at bounding box center [1012, 113] width 60 height 13
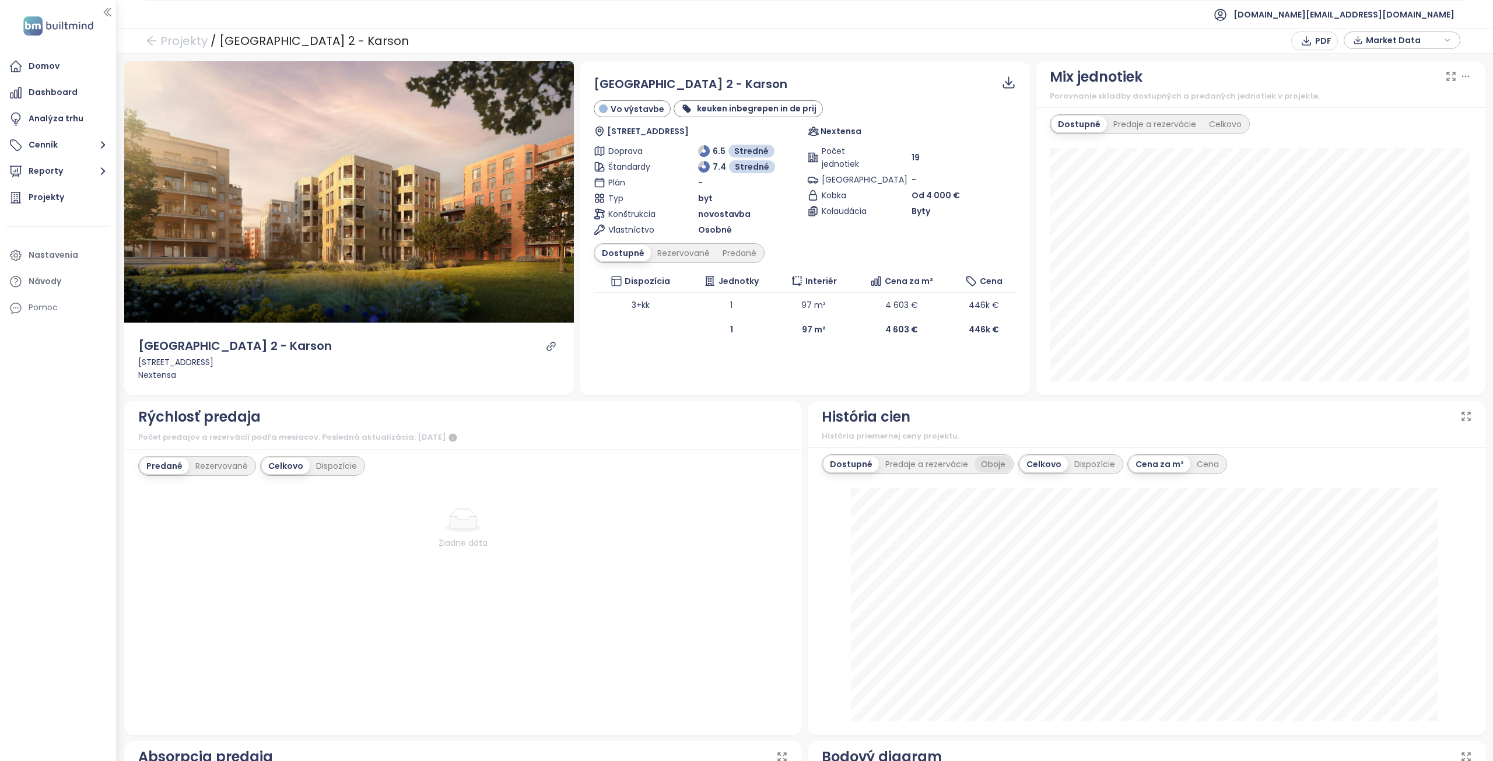
click at [987, 468] on div "Oboje" at bounding box center [993, 464] width 37 height 16
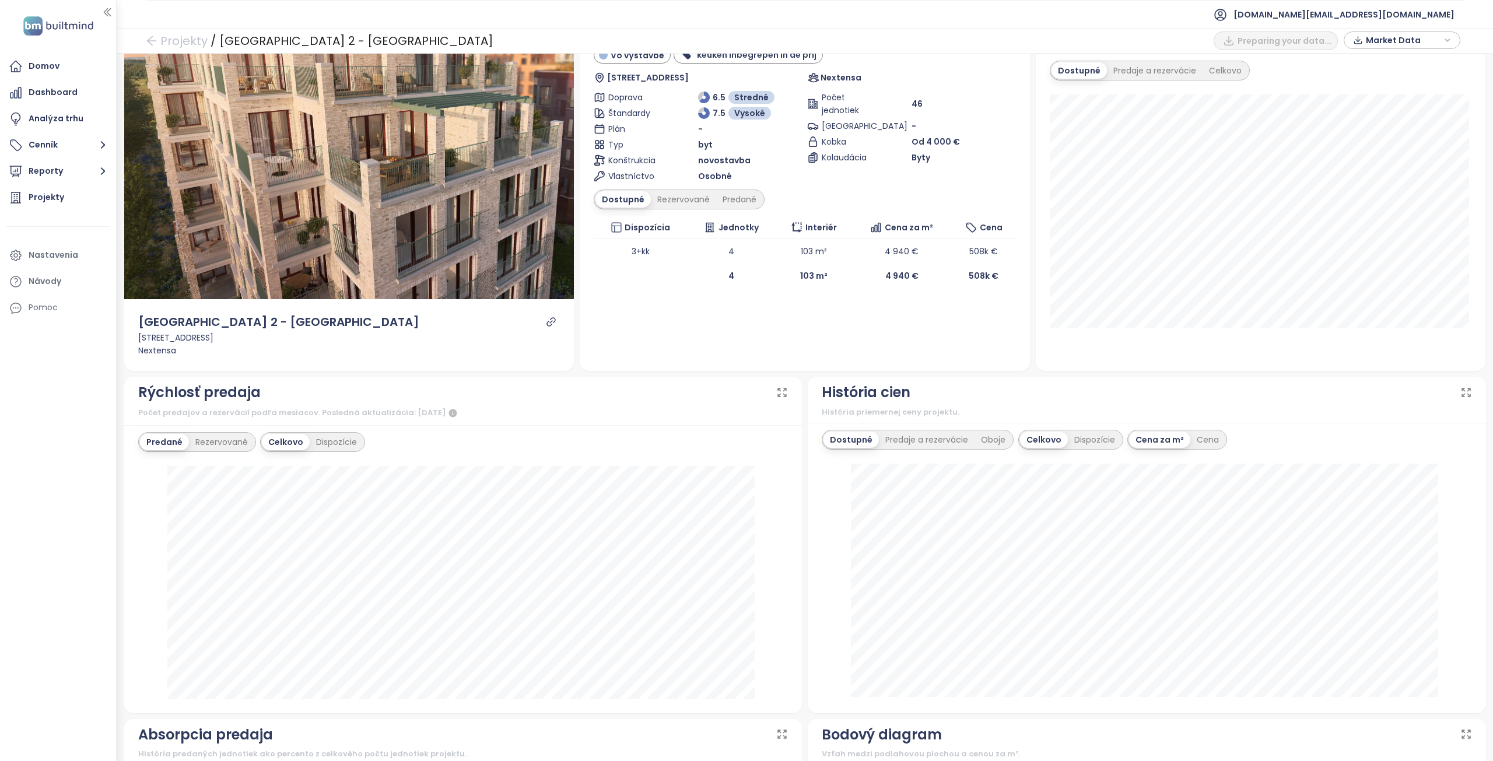
scroll to position [58, 0]
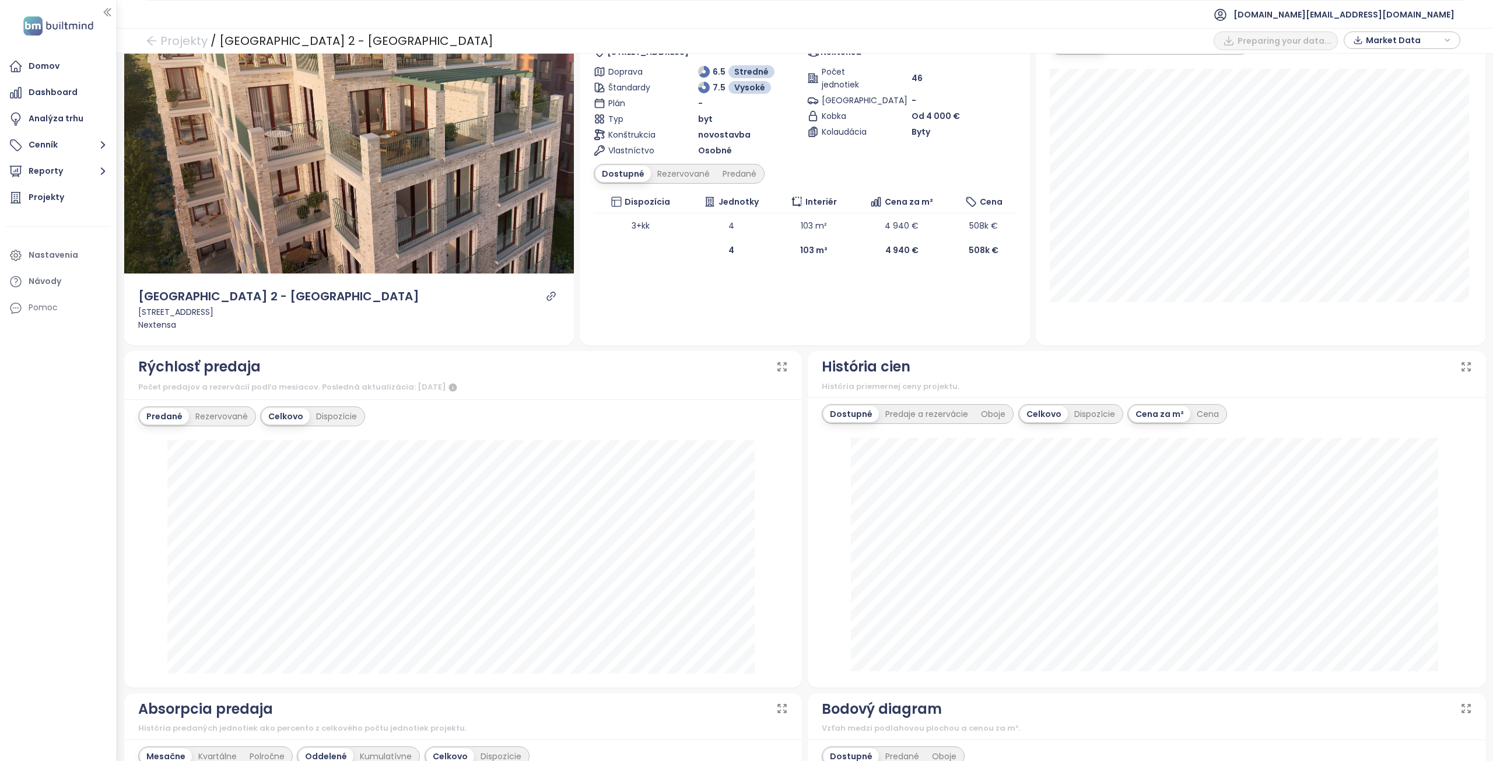
scroll to position [117, 0]
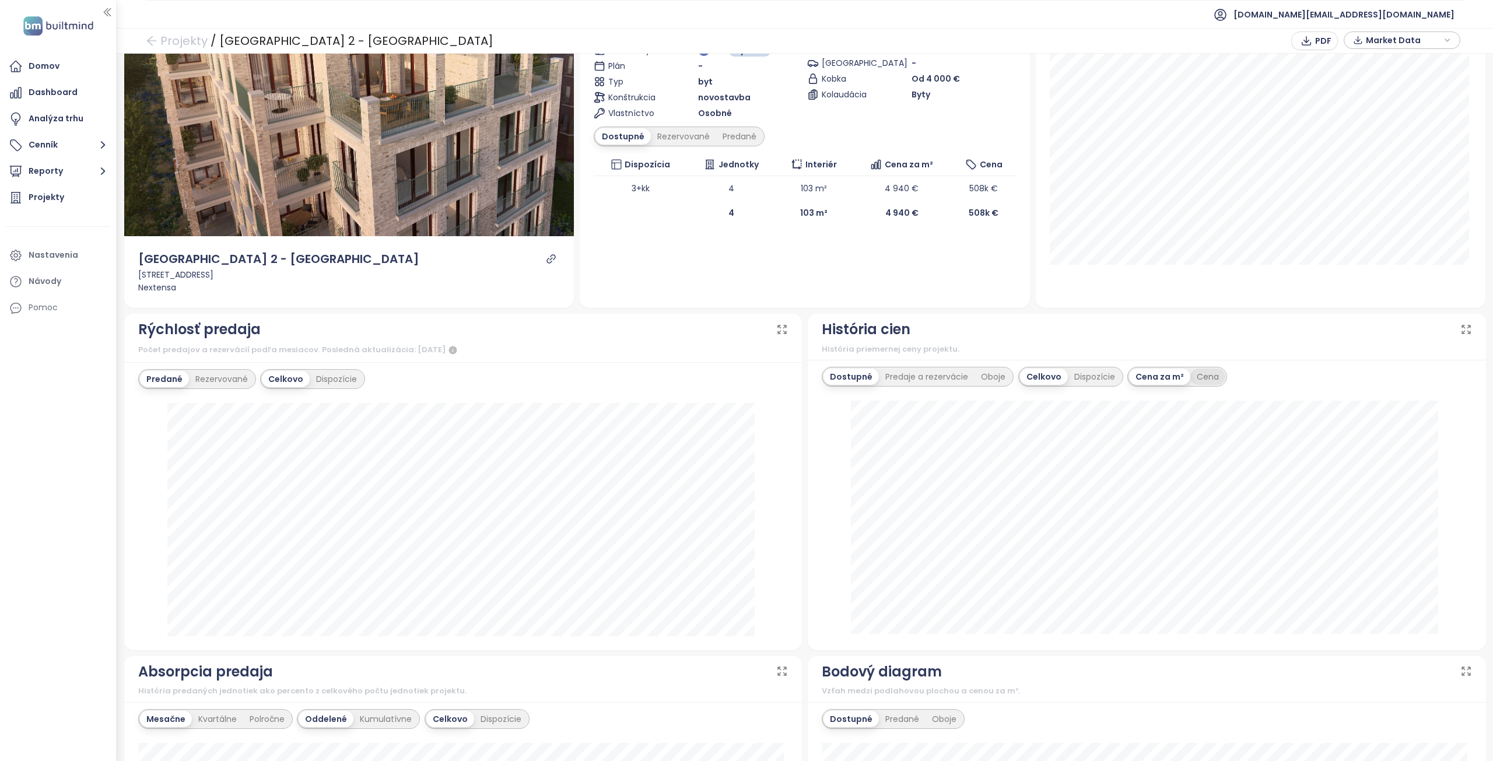
click at [1193, 376] on div "Cena" at bounding box center [1208, 377] width 35 height 16
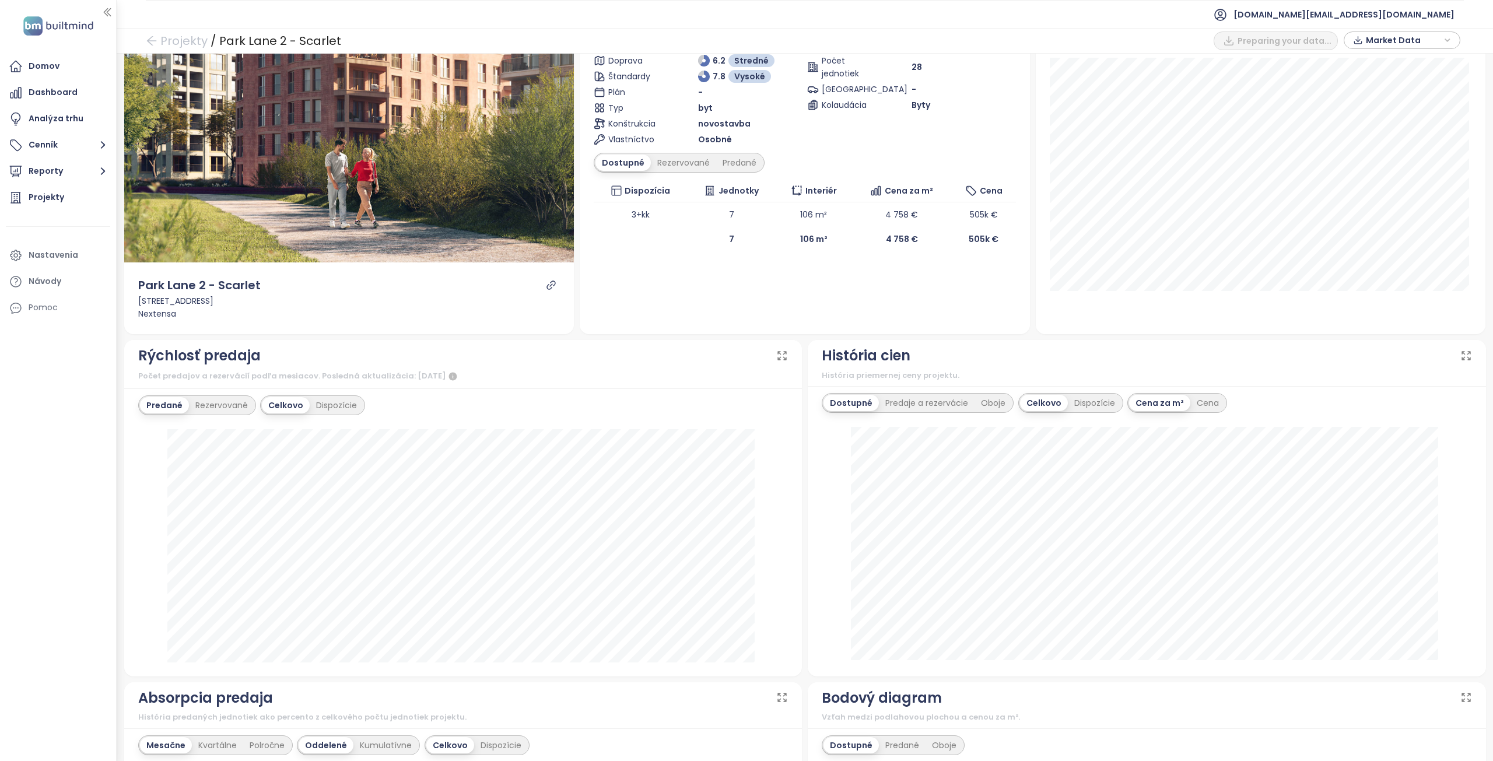
scroll to position [117, 0]
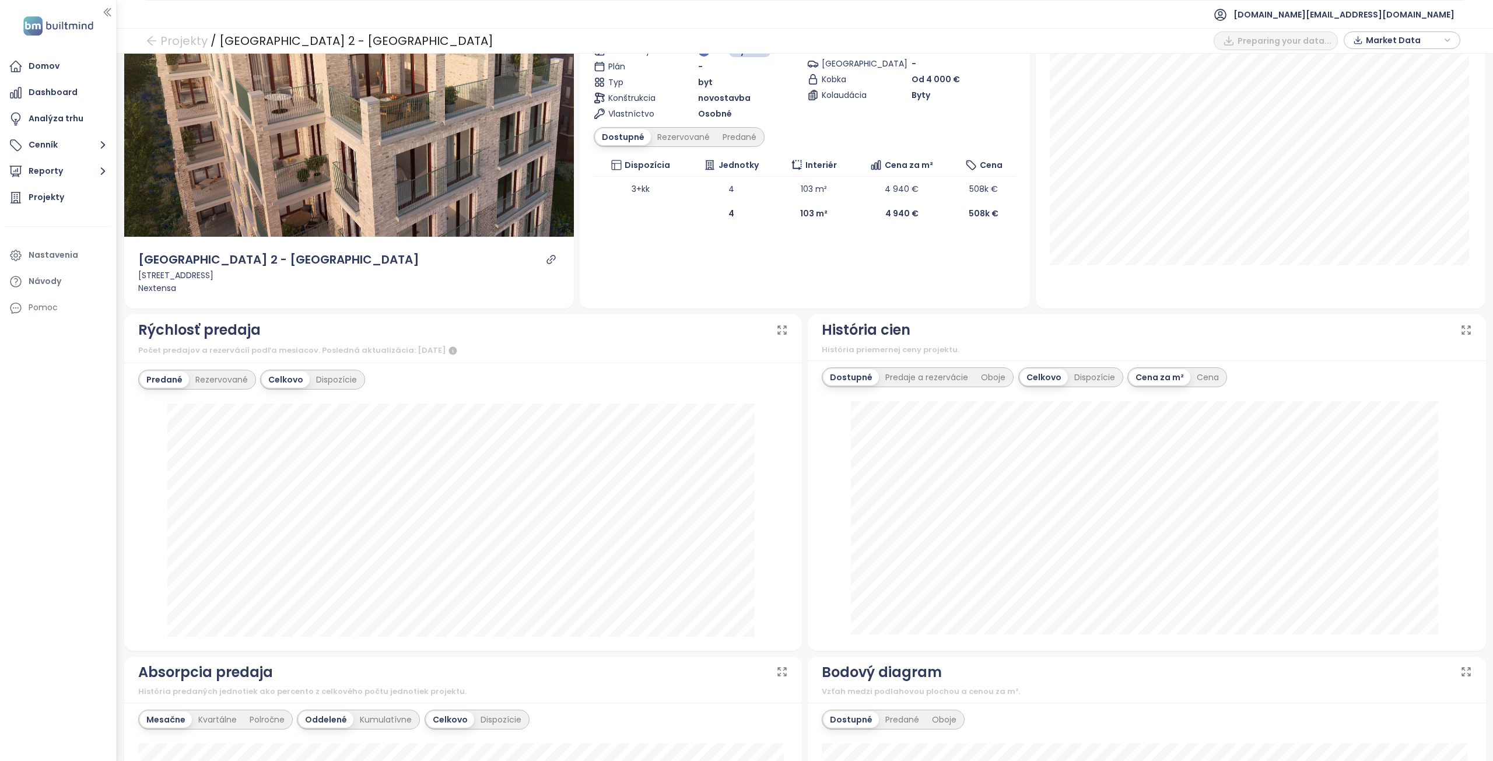
scroll to position [117, 0]
click at [1202, 376] on div "Cena" at bounding box center [1208, 377] width 35 height 16
click at [981, 373] on div "Oboje" at bounding box center [993, 377] width 37 height 16
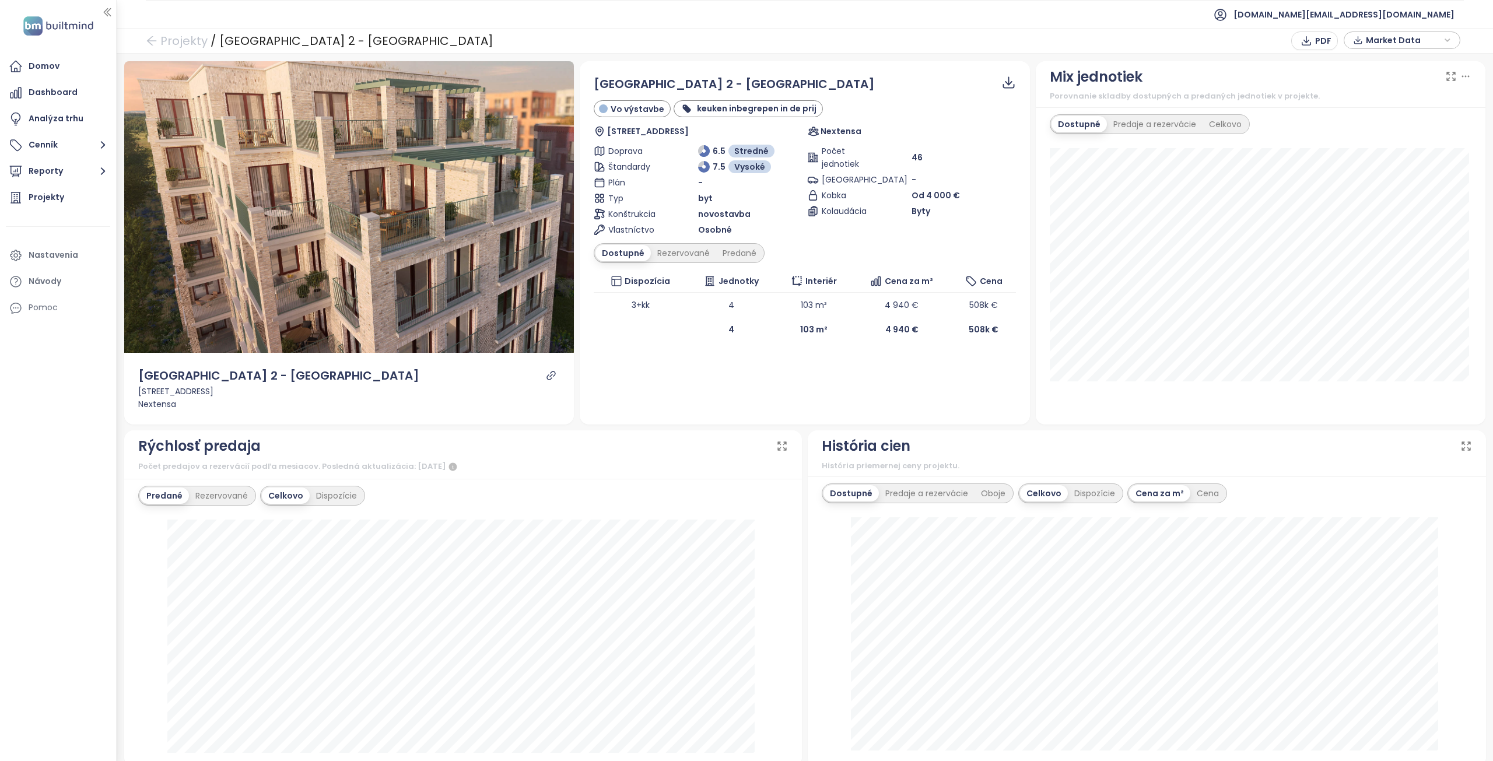
click at [1002, 76] on icon at bounding box center [1009, 82] width 15 height 15
click at [1003, 116] on span "Dáta ako CSV" at bounding box center [1012, 113] width 60 height 13
click at [919, 493] on div "Predaje a rezervácie" at bounding box center [927, 493] width 96 height 16
click at [985, 496] on div "Oboje" at bounding box center [995, 493] width 37 height 16
click at [1004, 86] on icon at bounding box center [1009, 82] width 15 height 15
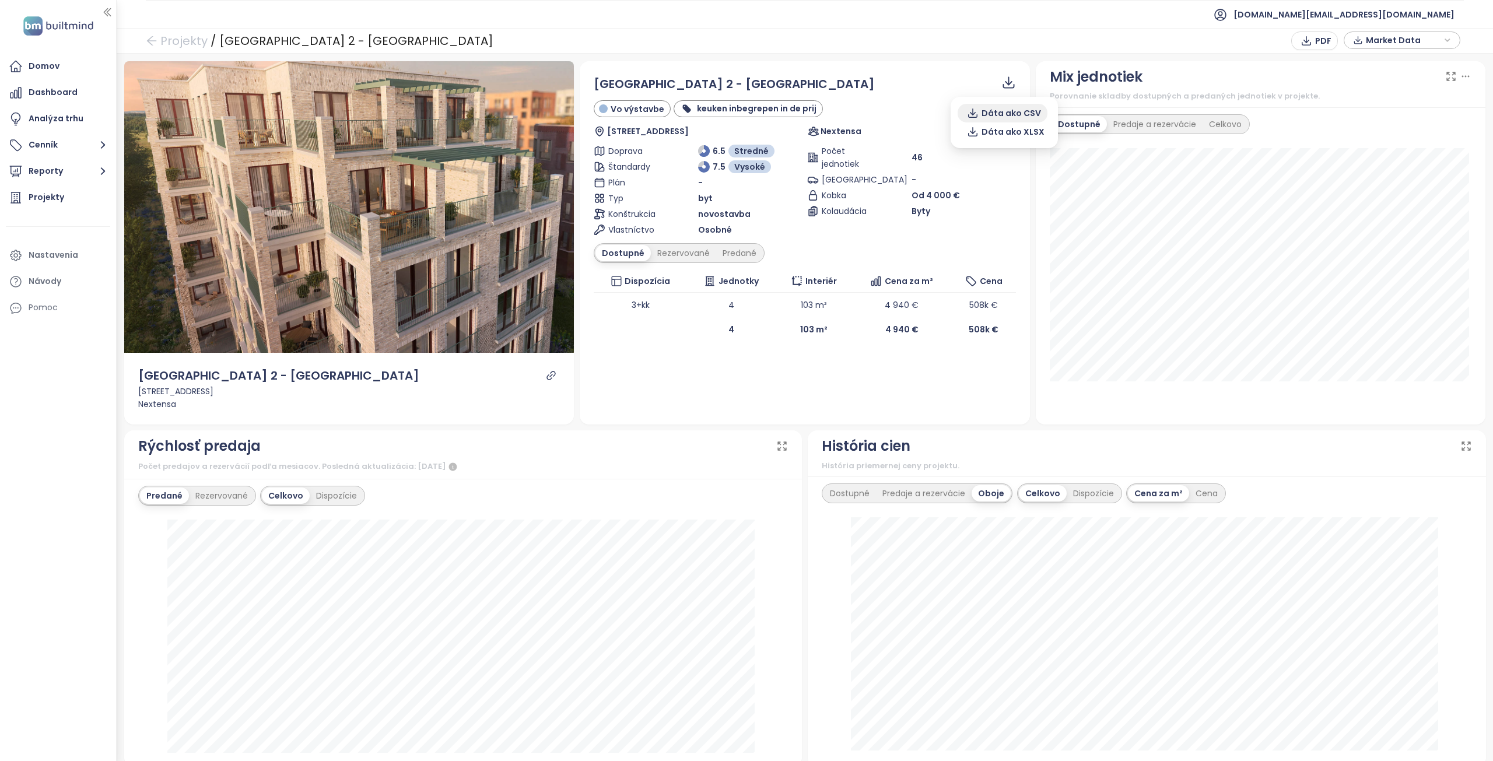
click at [1000, 117] on span "Dáta ako CSV" at bounding box center [1012, 113] width 60 height 13
click at [1422, 15] on span "[DOMAIN_NAME][EMAIL_ADDRESS][DOMAIN_NAME]" at bounding box center [1344, 15] width 221 height 28
click at [1384, 51] on span "Odhlásiť sa" at bounding box center [1371, 47] width 46 height 12
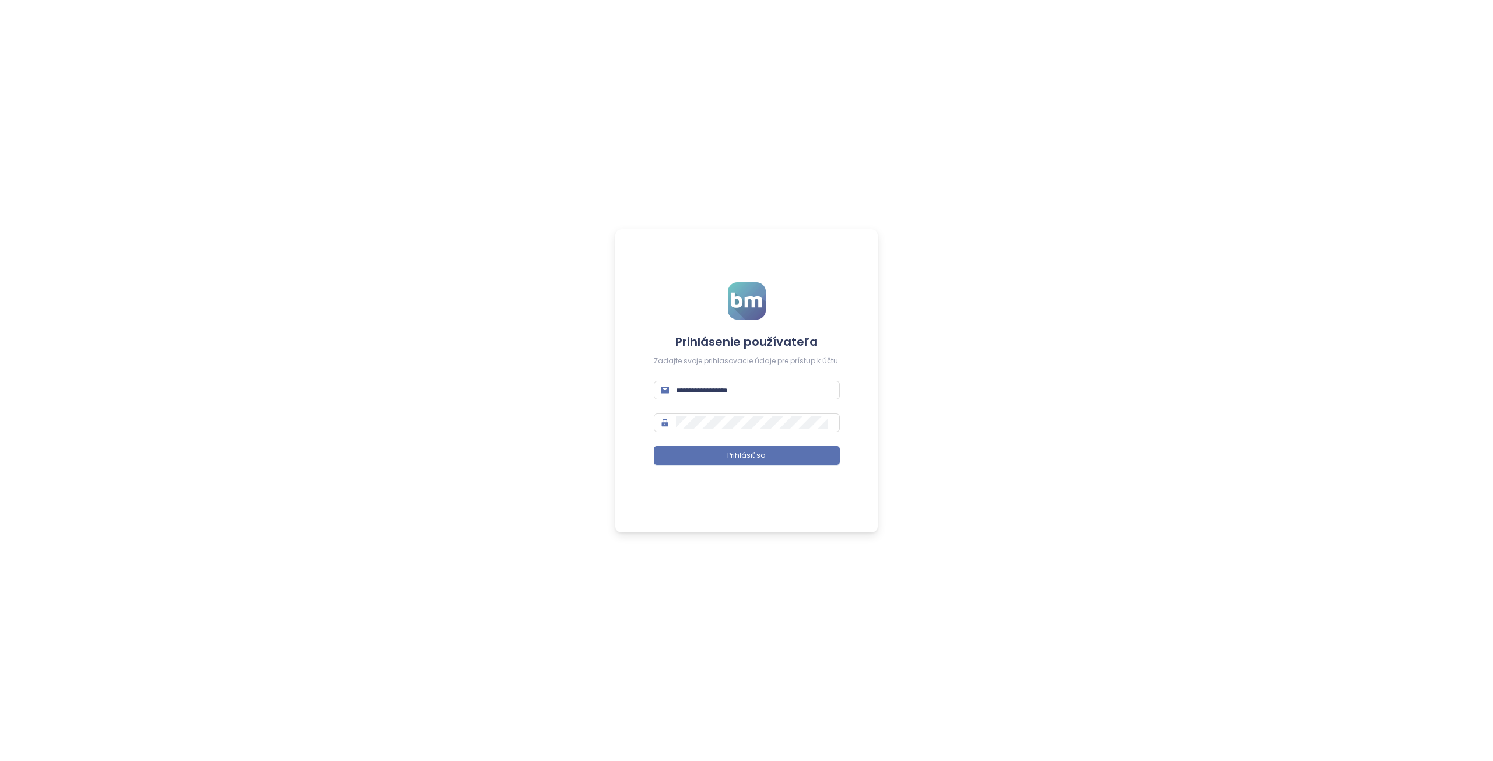
type input "**********"
click at [768, 457] on button "Prihlásiť sa" at bounding box center [747, 455] width 186 height 19
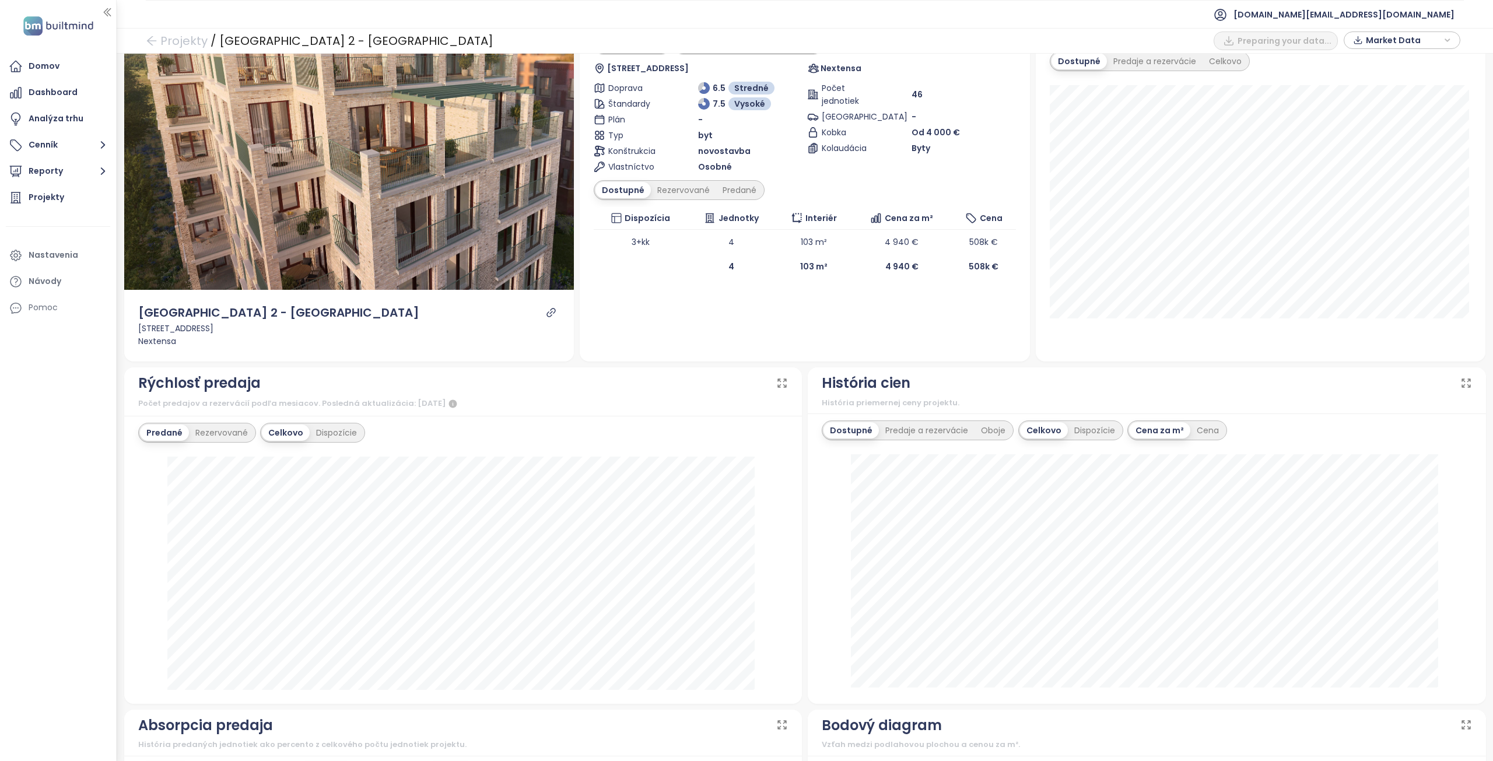
scroll to position [117, 0]
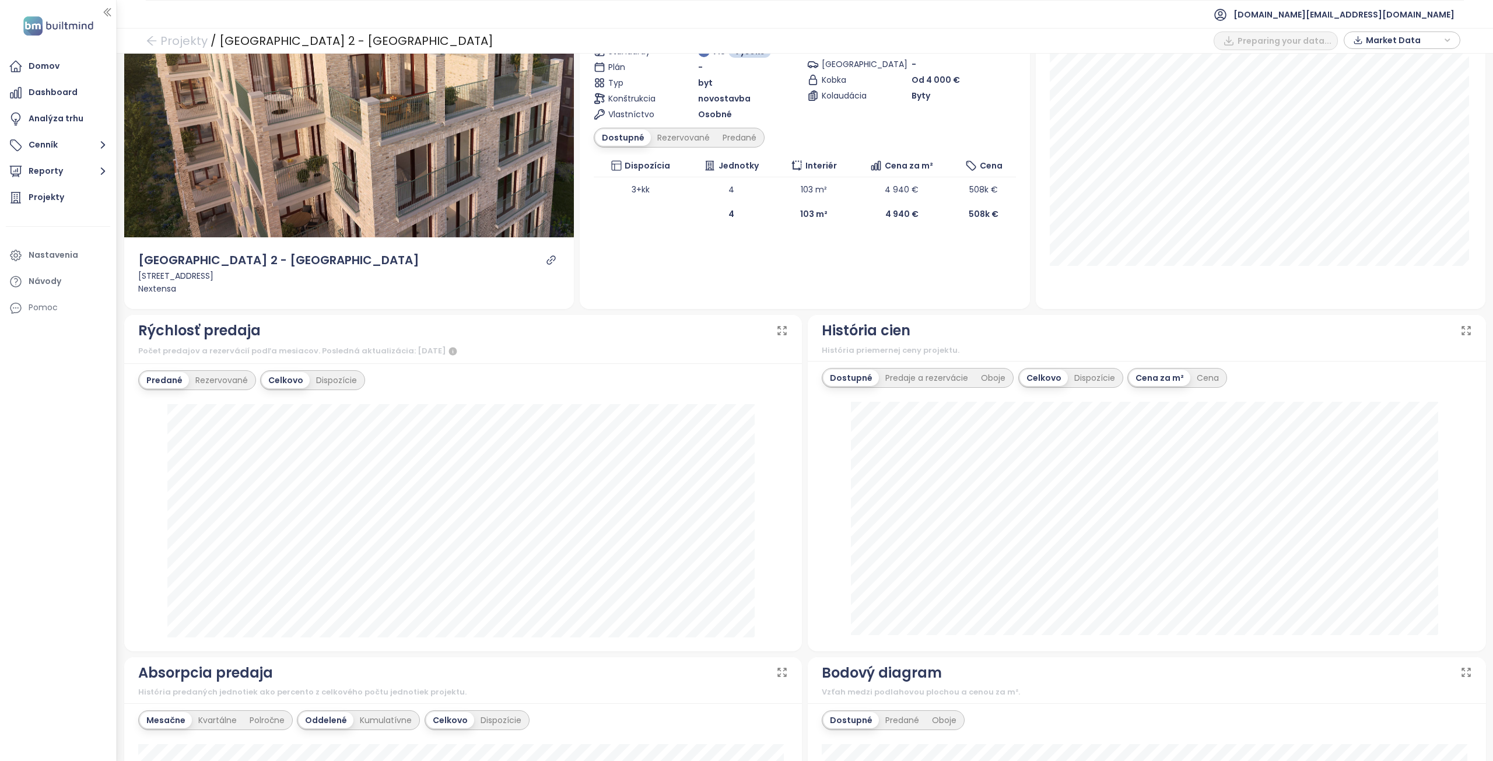
scroll to position [117, 0]
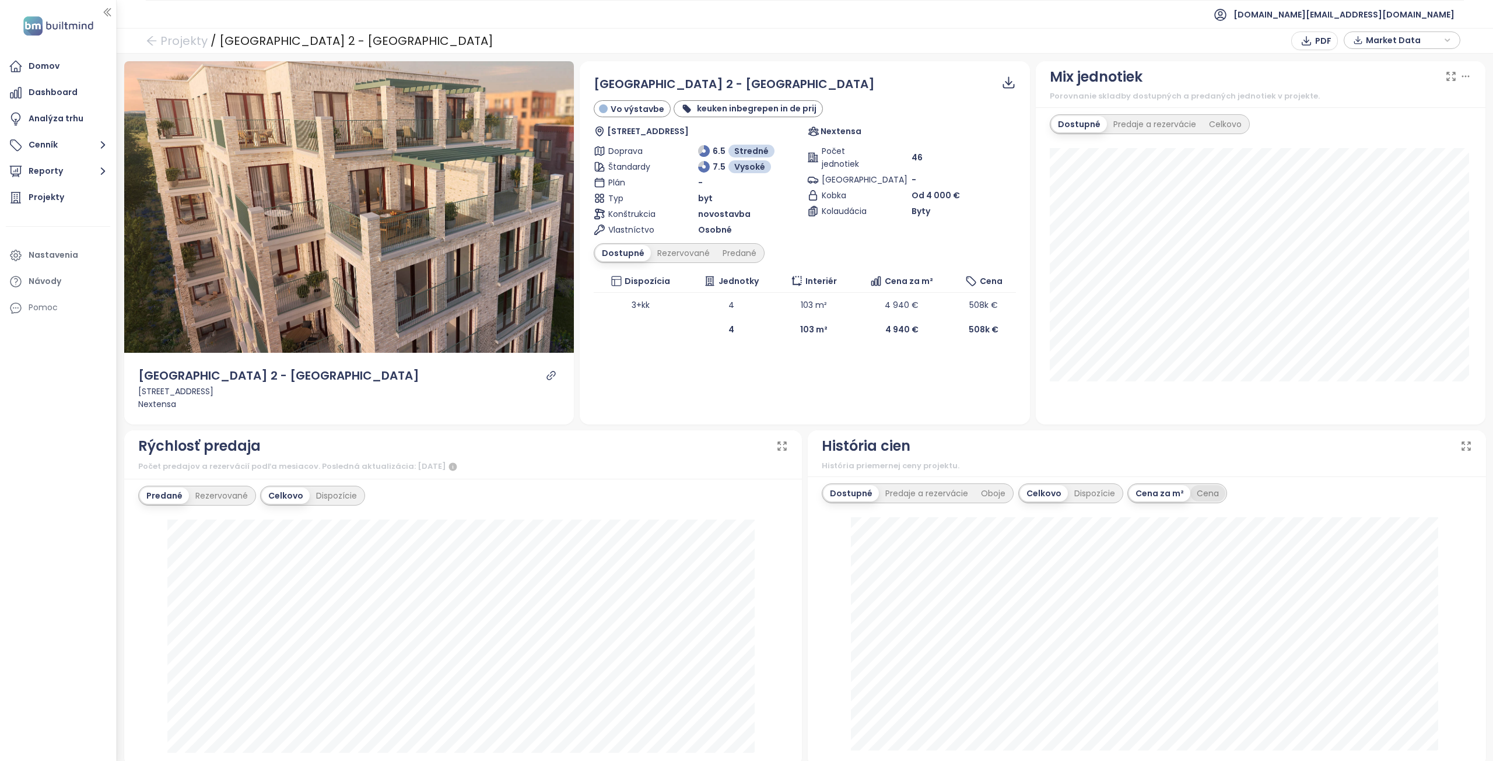
click at [1198, 493] on div "Cena" at bounding box center [1208, 493] width 35 height 16
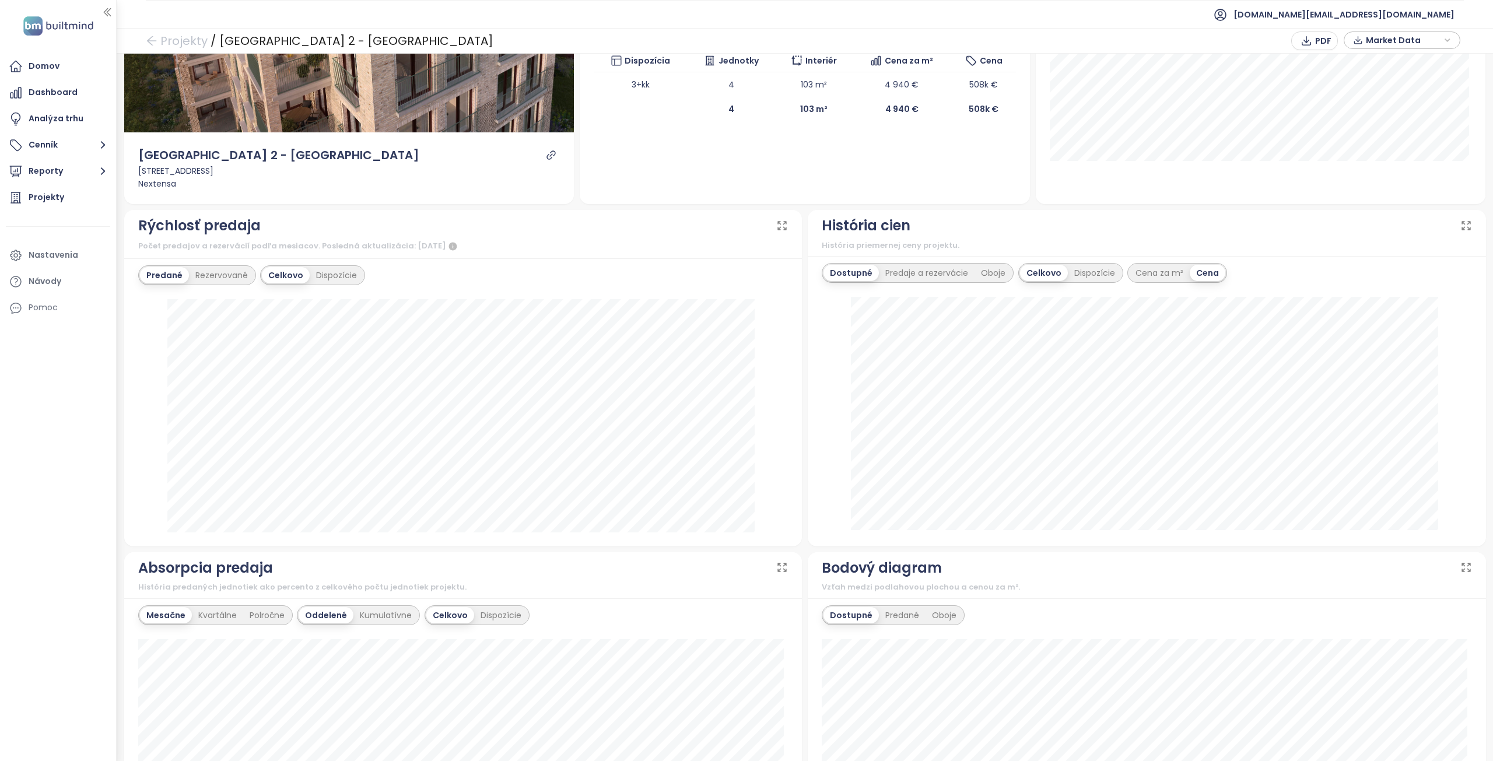
scroll to position [168, 0]
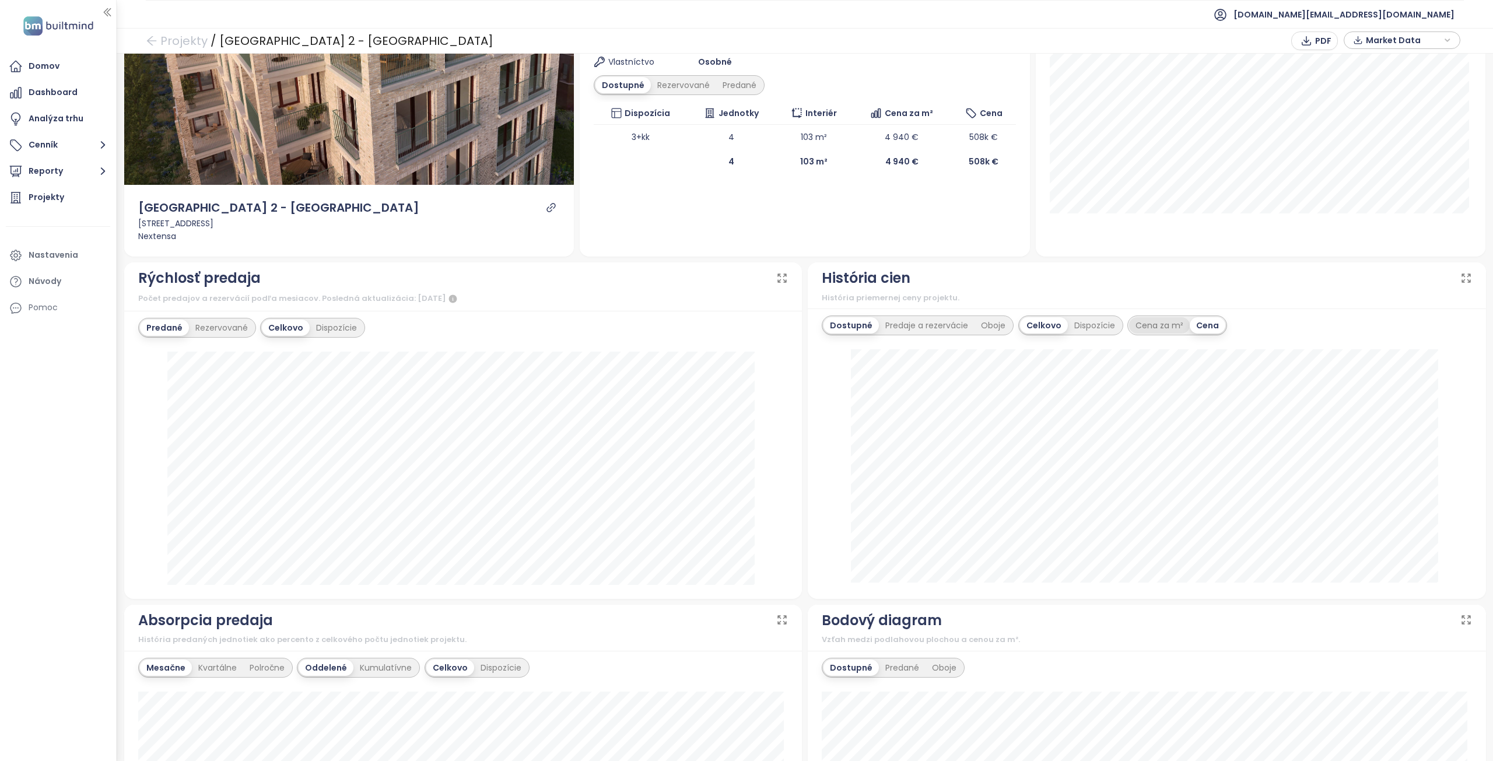
click at [1142, 328] on div "Cena za m²" at bounding box center [1159, 325] width 61 height 16
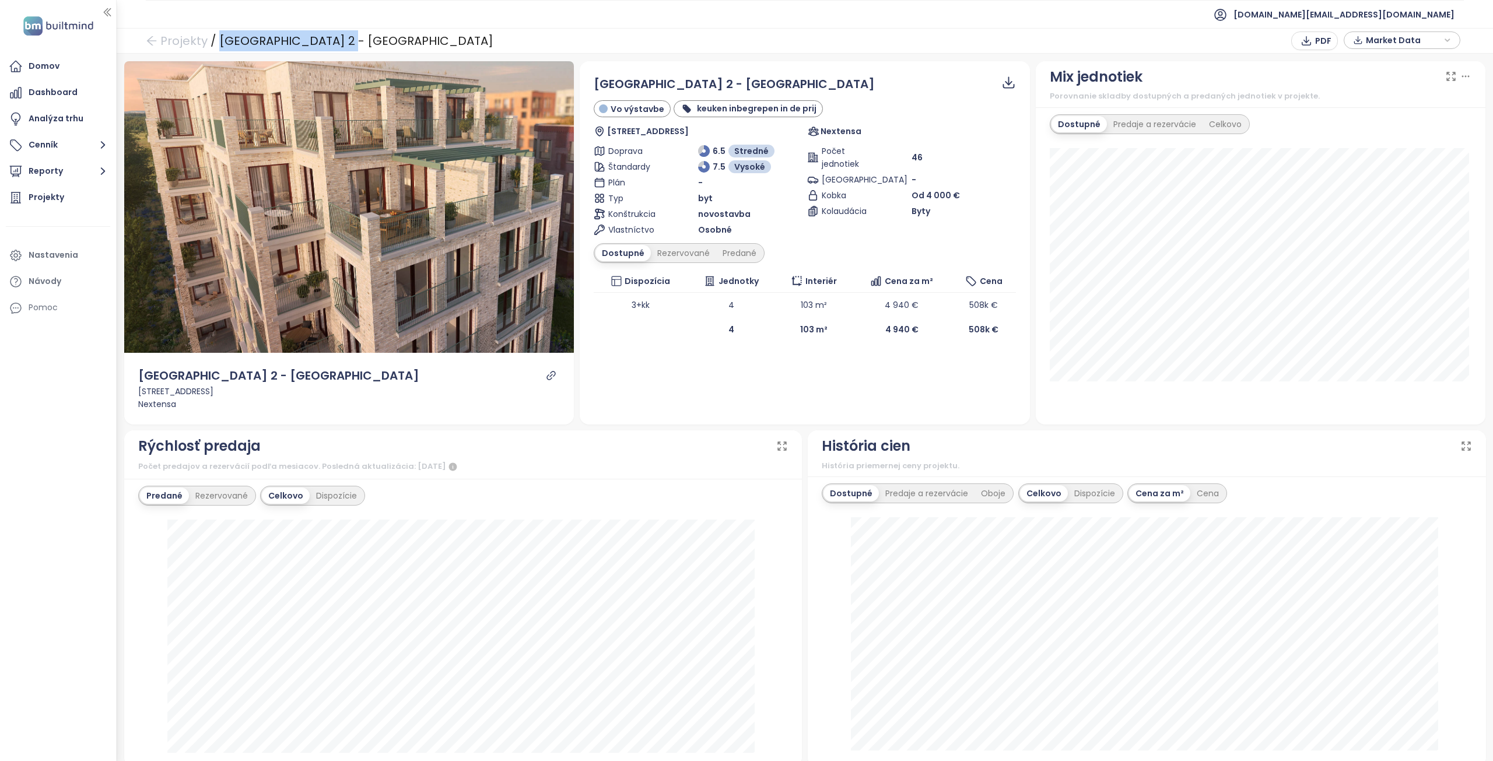
drag, startPoint x: 350, startPoint y: 39, endPoint x: 212, endPoint y: 44, distance: 137.8
click at [212, 44] on div "Projekty / Park Lane 2 - Quincy PDF Market Data" at bounding box center [805, 41] width 1377 height 26
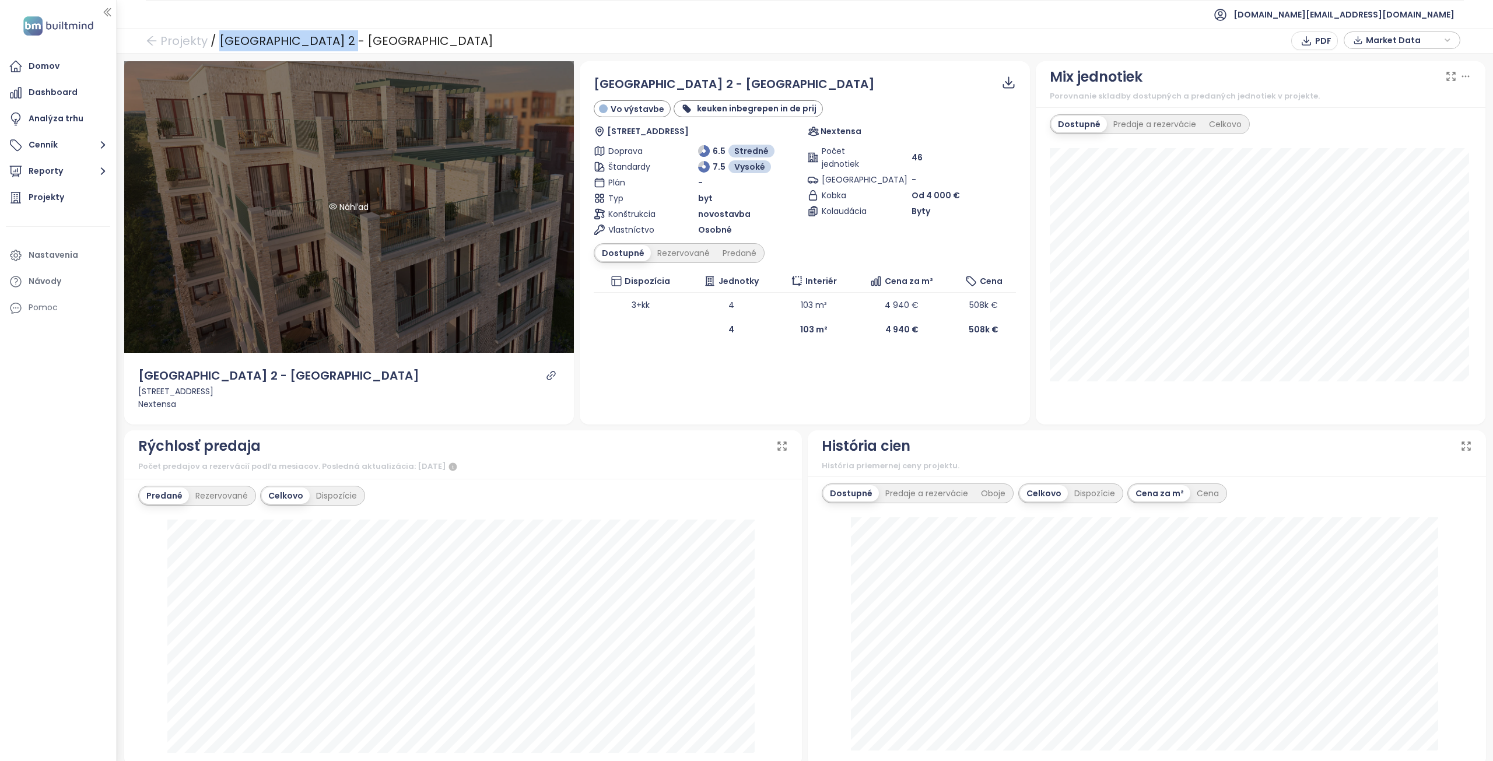
copy div "[GEOGRAPHIC_DATA] 2 - [GEOGRAPHIC_DATA]"
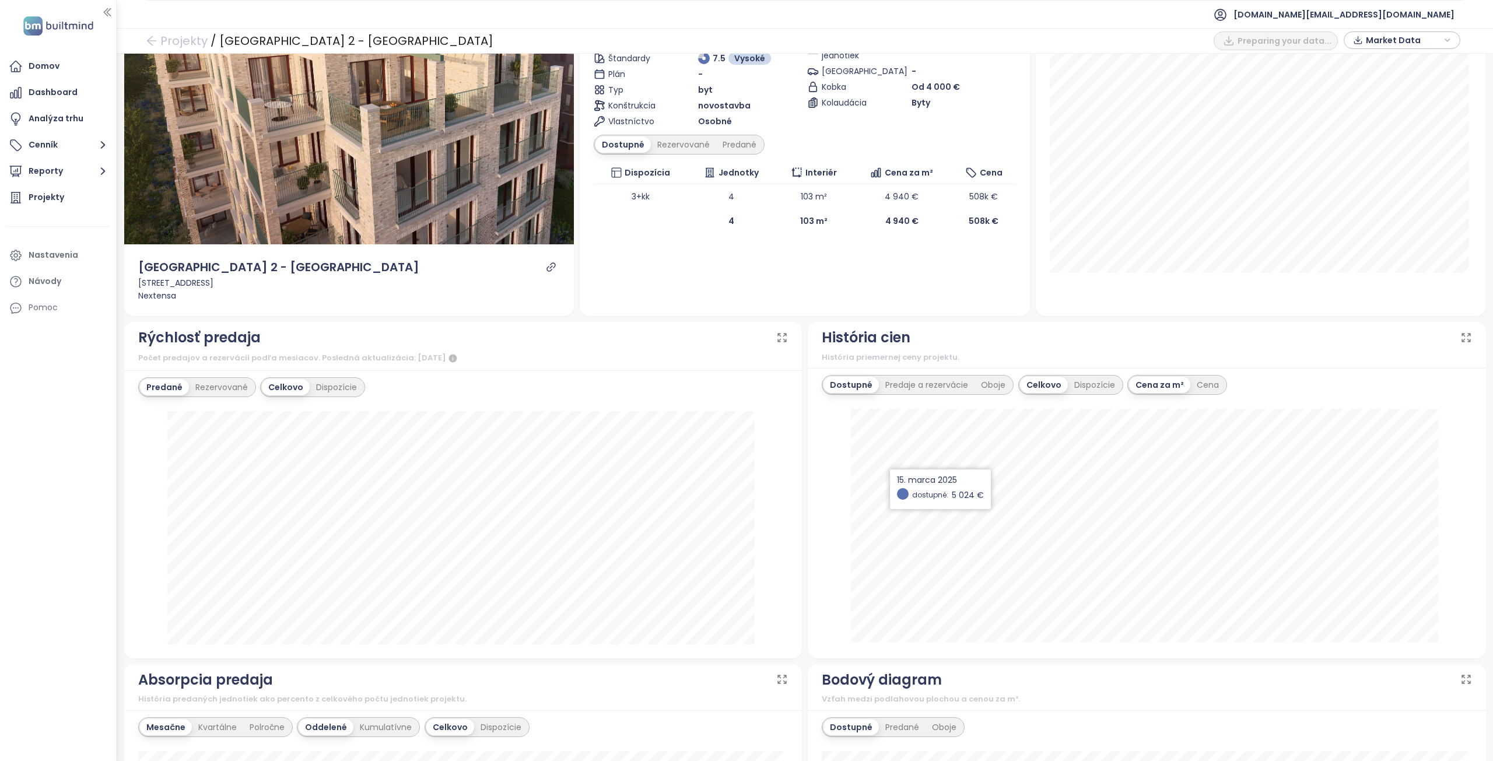
scroll to position [117, 0]
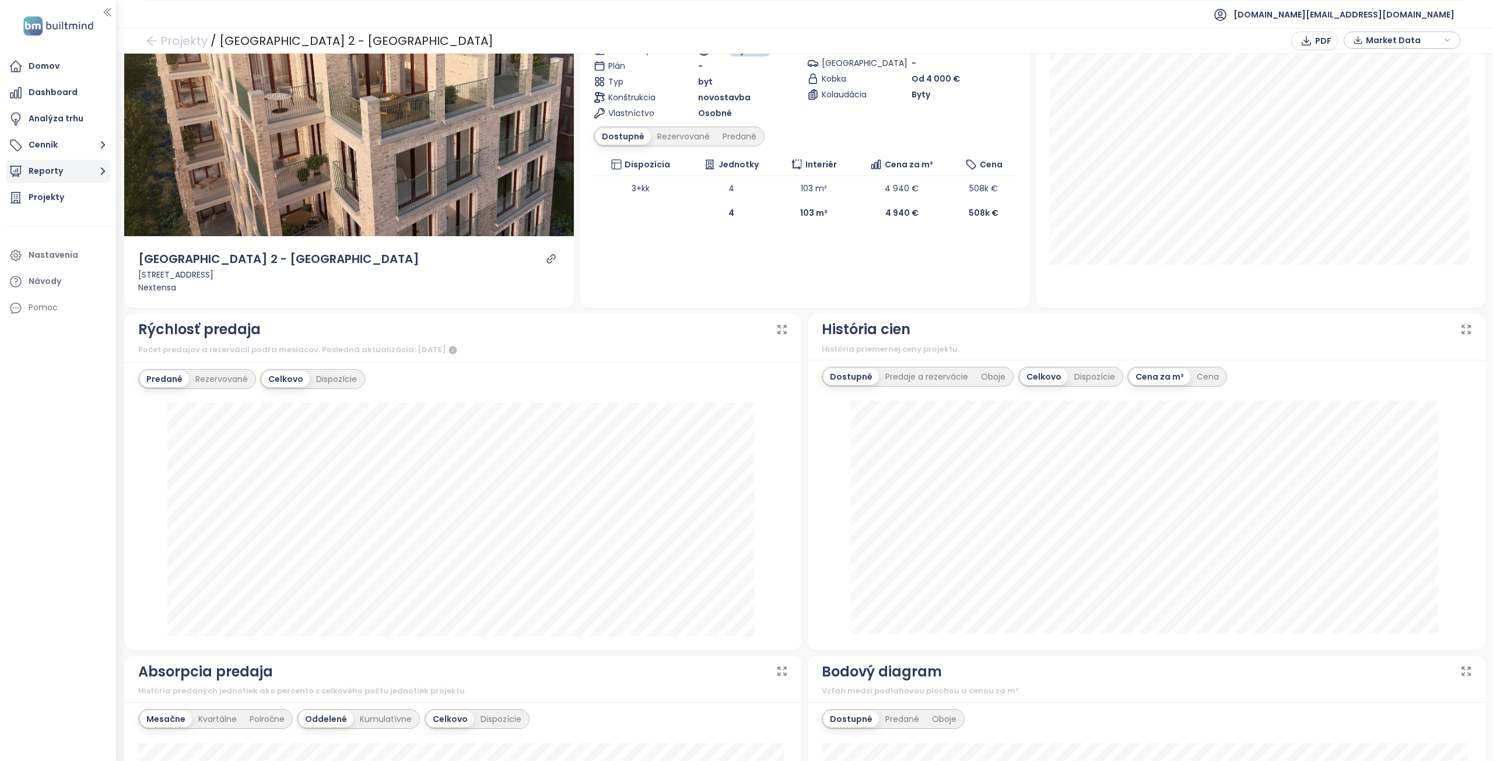
click at [53, 172] on button "Reporty" at bounding box center [58, 171] width 104 height 23
click at [53, 225] on div "nextensa" at bounding box center [56, 223] width 38 height 15
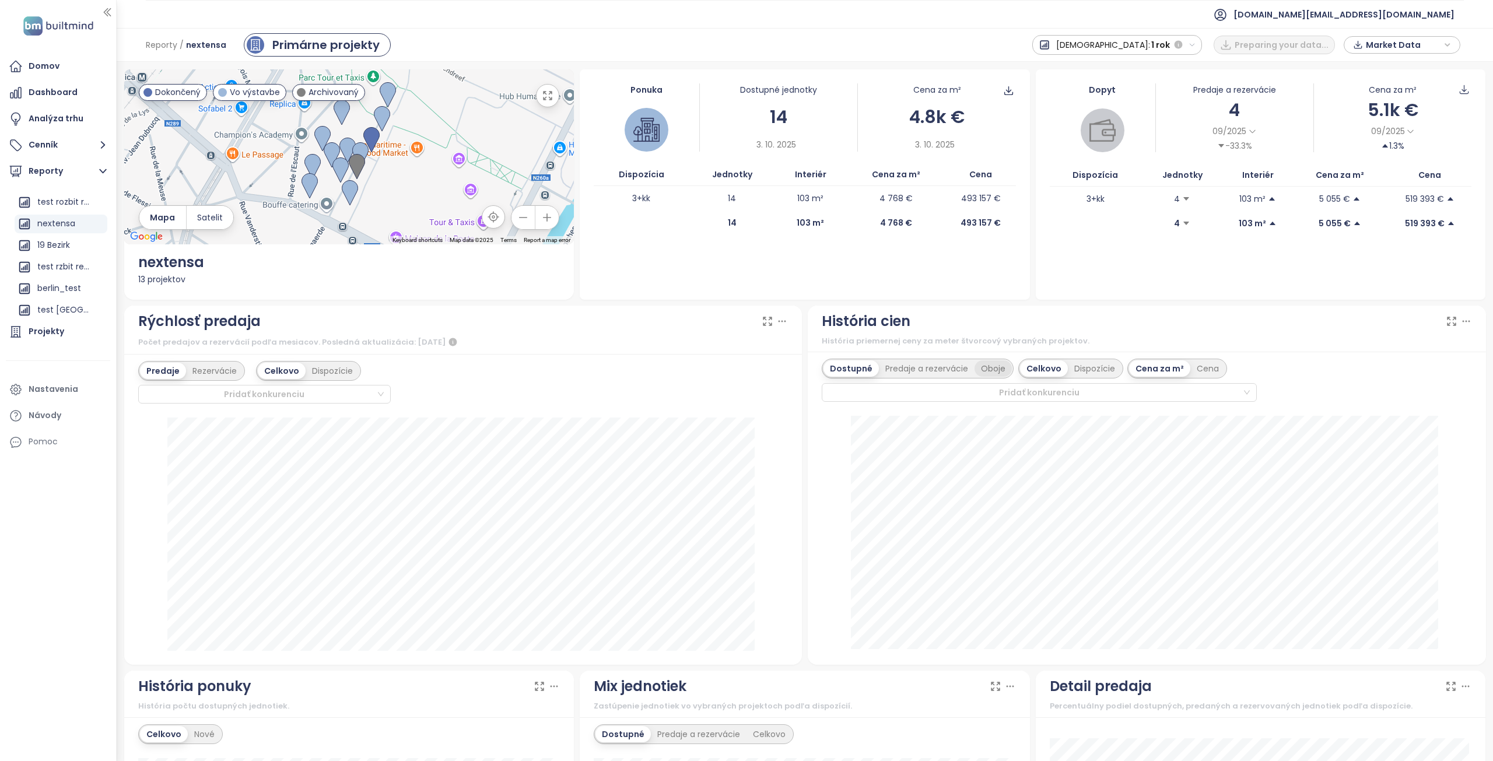
click at [981, 366] on div "Oboje" at bounding box center [993, 369] width 37 height 16
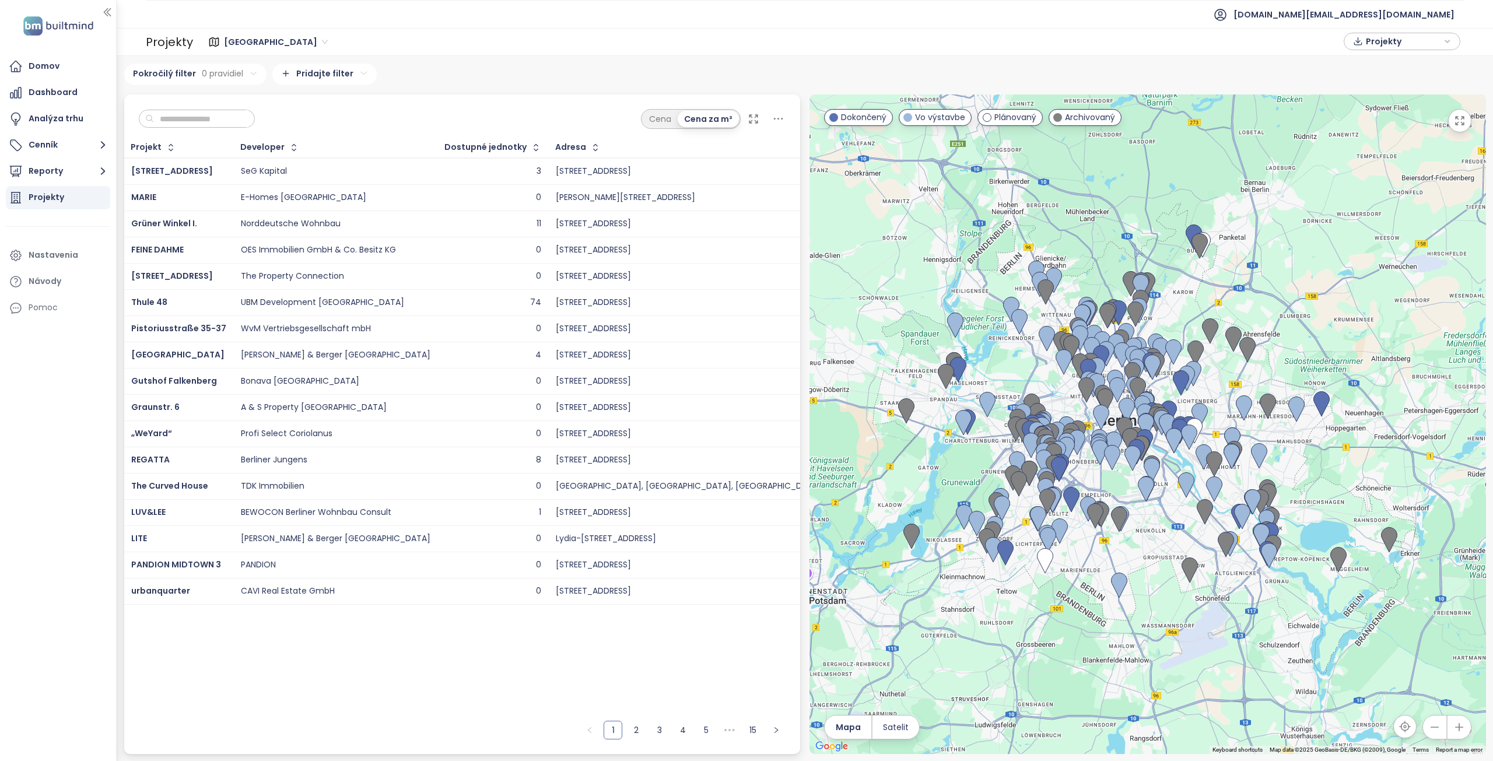
click at [213, 117] on input "text" at bounding box center [201, 119] width 95 height 18
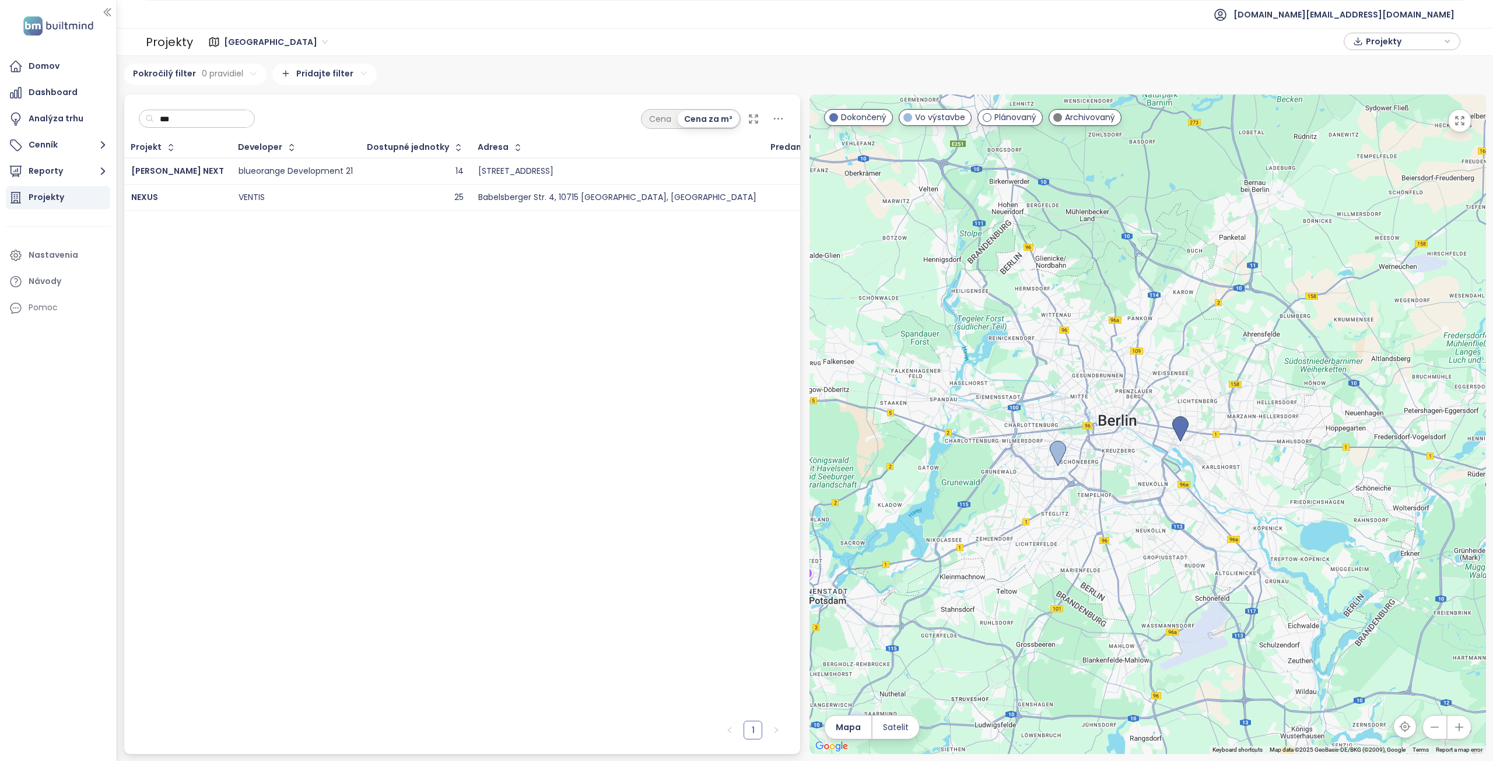
click at [238, 34] on span "Berlin" at bounding box center [276, 42] width 104 height 18
type input "***"
click at [267, 120] on div "Brussels" at bounding box center [280, 121] width 104 height 13
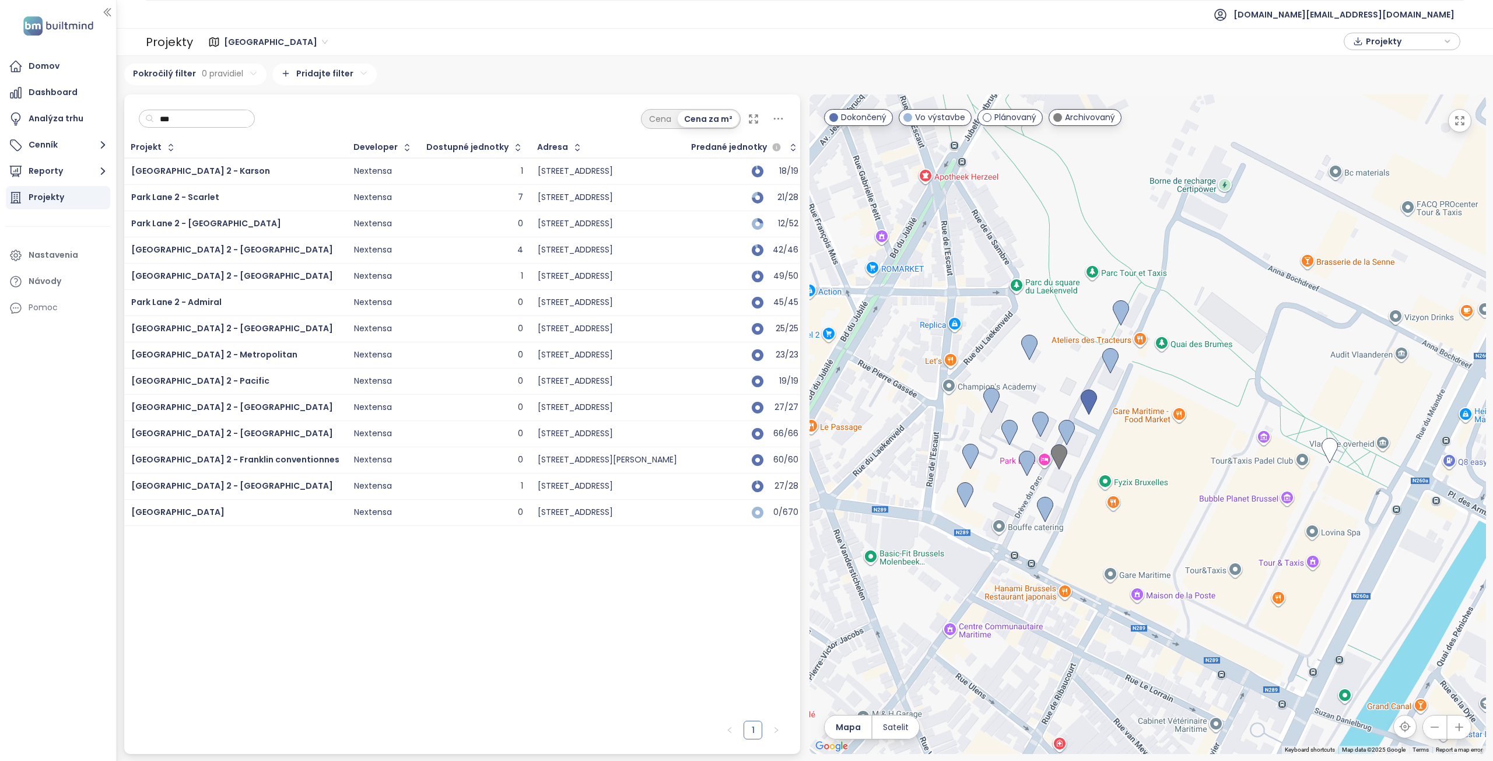
click at [459, 96] on div "*** Cena Cena za m²" at bounding box center [462, 116] width 677 height 43
click at [194, 175] on span "Park Lane 2 - Karson" at bounding box center [200, 171] width 139 height 12
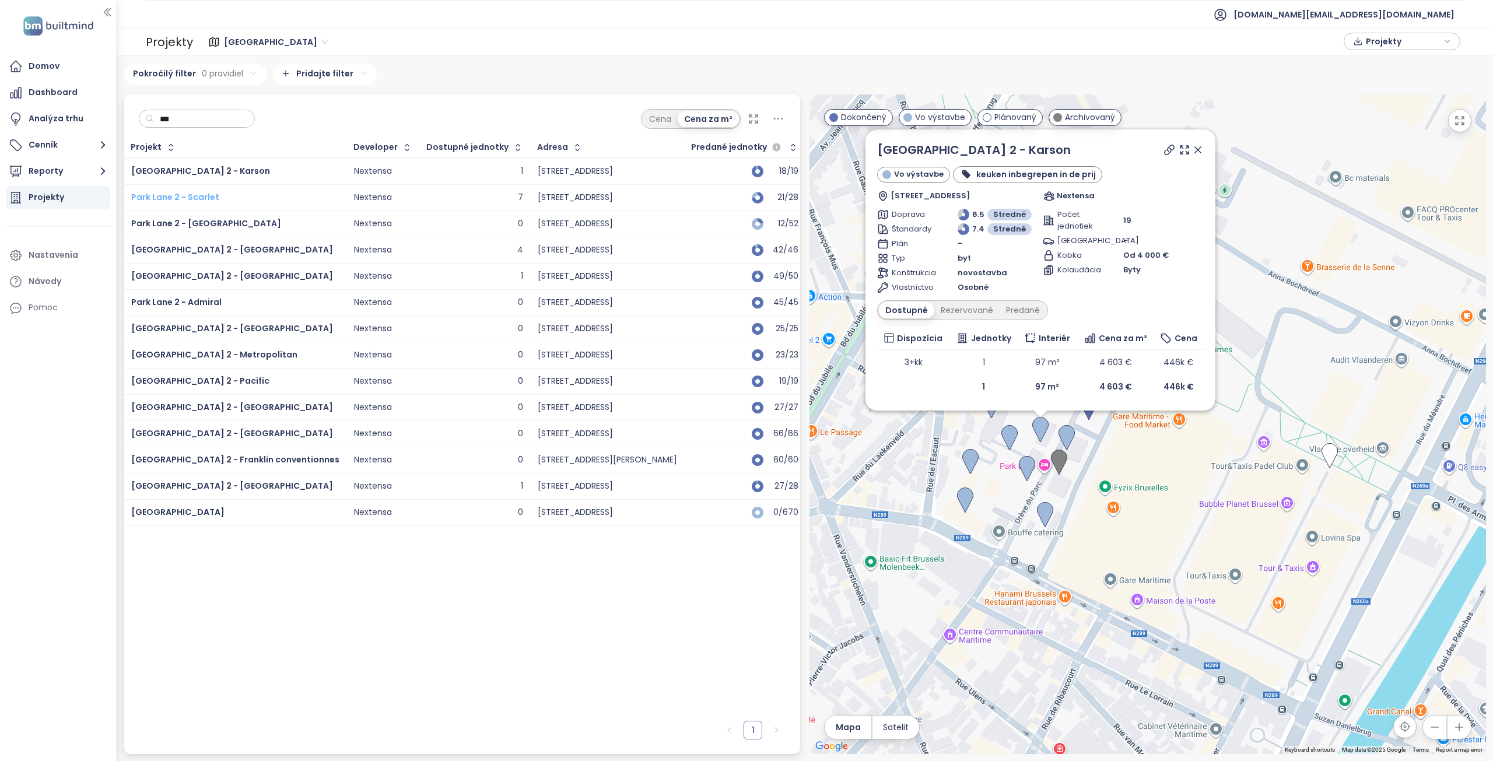
click at [191, 196] on span "Park Lane 2 - Scarlet" at bounding box center [175, 197] width 88 height 12
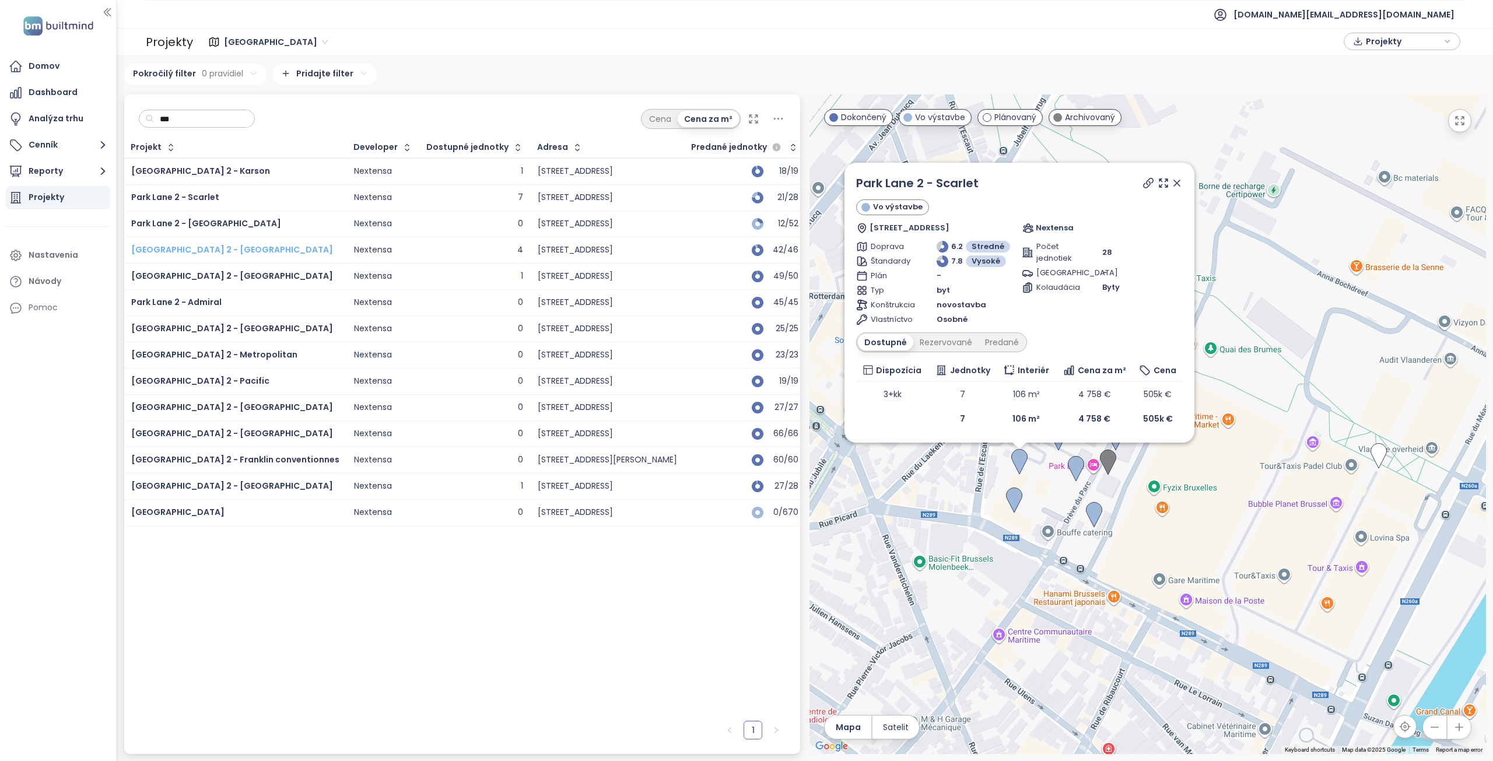
click at [201, 246] on span "Park Lane 2 - Quincy" at bounding box center [232, 250] width 202 height 12
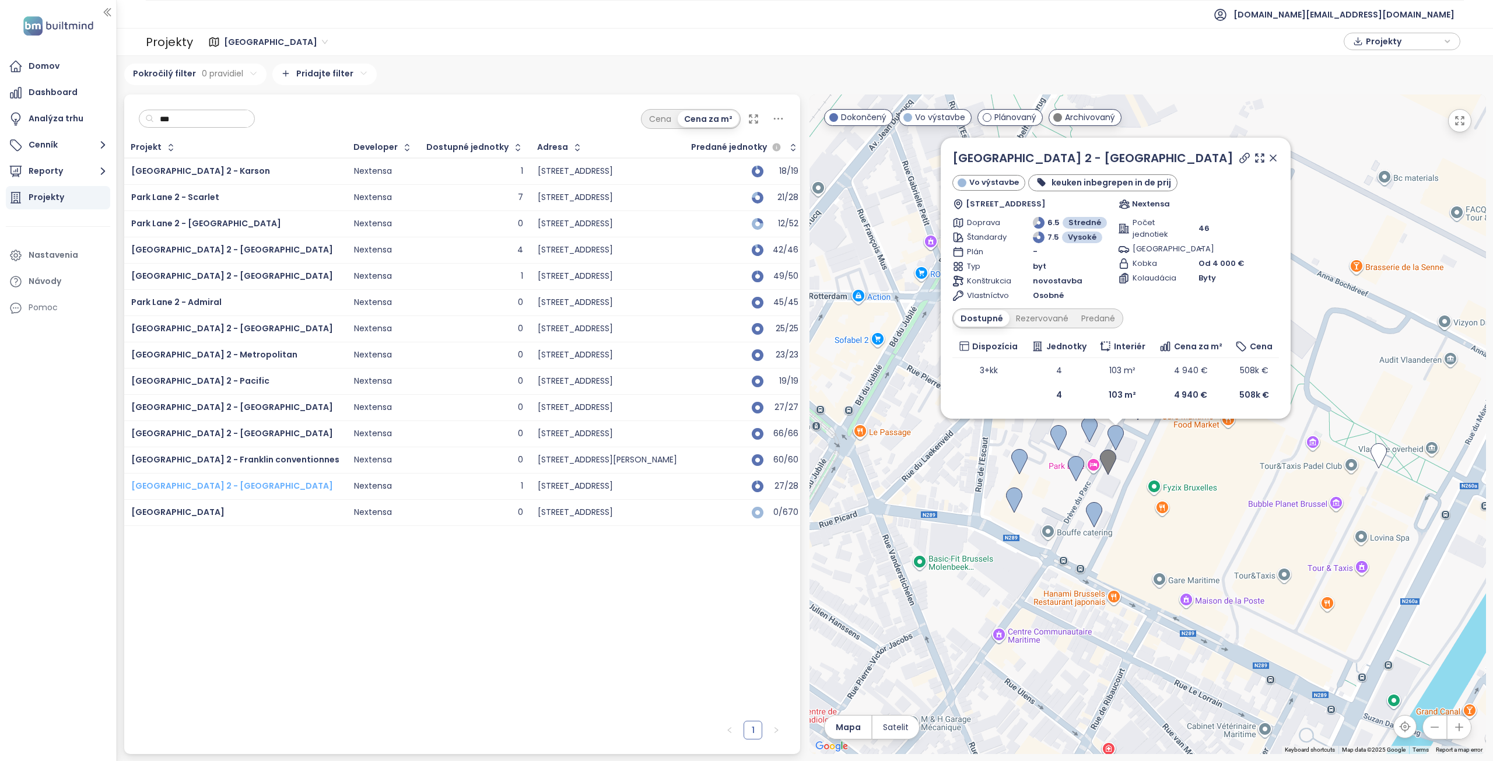
click at [199, 485] on span "Park Lane 2 - Newport" at bounding box center [232, 486] width 202 height 12
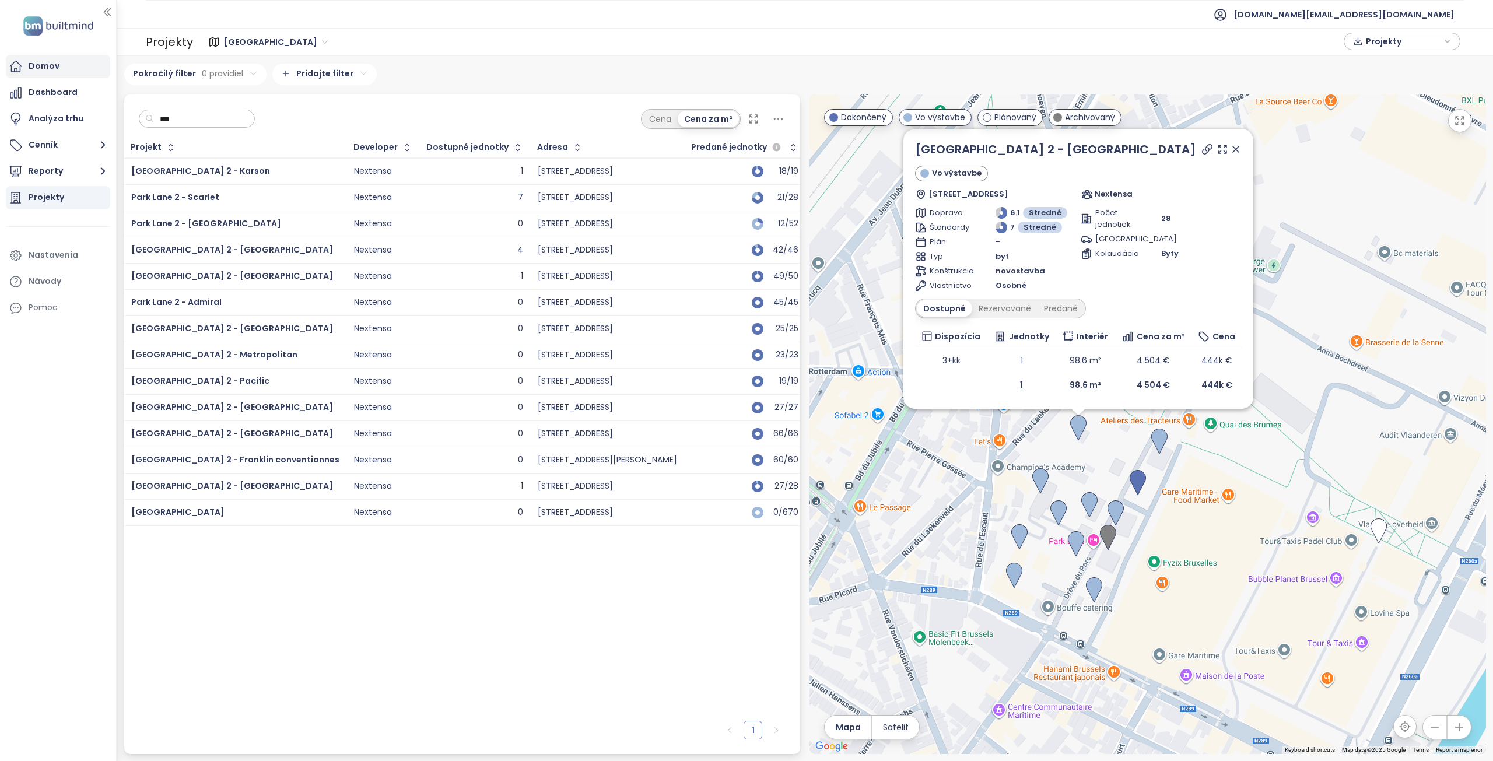
click at [77, 64] on div "Domov" at bounding box center [58, 66] width 104 height 23
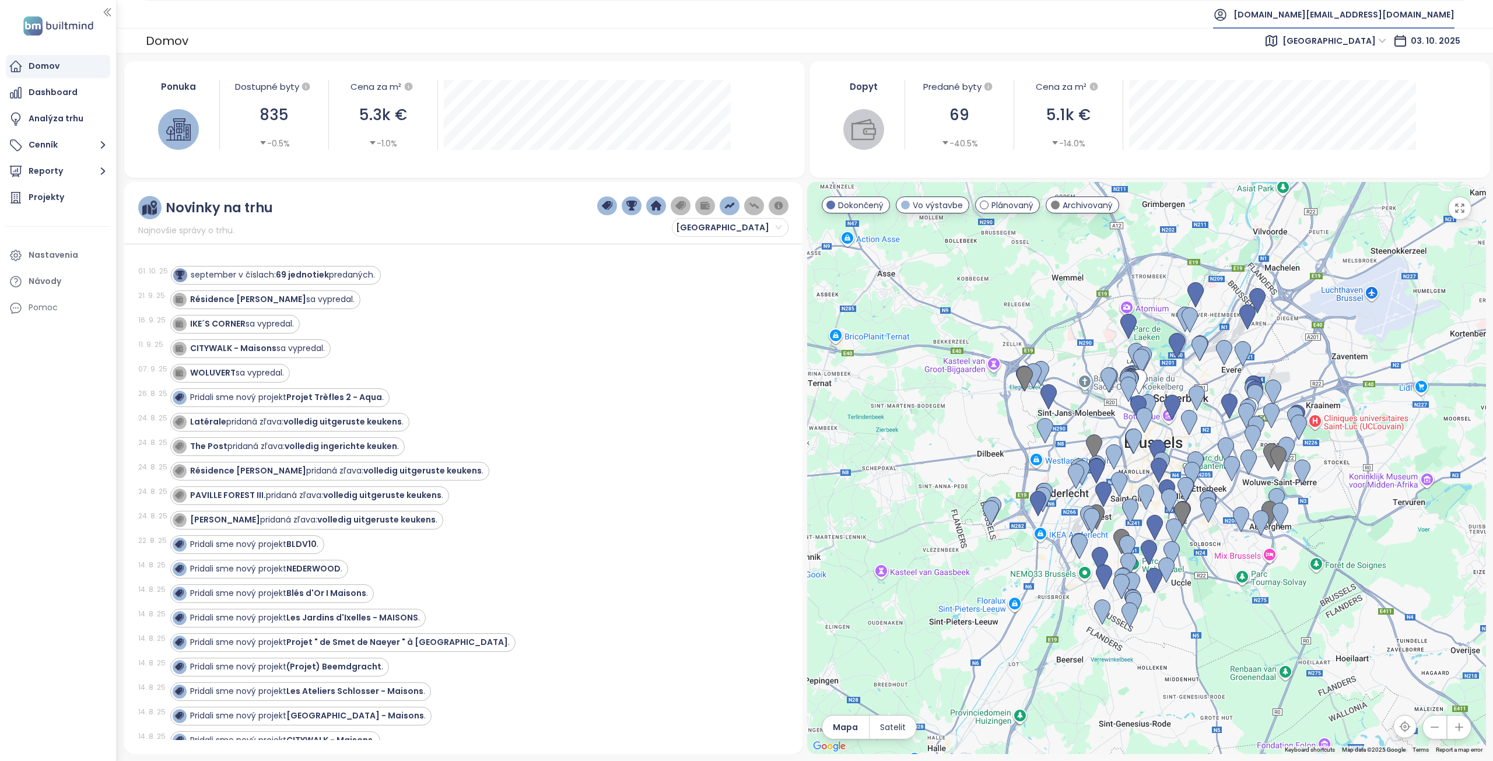
click at [1394, 12] on span "test.eu@builtmind.com" at bounding box center [1344, 15] width 221 height 28
click at [1378, 48] on span "Odhlásiť sa" at bounding box center [1371, 47] width 46 height 12
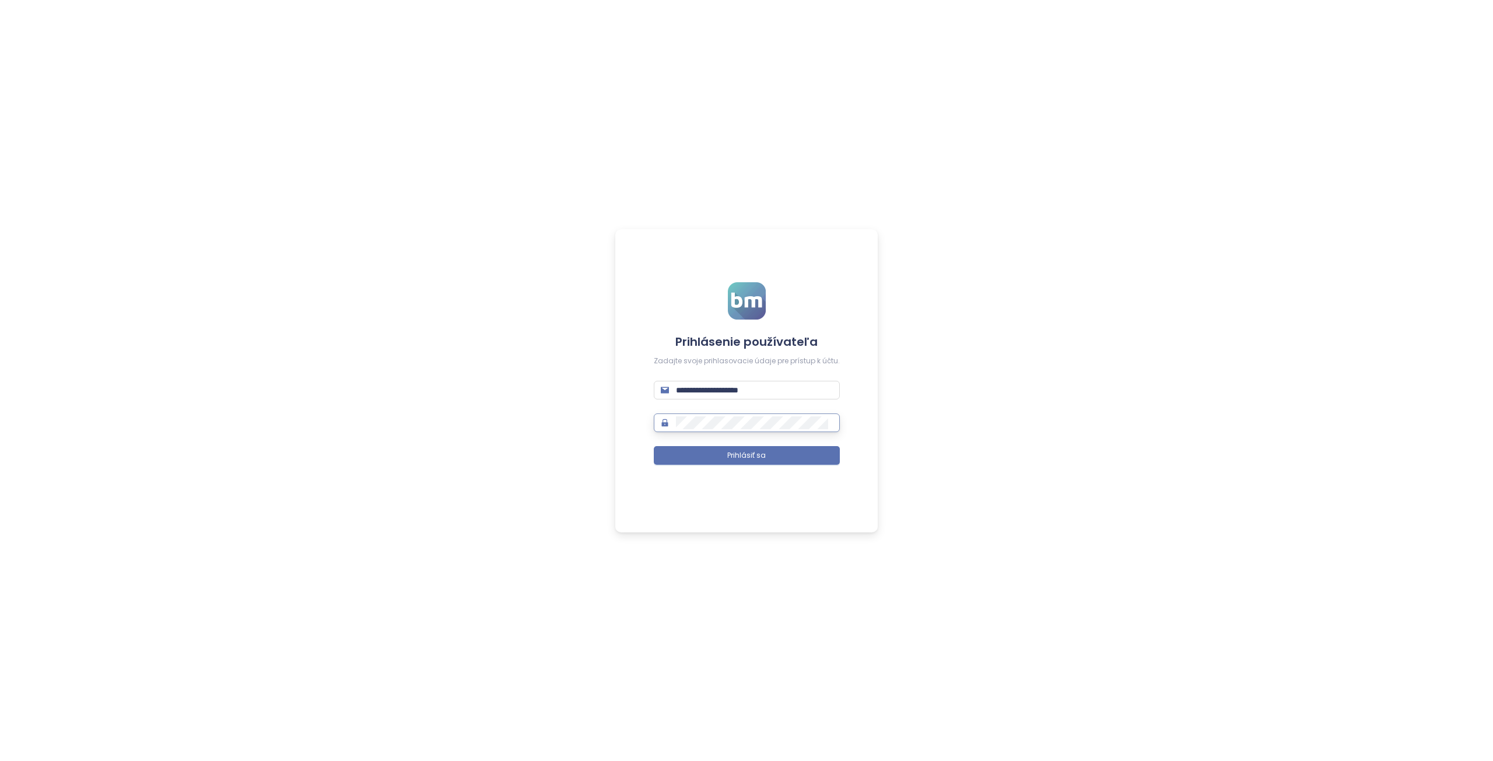
type input "**********"
click at [762, 456] on span "Prihlásiť sa" at bounding box center [746, 455] width 39 height 11
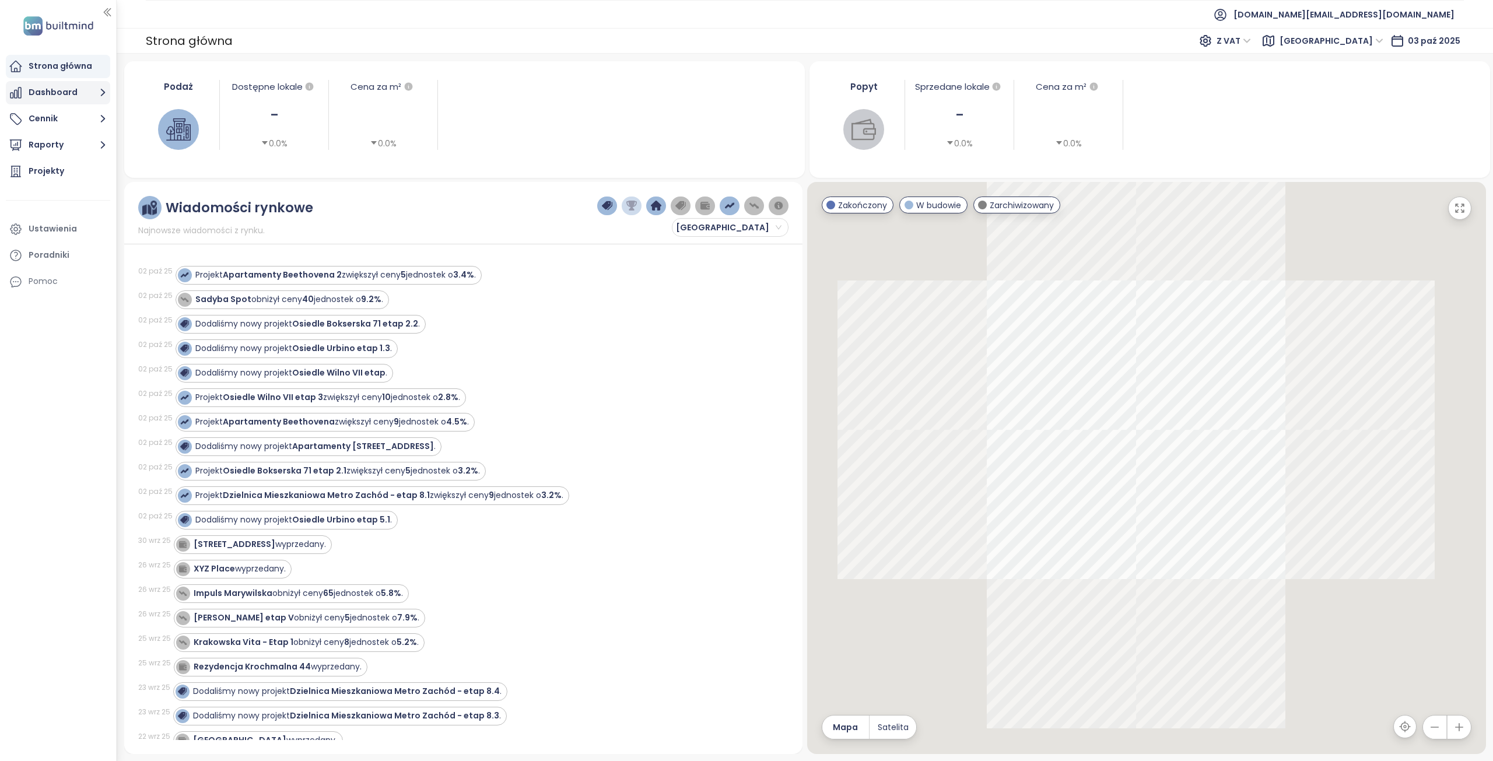
click at [60, 93] on button "Dashboard" at bounding box center [58, 92] width 104 height 23
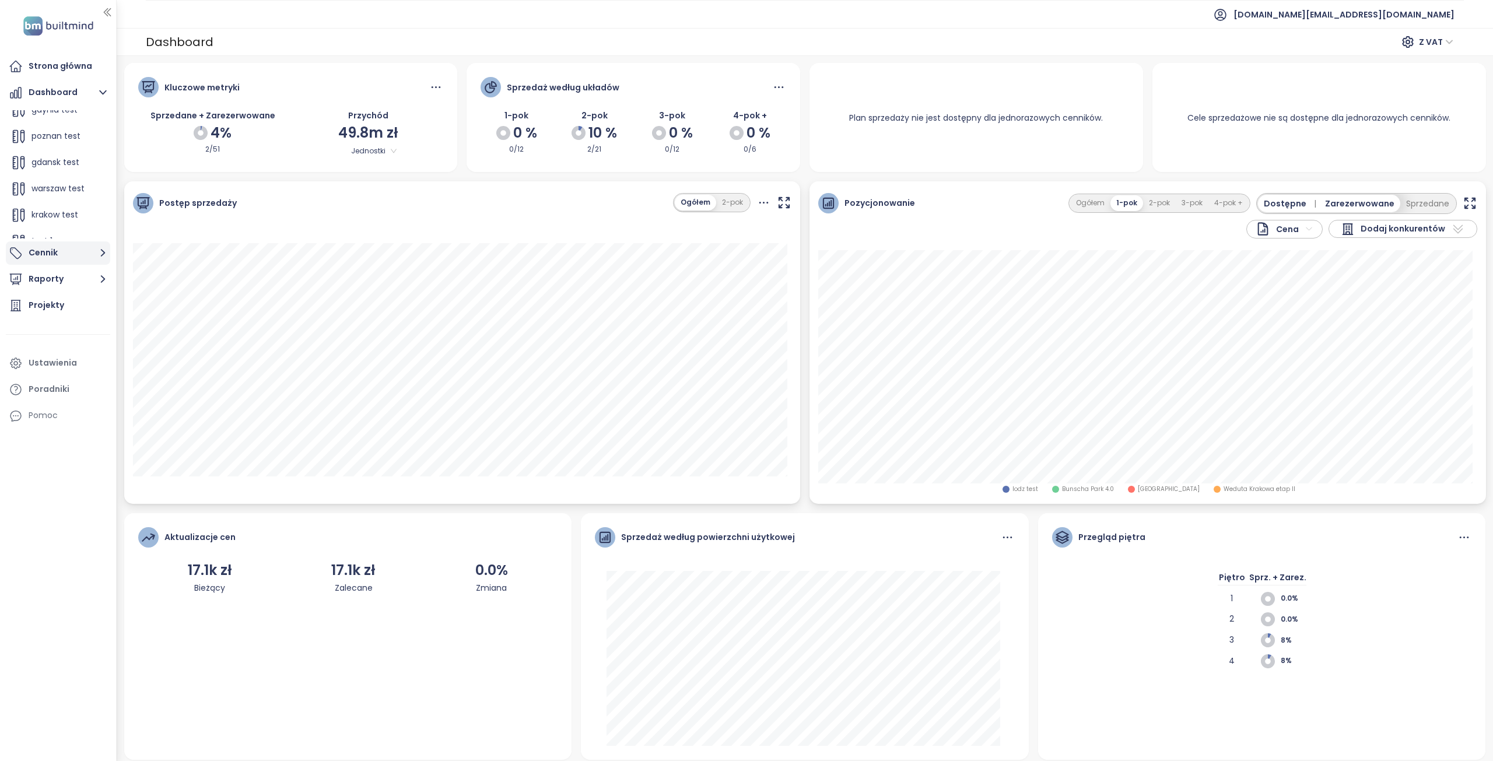
click at [60, 254] on button "Cennik" at bounding box center [58, 253] width 104 height 23
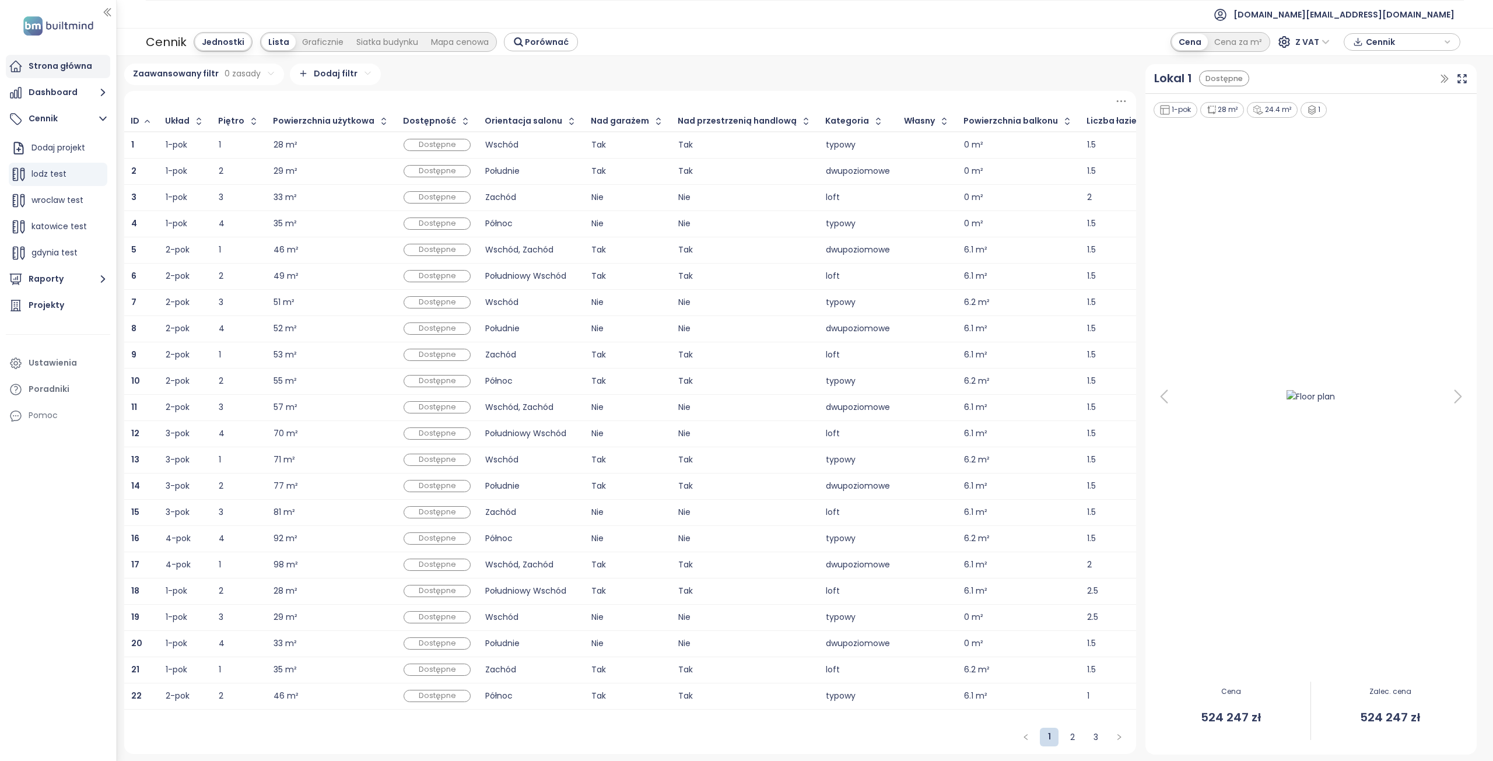
click at [72, 68] on div "Strona główna" at bounding box center [61, 66] width 64 height 15
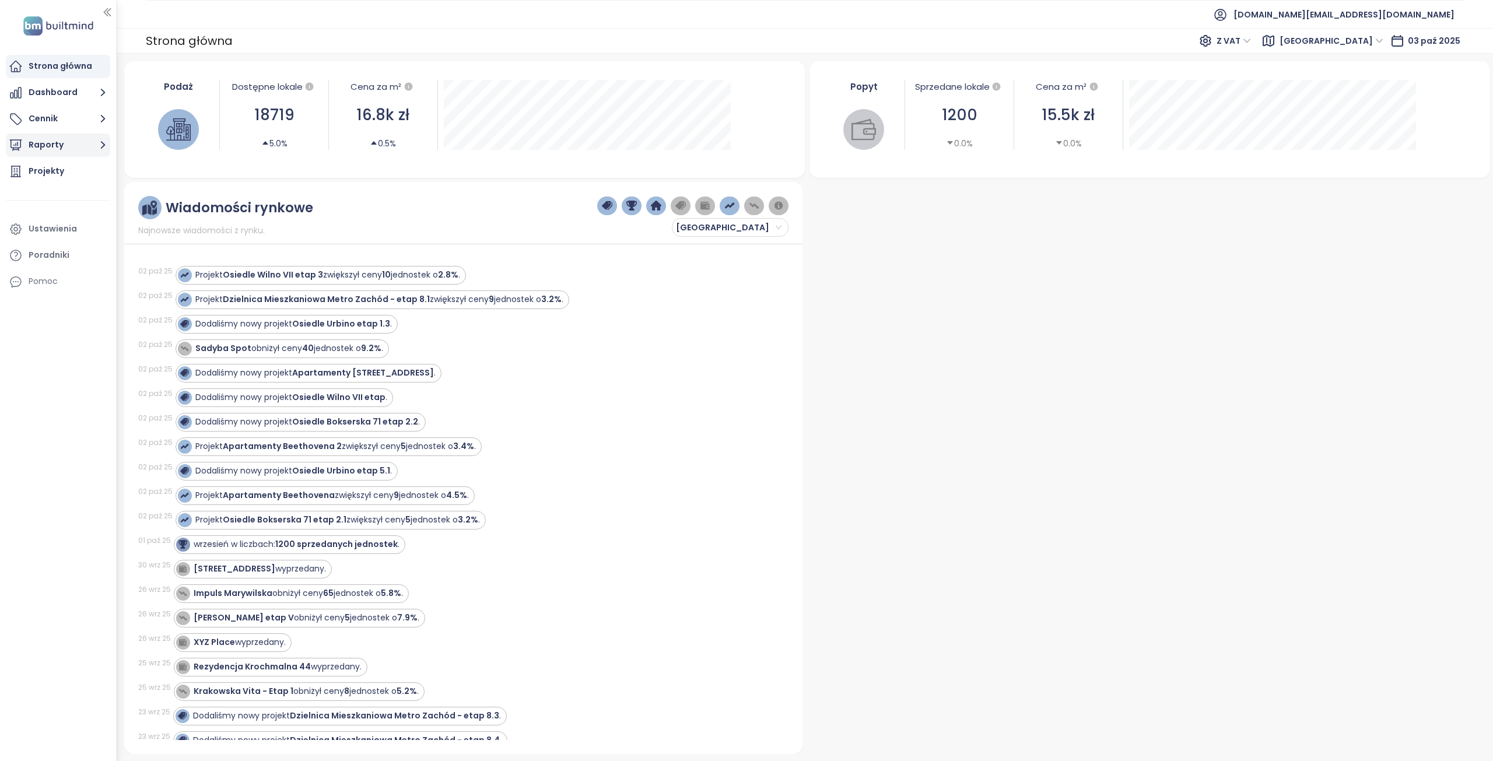
click at [66, 149] on button "Raporty" at bounding box center [58, 145] width 104 height 23
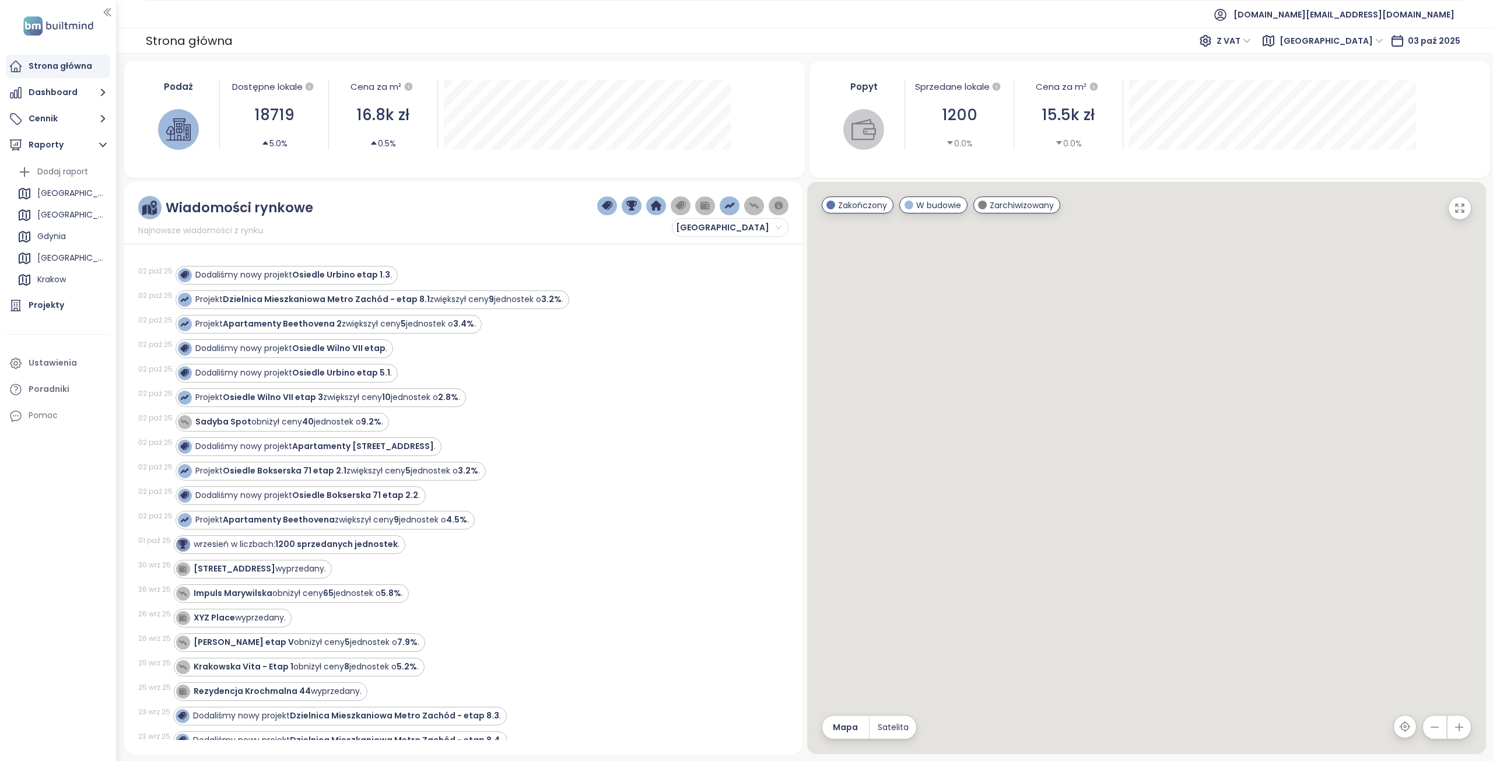
scroll to position [58, 0]
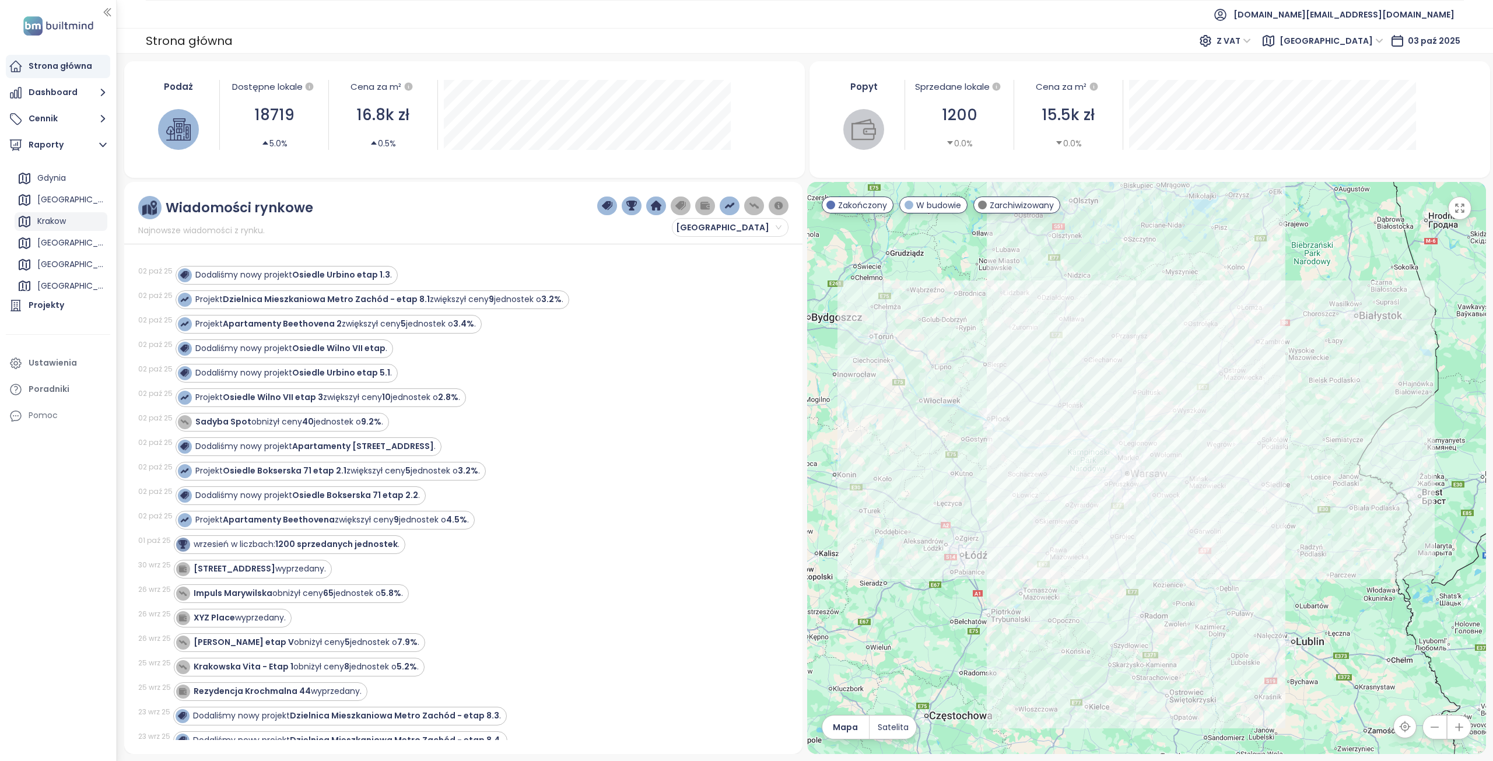
click at [55, 217] on div "Krakow" at bounding box center [51, 221] width 29 height 15
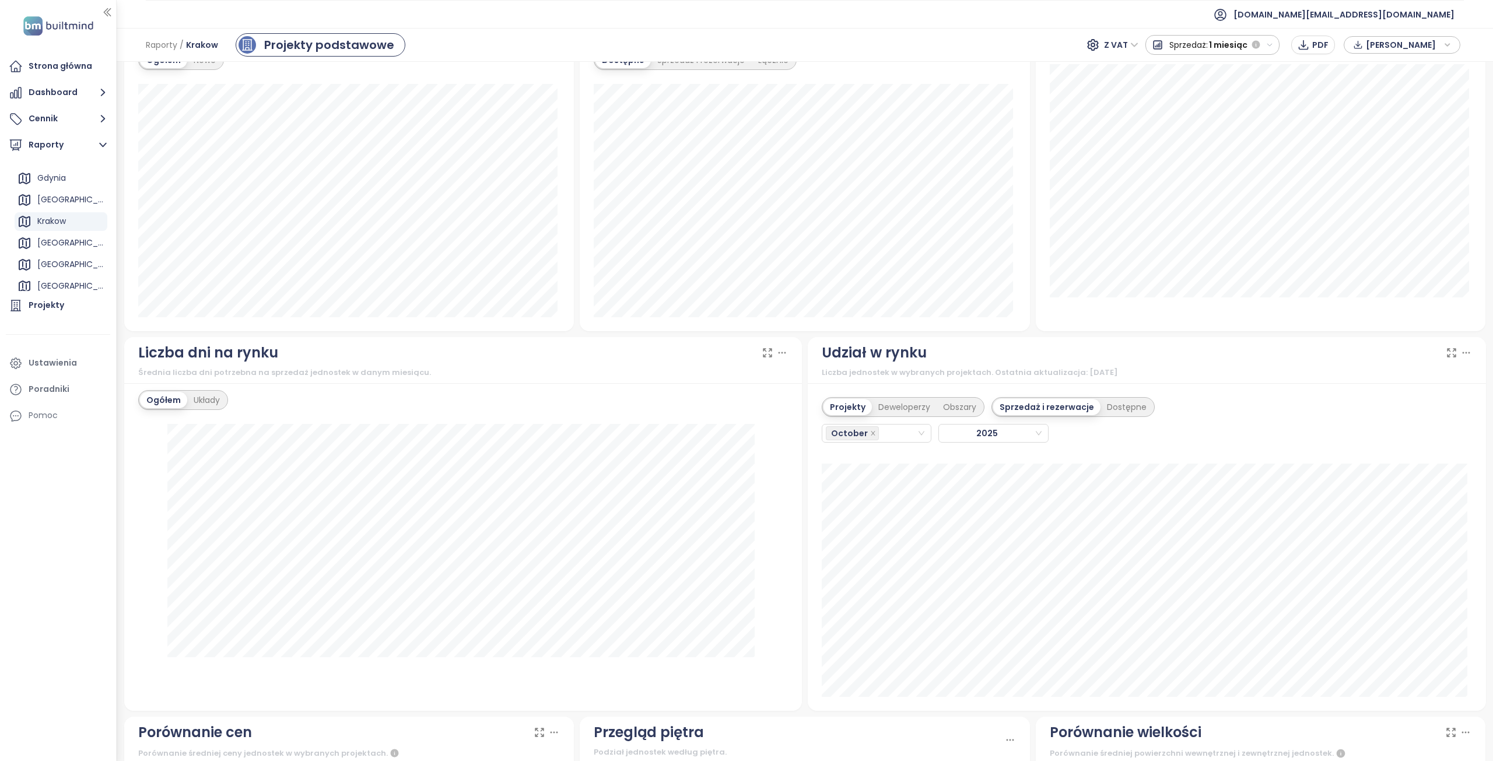
scroll to position [758, 0]
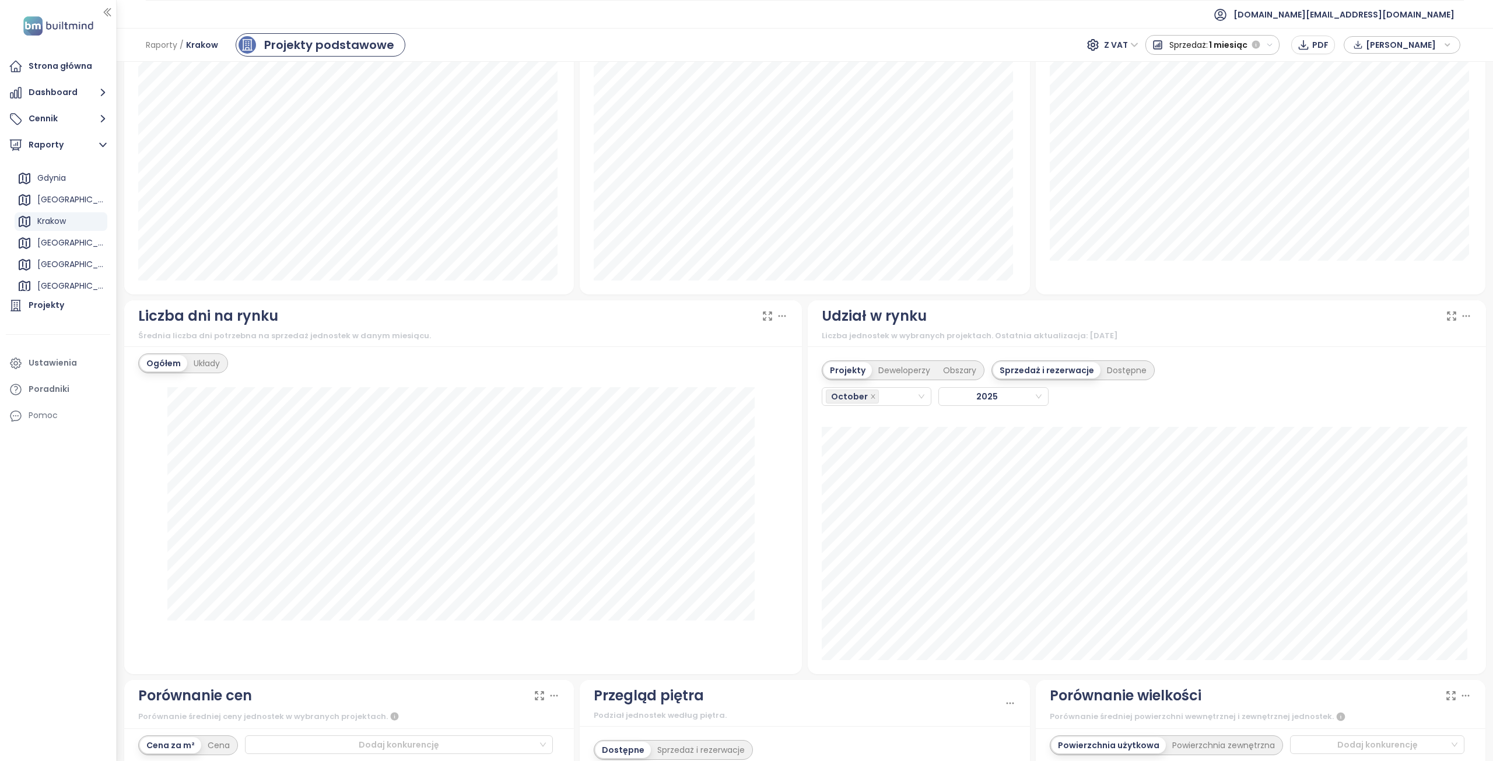
click at [1173, 328] on div "Udział w rynku Liczba jednostek w wybranych projektach. Ostatnia aktualizacja: …" at bounding box center [1147, 323] width 650 height 37
click at [1118, 371] on div "Dostępne" at bounding box center [1127, 370] width 53 height 16
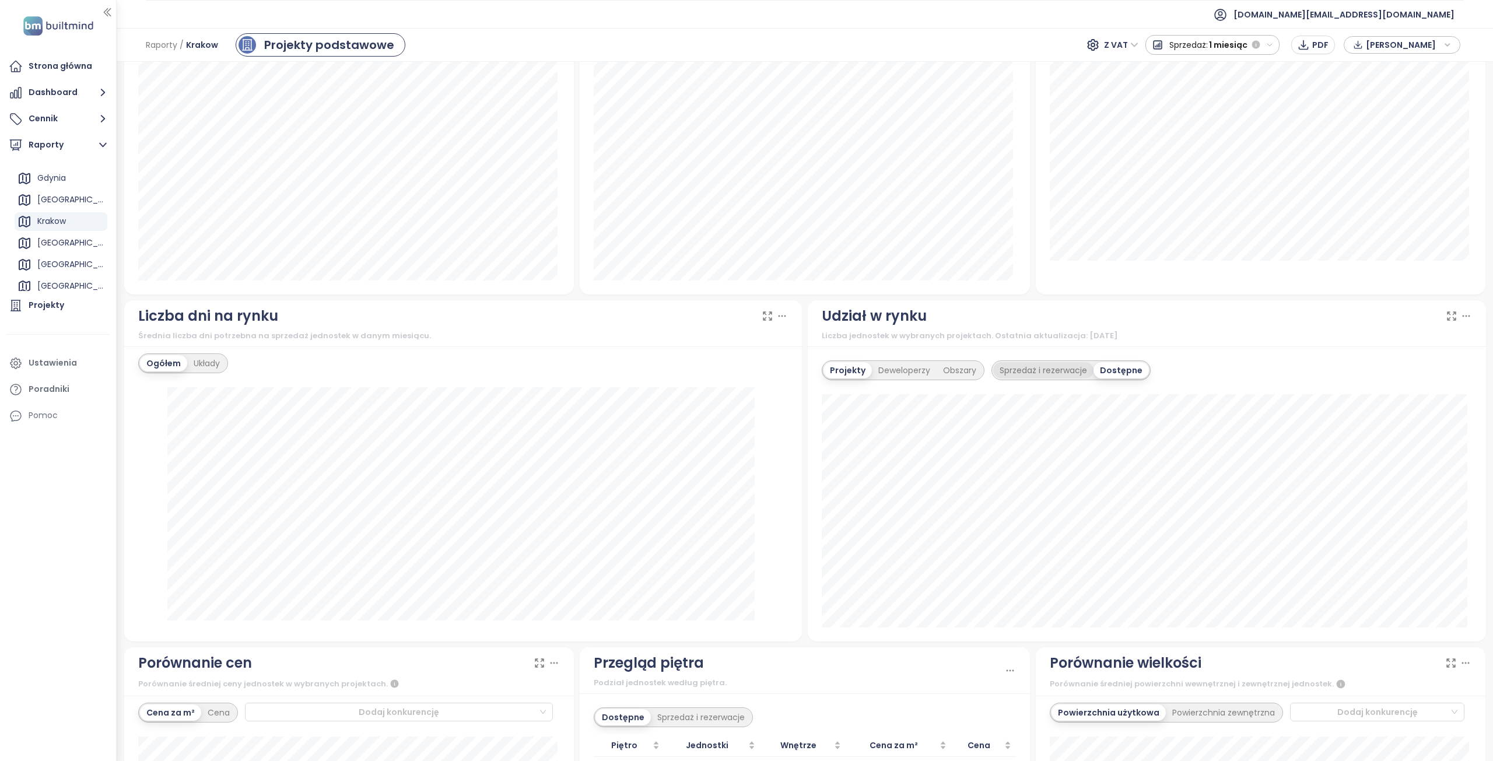
click at [1049, 368] on div "Sprzedaż i rezerwacje" at bounding box center [1043, 370] width 100 height 16
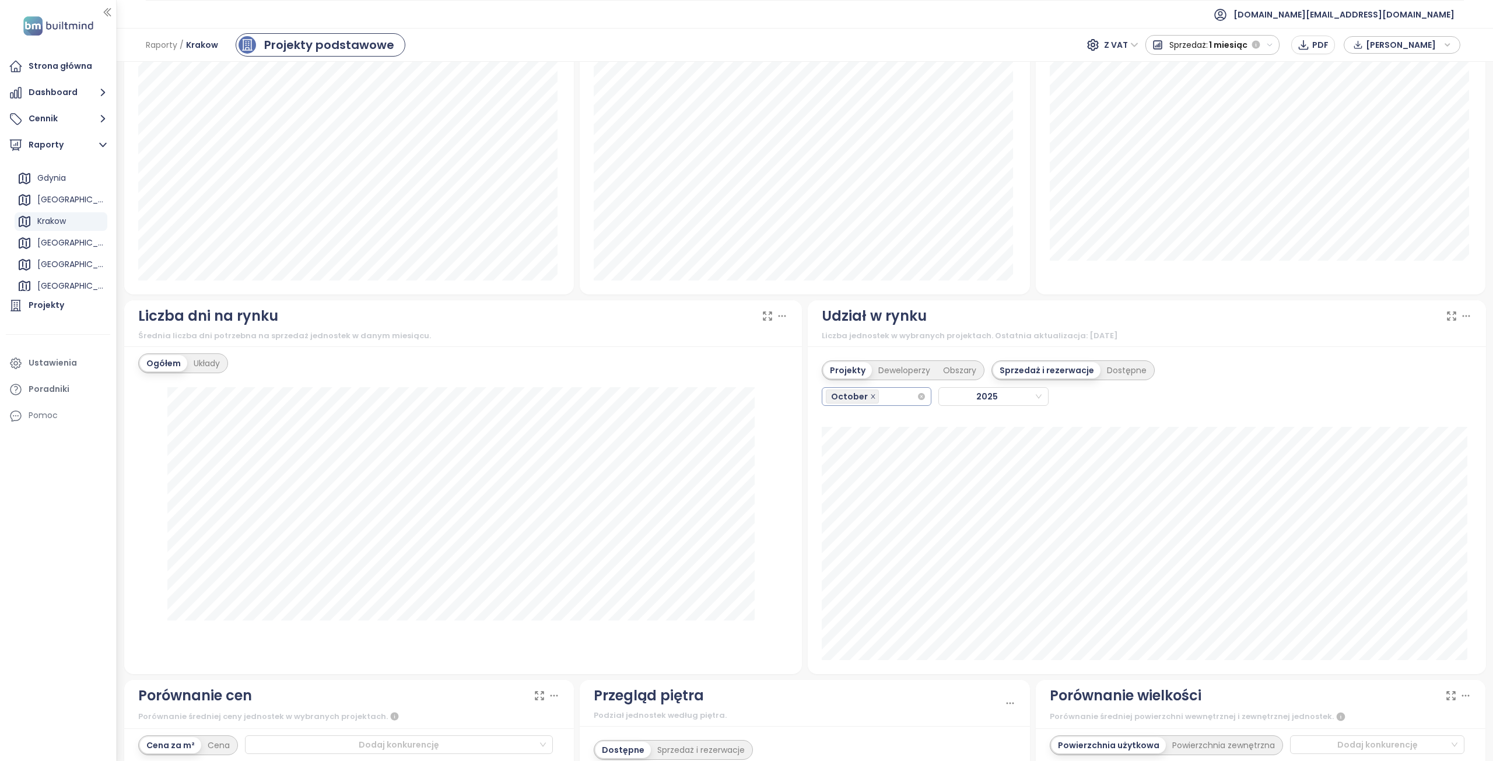
click at [871, 397] on icon "close" at bounding box center [873, 396] width 4 height 4
click at [918, 397] on icon "close-circle" at bounding box center [921, 396] width 7 height 7
click at [891, 396] on div "October" at bounding box center [871, 397] width 91 height 16
click at [856, 527] on div "September" at bounding box center [871, 532] width 89 height 13
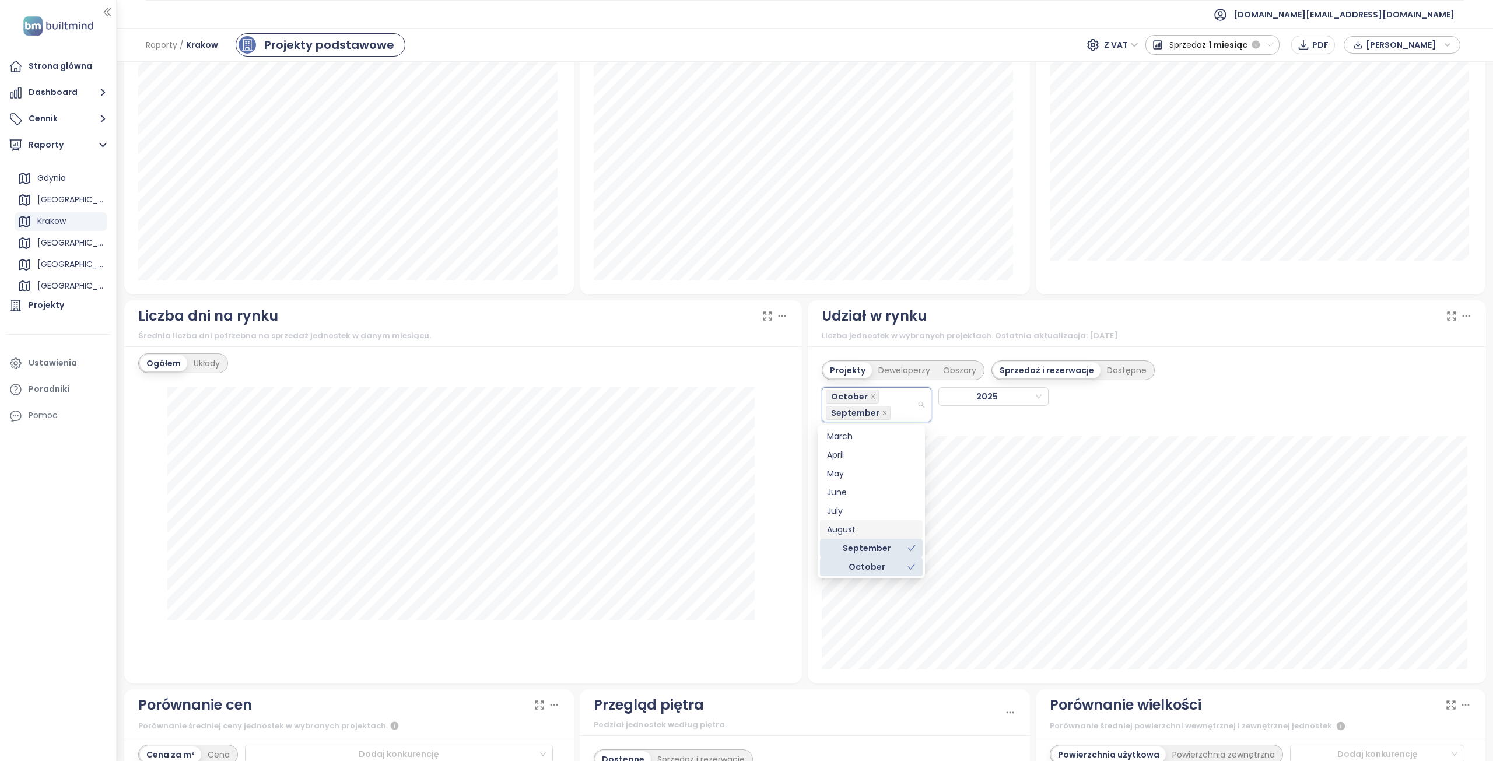
click at [862, 530] on div "August" at bounding box center [871, 529] width 89 height 13
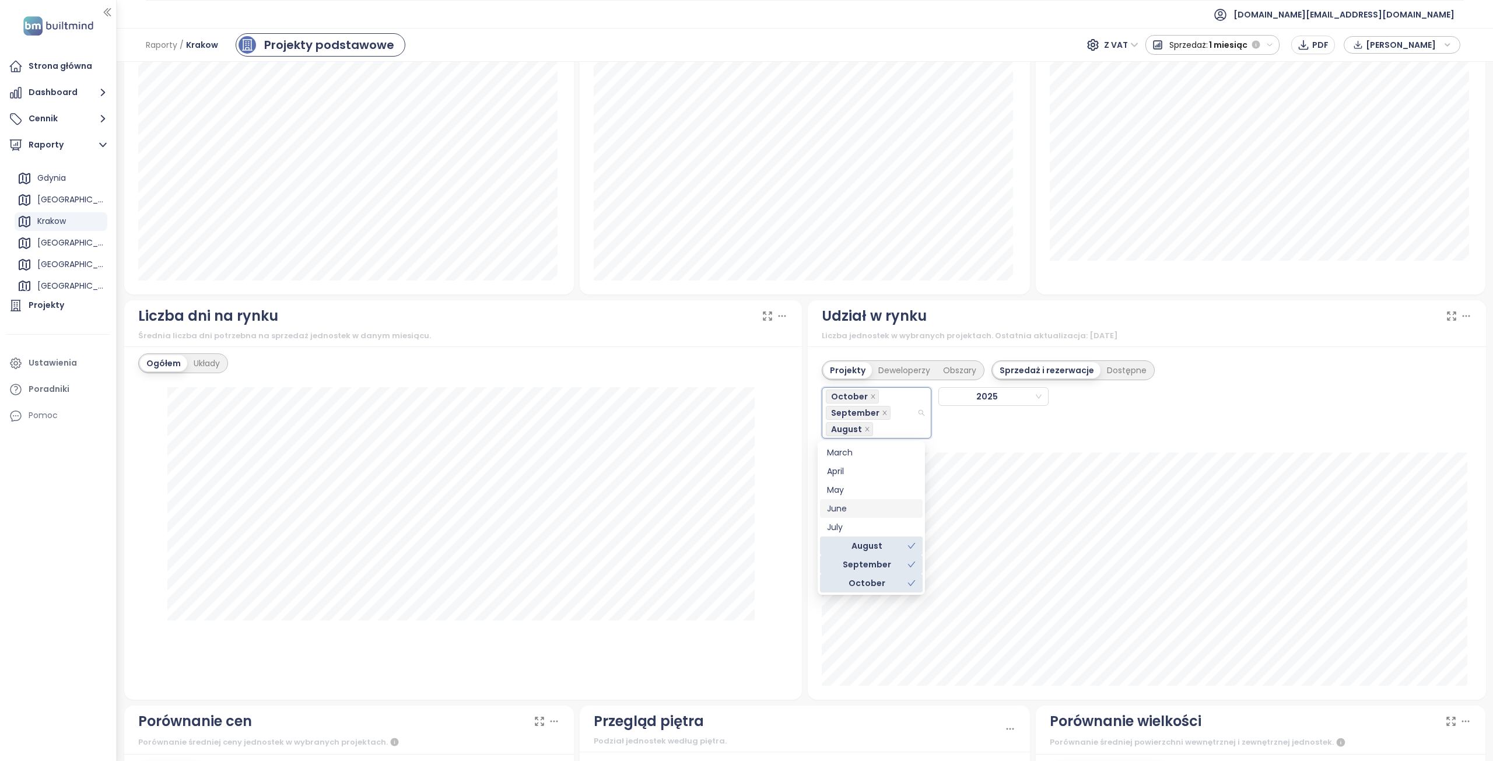
click at [1156, 397] on div "Projekty Deweloperzy Obszary Sprzedaż i rezerwacje Dostępne October September A…" at bounding box center [1147, 396] width 650 height 85
click at [865, 429] on icon "close" at bounding box center [867, 429] width 4 height 4
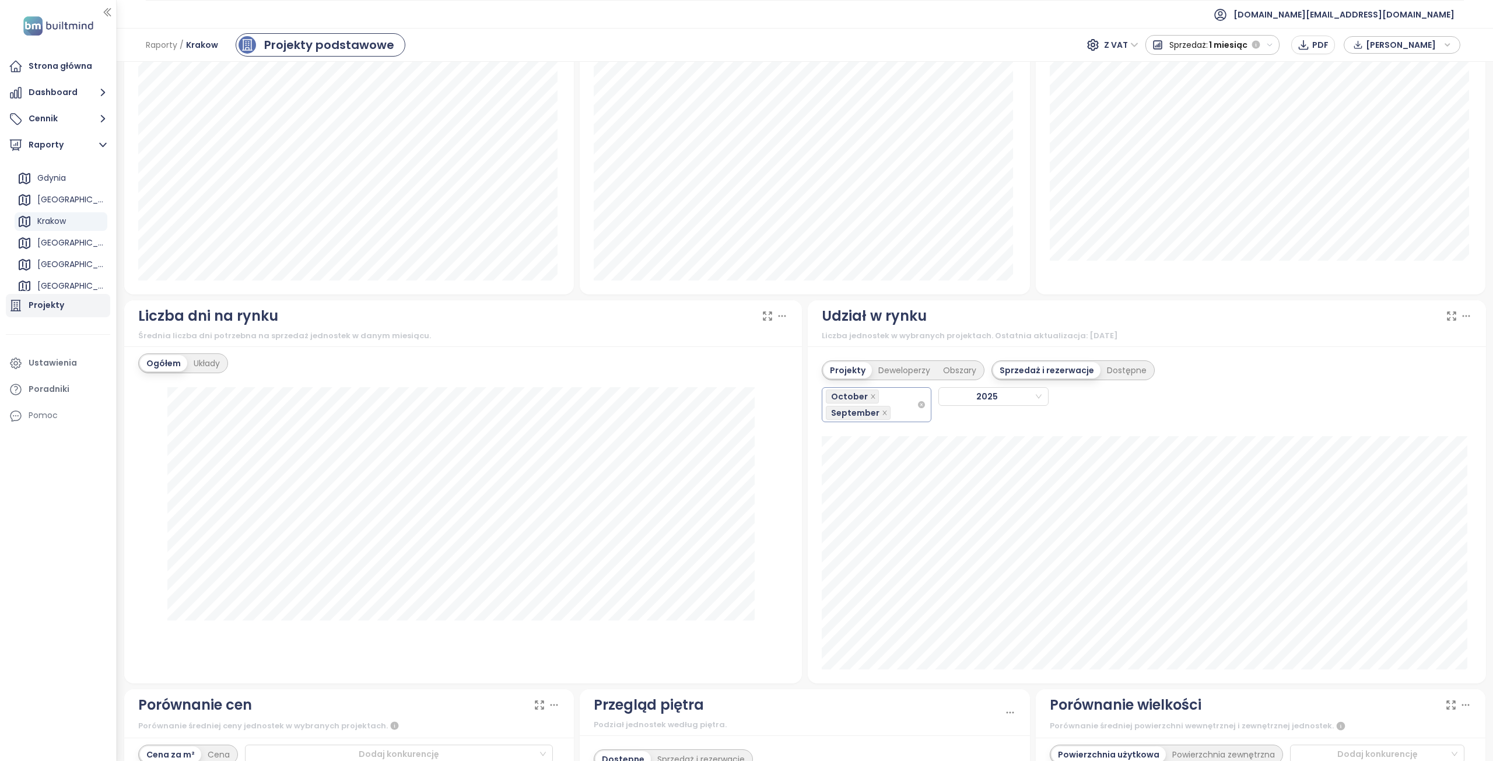
click at [40, 310] on div "Projekty" at bounding box center [47, 305] width 36 height 15
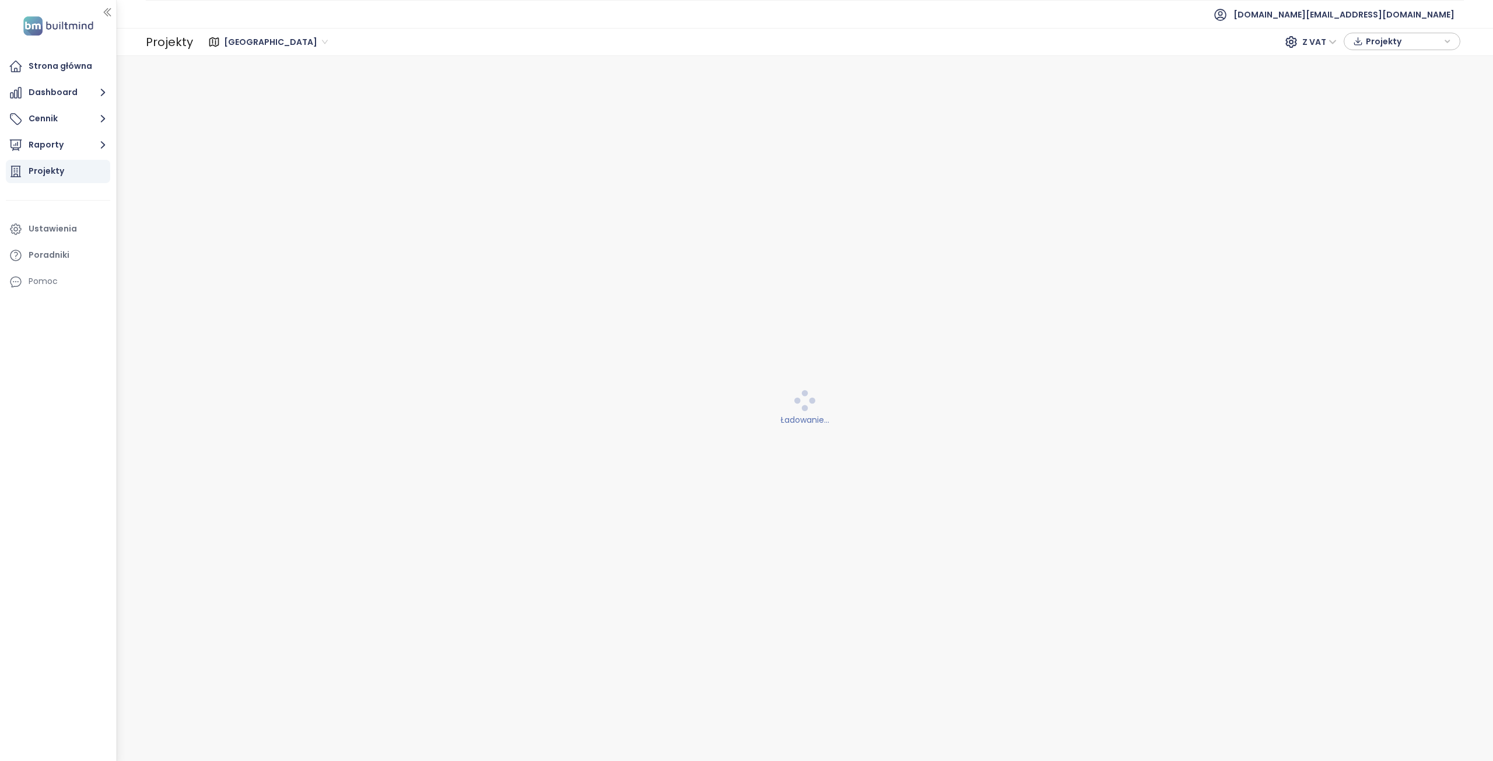
click at [250, 44] on span "Warszawa" at bounding box center [276, 42] width 104 height 18
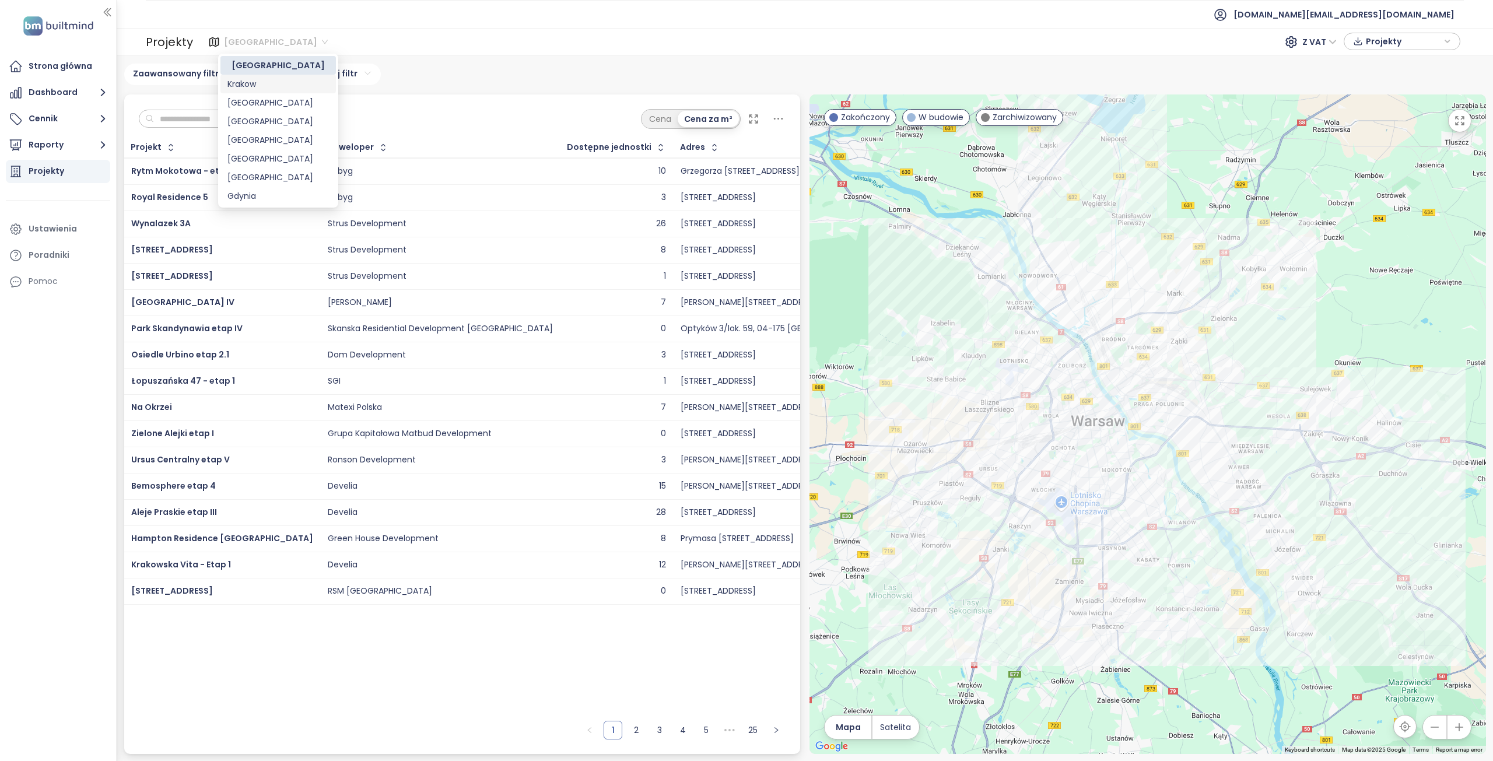
click at [255, 85] on div "Krakow" at bounding box center [279, 84] width 102 height 13
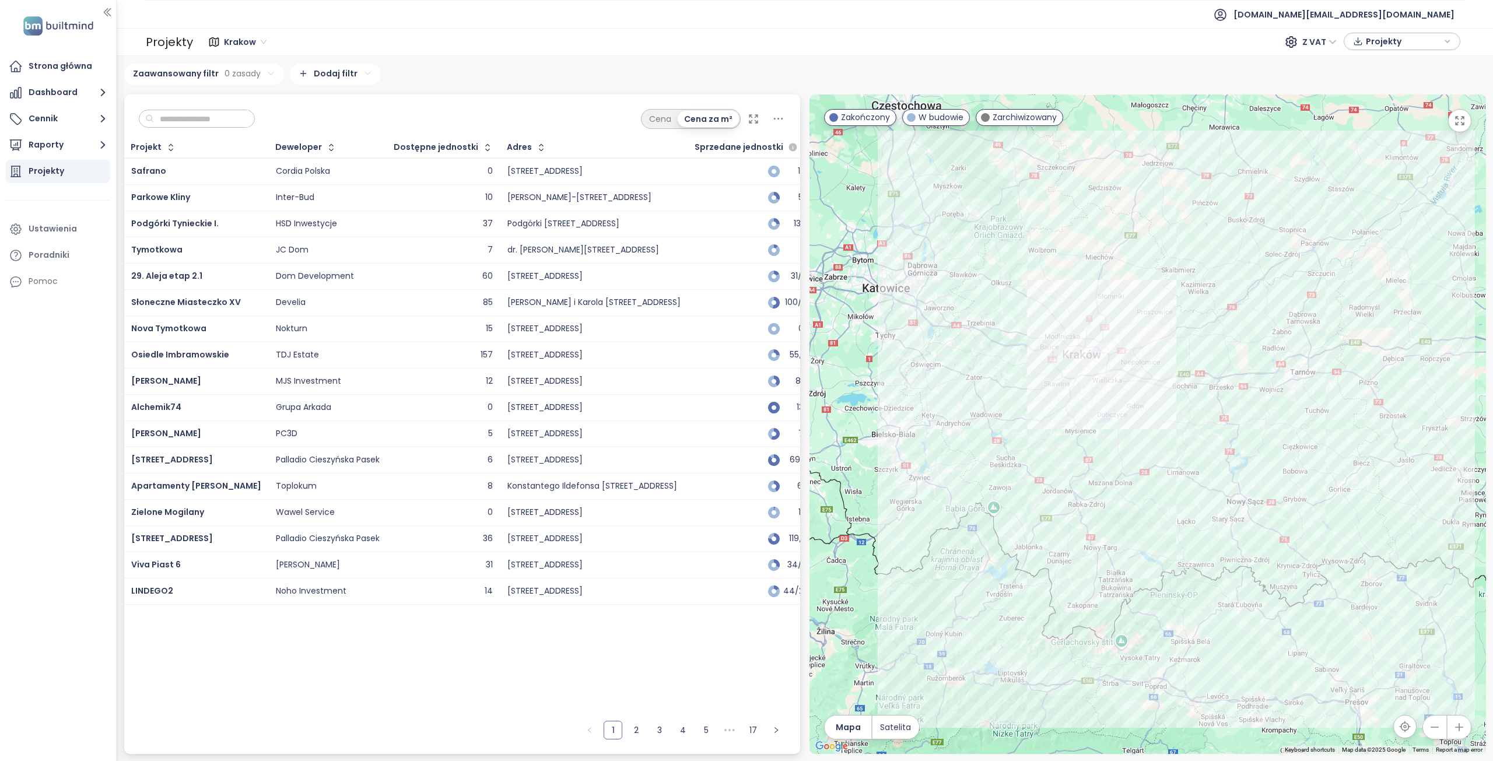
click at [205, 123] on input "text" at bounding box center [201, 119] width 95 height 18
paste input "**********"
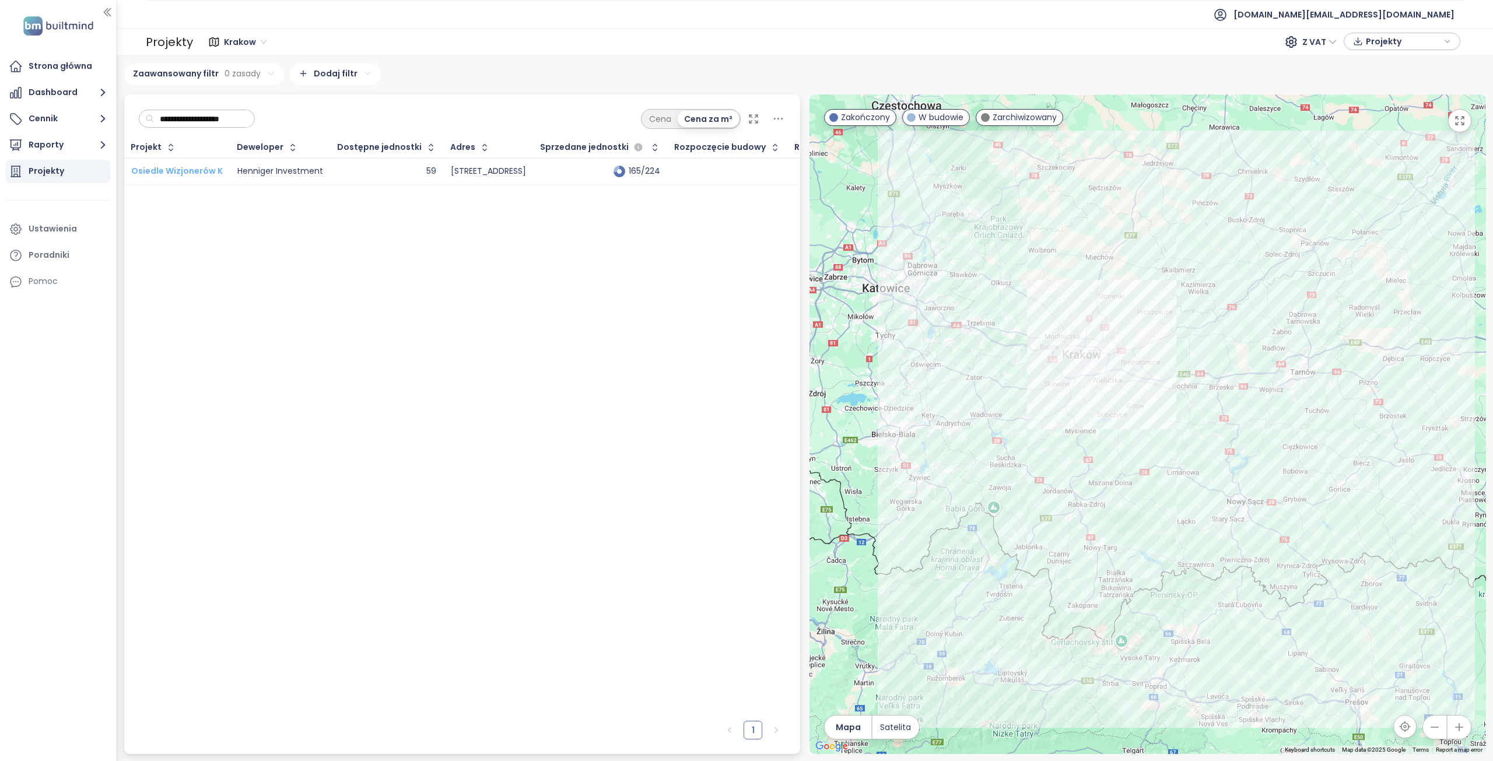
type input "**********"
click at [187, 172] on span "Osiedle Wizjonerów K" at bounding box center [177, 171] width 92 height 12
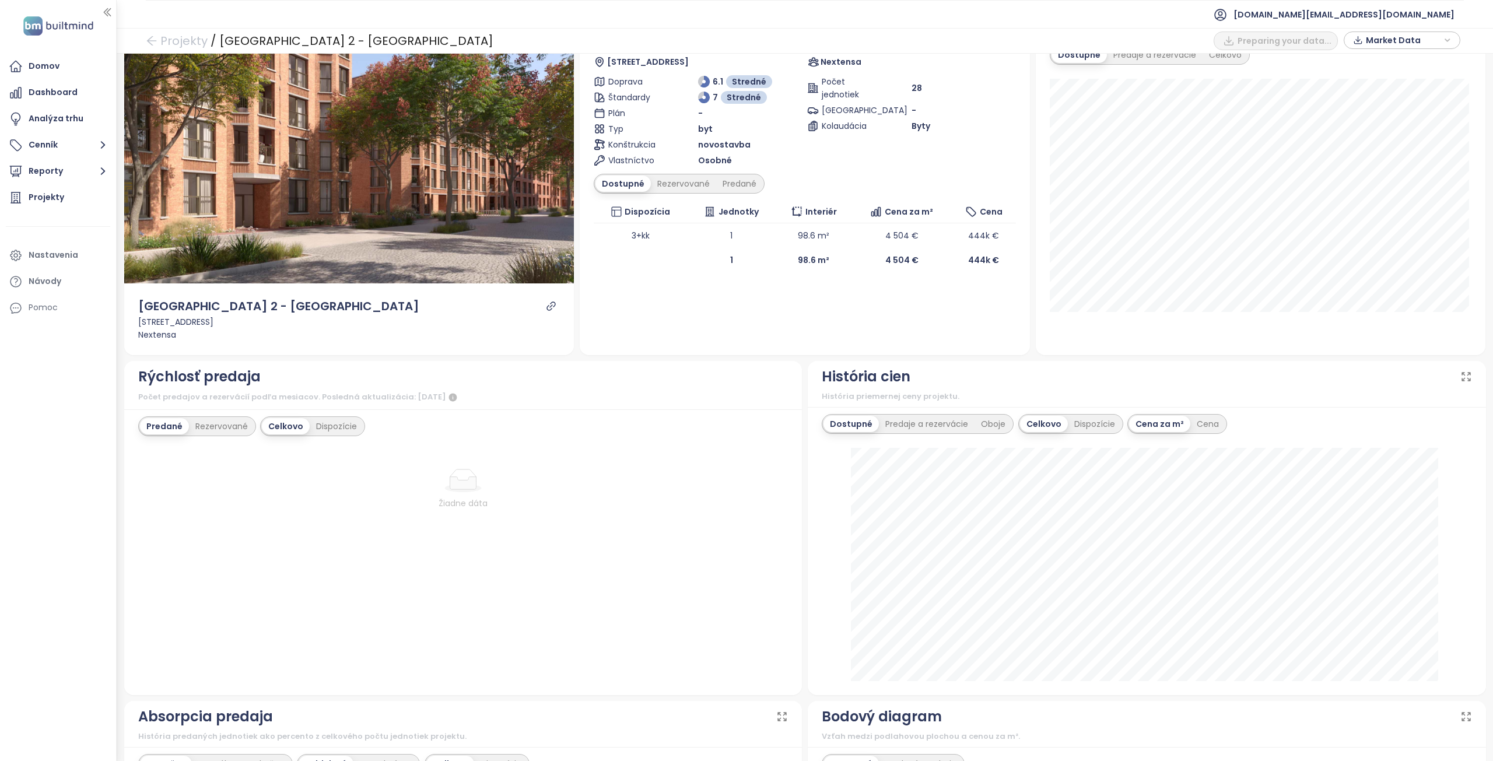
scroll to position [58, 0]
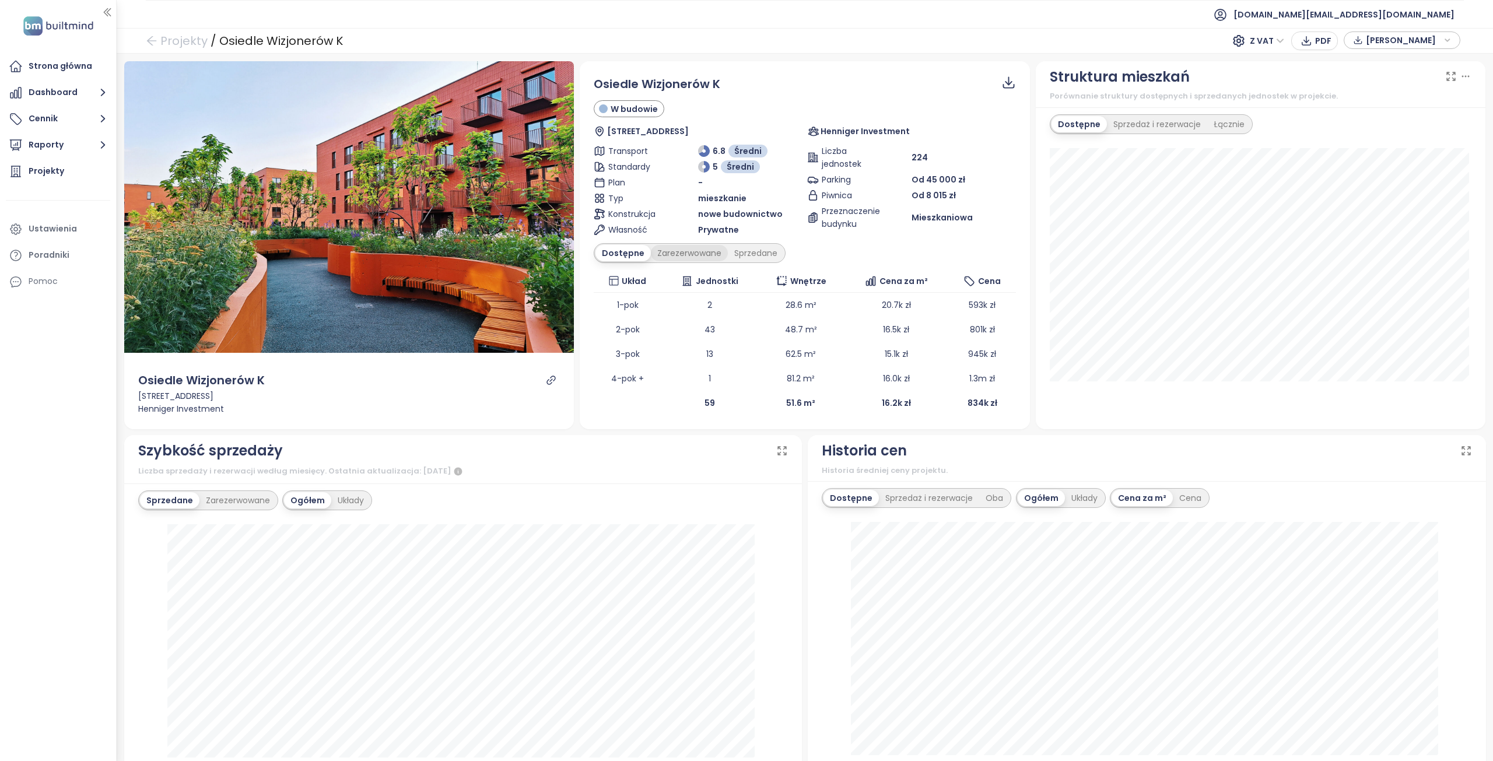
click at [683, 254] on div "Zarezerwowane" at bounding box center [689, 253] width 77 height 16
click at [736, 256] on div "Sprzedane" at bounding box center [758, 253] width 56 height 16
click at [625, 252] on div "Dostępne" at bounding box center [622, 253] width 53 height 16
